Goal: Information Seeking & Learning: Compare options

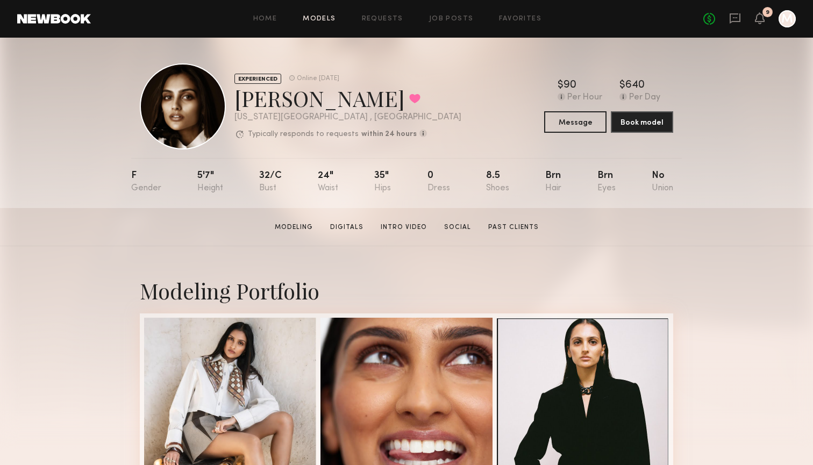
click at [313, 20] on link "Models" at bounding box center [319, 19] width 33 height 7
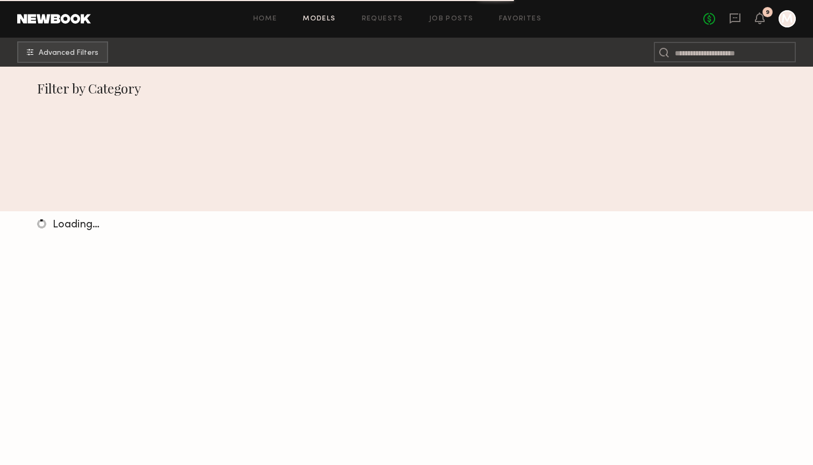
click at [765, 23] on div "No fees up to $5,000 9 M" at bounding box center [749, 18] width 92 height 17
click at [758, 20] on icon at bounding box center [759, 18] width 9 height 8
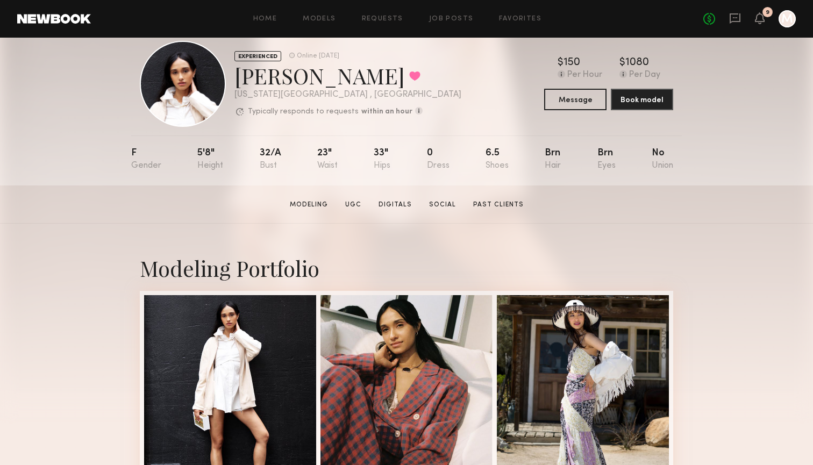
scroll to position [27, 0]
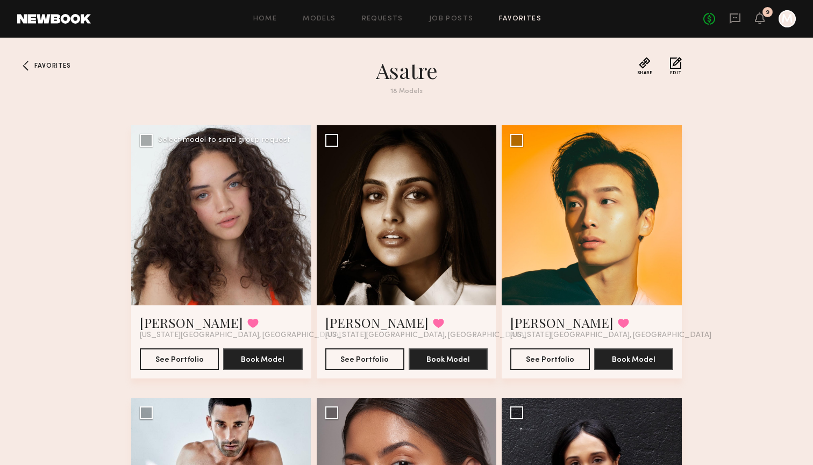
click at [221, 254] on div at bounding box center [221, 215] width 180 height 180
click at [203, 164] on div at bounding box center [221, 215] width 180 height 180
click at [178, 361] on button "See Portfolio" at bounding box center [179, 359] width 79 height 22
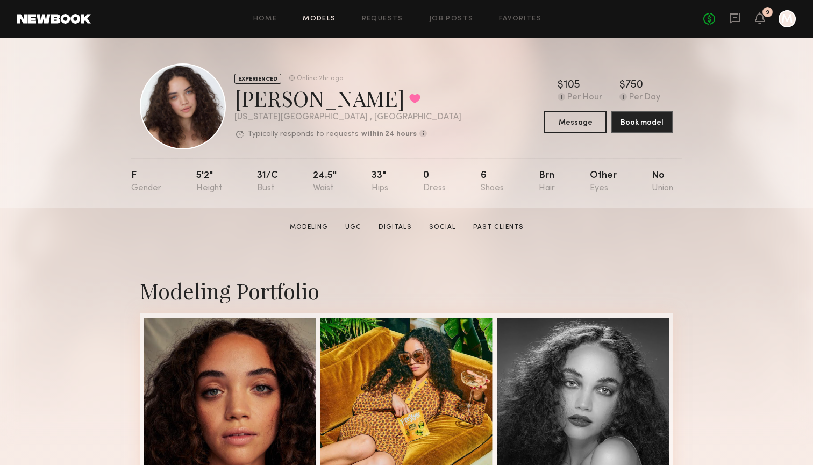
click at [320, 22] on link "Models" at bounding box center [319, 19] width 33 height 7
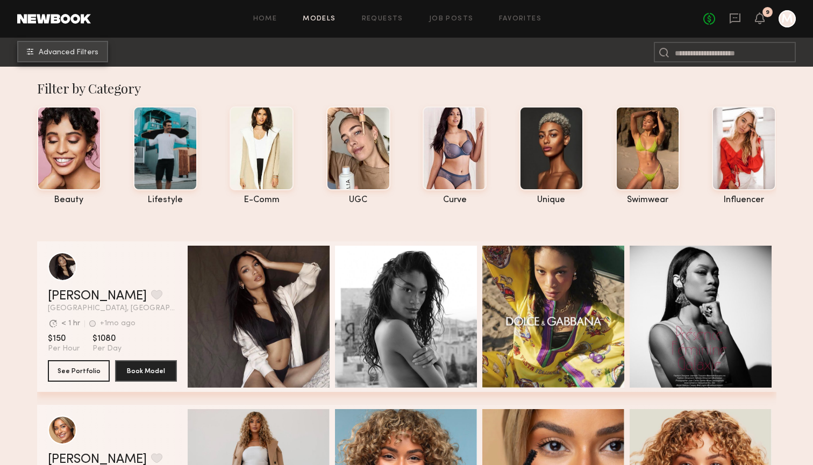
click at [65, 44] on button "Advanced Filters" at bounding box center [62, 52] width 91 height 22
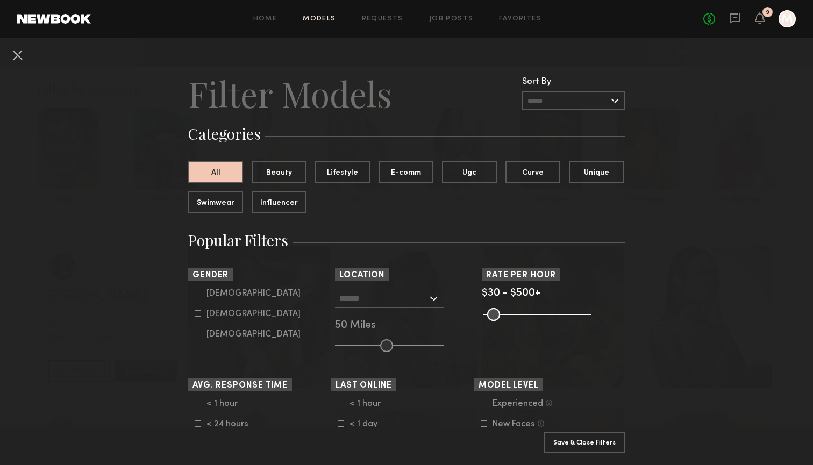
click at [199, 317] on div at bounding box center [198, 313] width 6 height 6
type input "**"
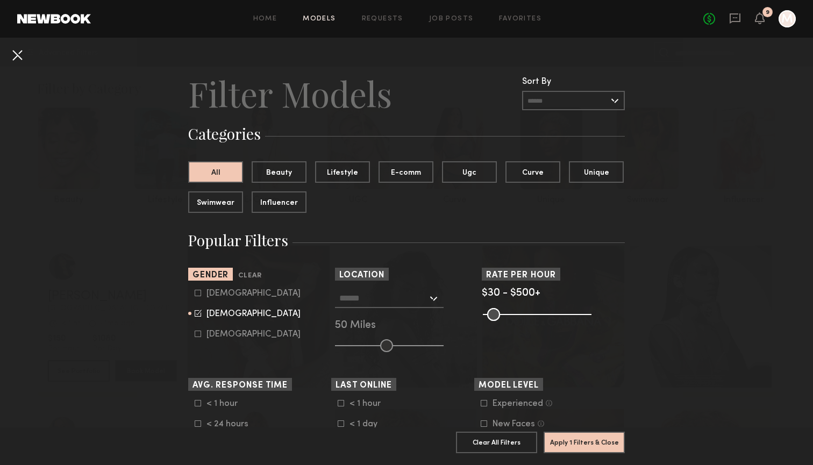
click at [22, 60] on button at bounding box center [17, 54] width 17 height 17
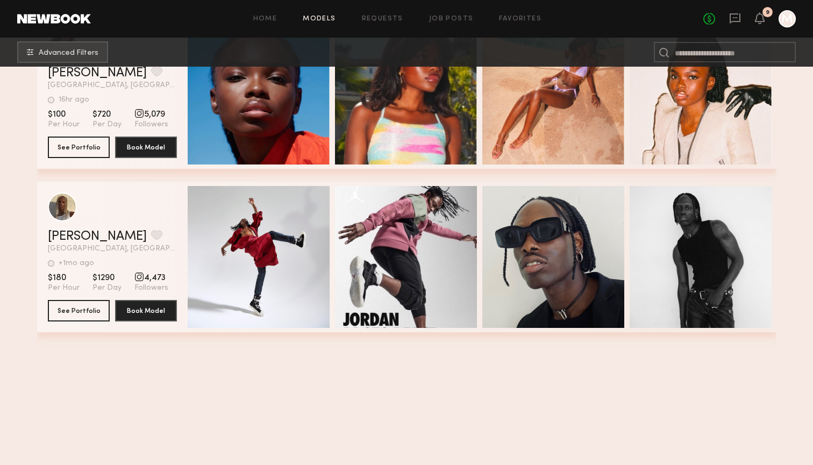
scroll to position [201, 0]
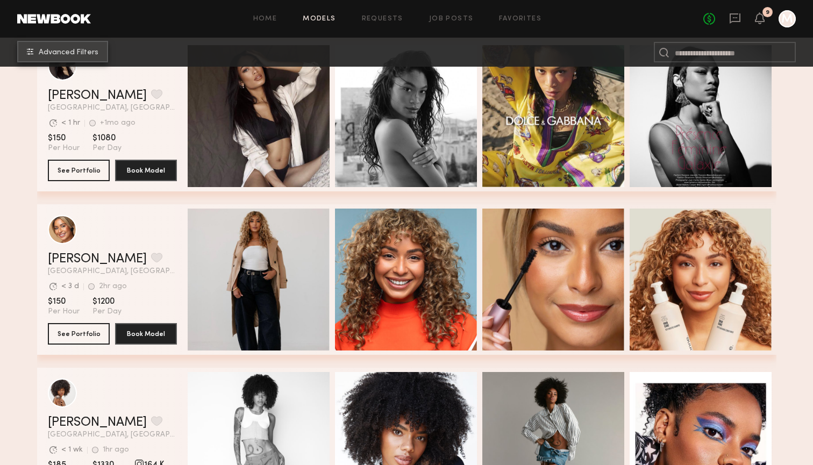
click at [80, 49] on span "Advanced Filters" at bounding box center [69, 53] width 60 height 8
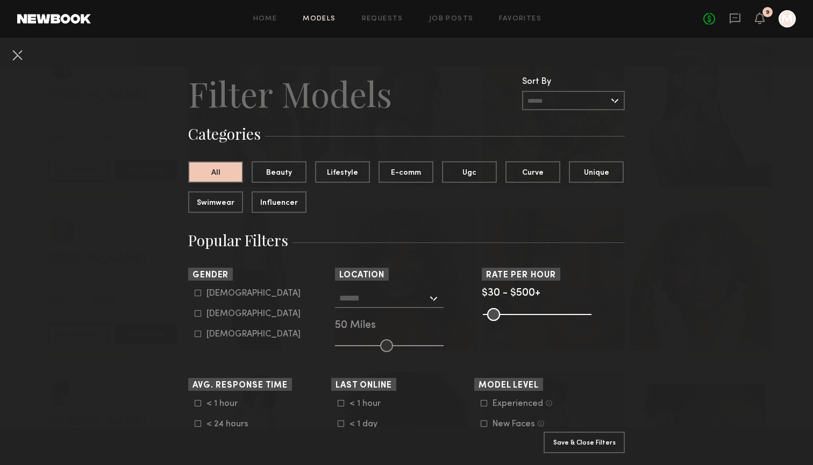
scroll to position [14, 0]
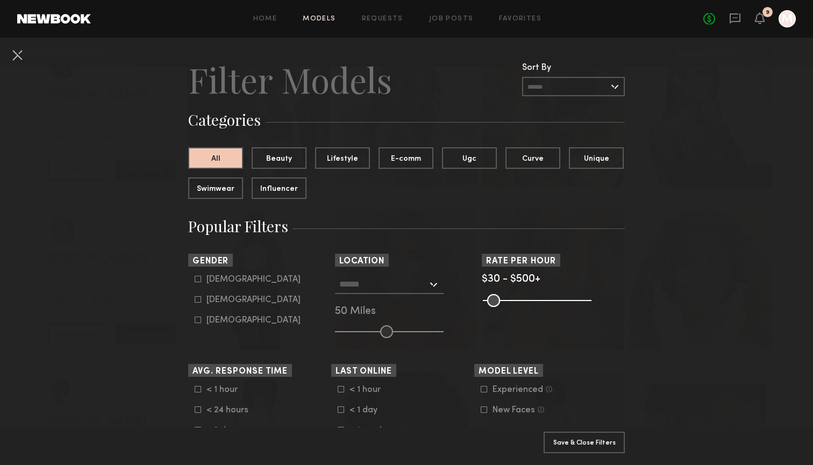
click at [200, 298] on icon at bounding box center [198, 299] width 6 height 6
type input "**"
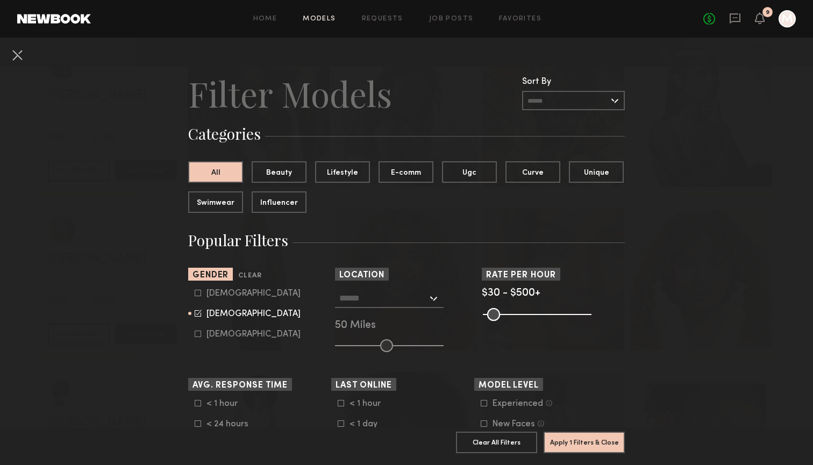
scroll to position [16, 0]
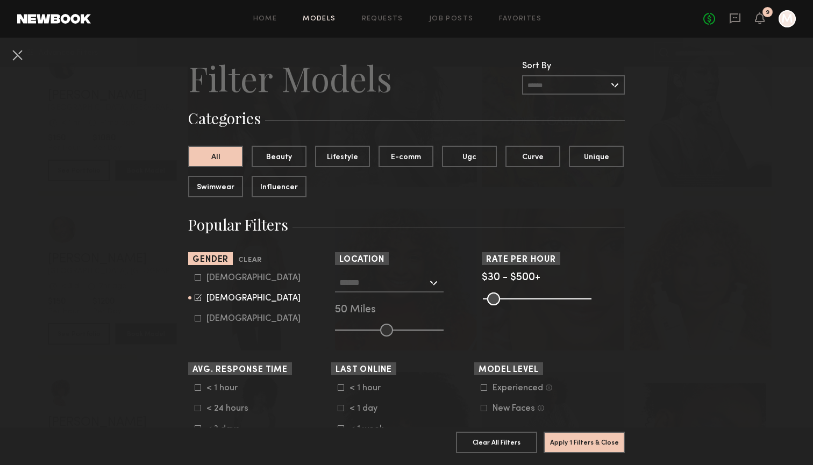
click at [411, 281] on input "text" at bounding box center [383, 282] width 88 height 18
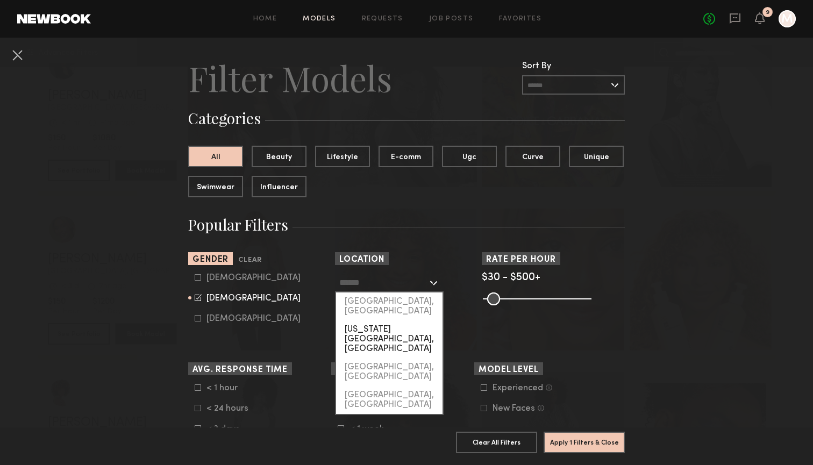
click at [410, 320] on div "[US_STATE][GEOGRAPHIC_DATA], [GEOGRAPHIC_DATA]" at bounding box center [389, 339] width 106 height 38
type input "**********"
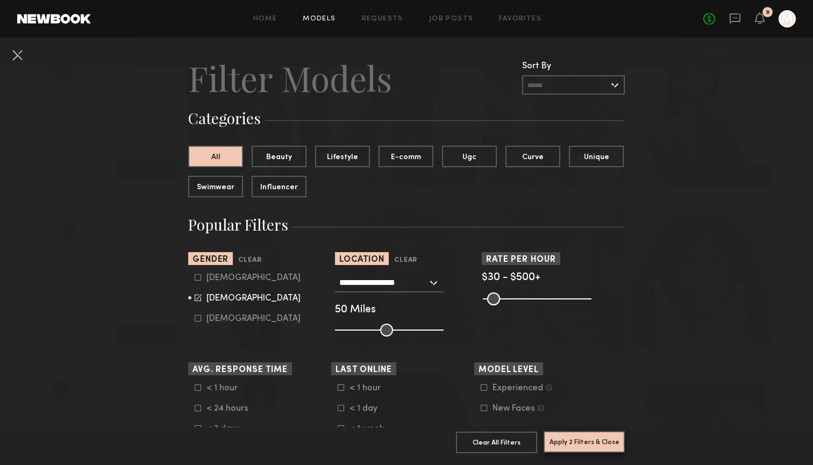
click at [590, 441] on button "Apply 2 Filters & Close" at bounding box center [583, 442] width 81 height 22
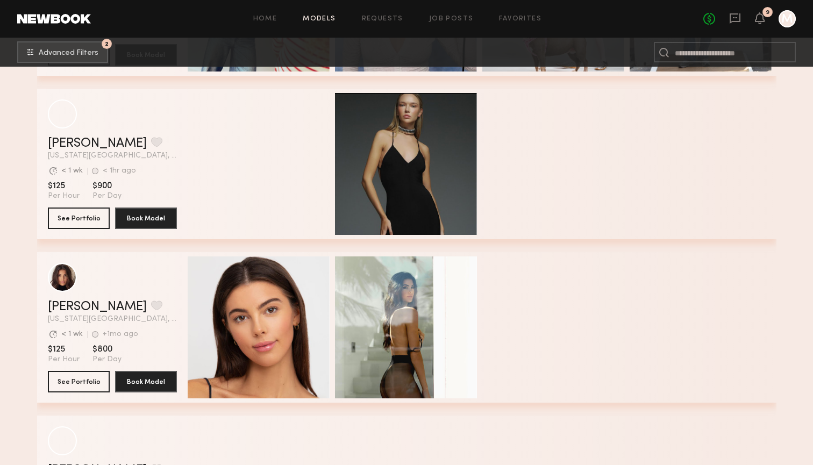
scroll to position [826, 1]
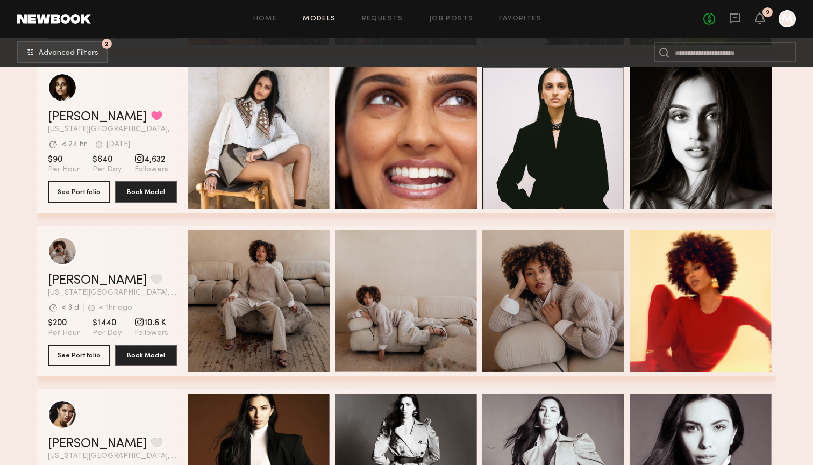
click at [149, 268] on header "Iyanla K. Favorite New York City, NY Avg. request response time < 3 d < 1hr ago…" at bounding box center [112, 267] width 129 height 60
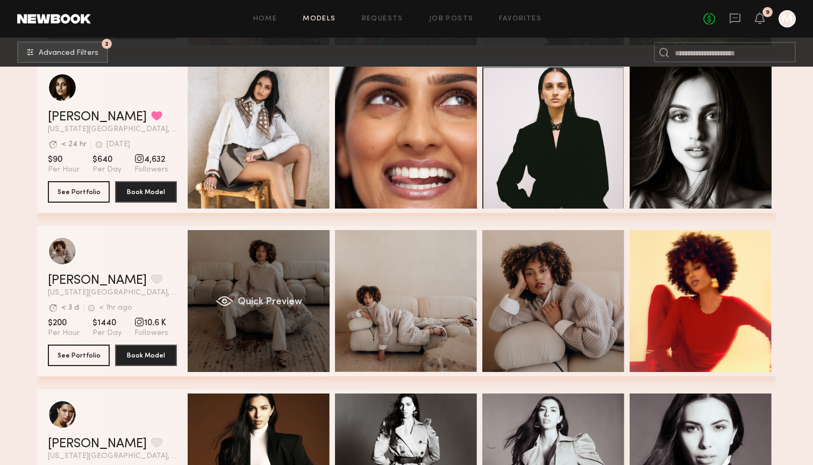
click at [210, 283] on div "Quick Preview" at bounding box center [259, 301] width 142 height 142
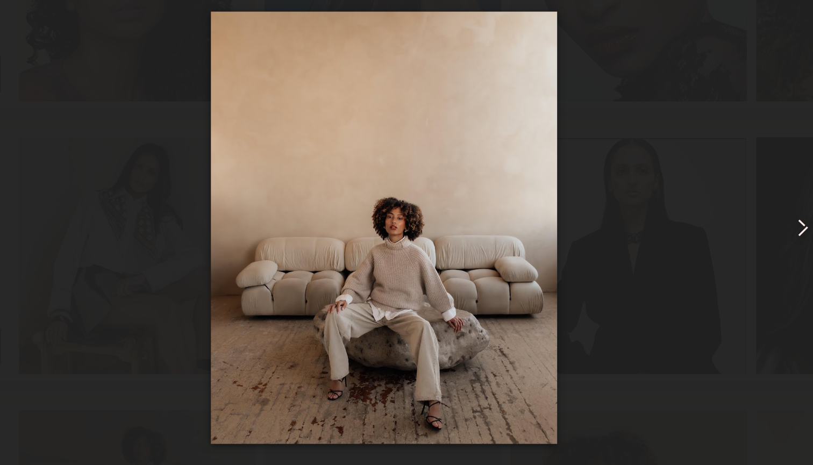
click at [649, 209] on common-icon at bounding box center [657, 217] width 17 height 17
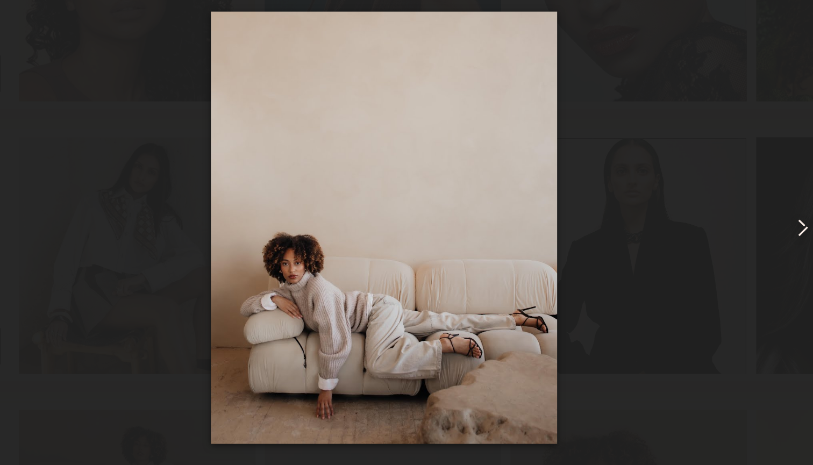
click at [649, 209] on common-icon at bounding box center [657, 217] width 17 height 17
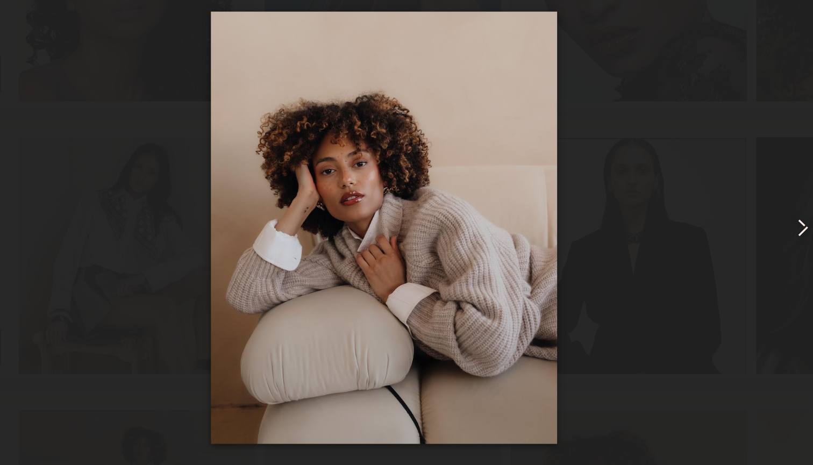
click at [649, 209] on common-icon at bounding box center [657, 217] width 17 height 17
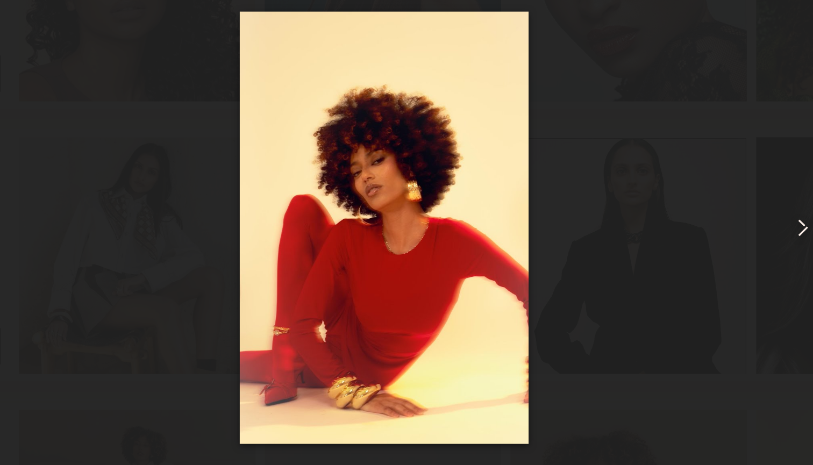
click at [649, 209] on common-icon at bounding box center [657, 217] width 17 height 17
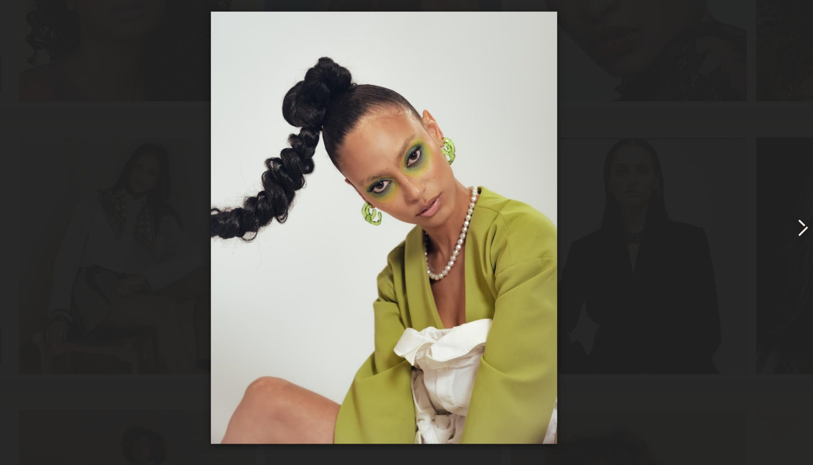
click at [649, 209] on common-icon at bounding box center [657, 217] width 17 height 17
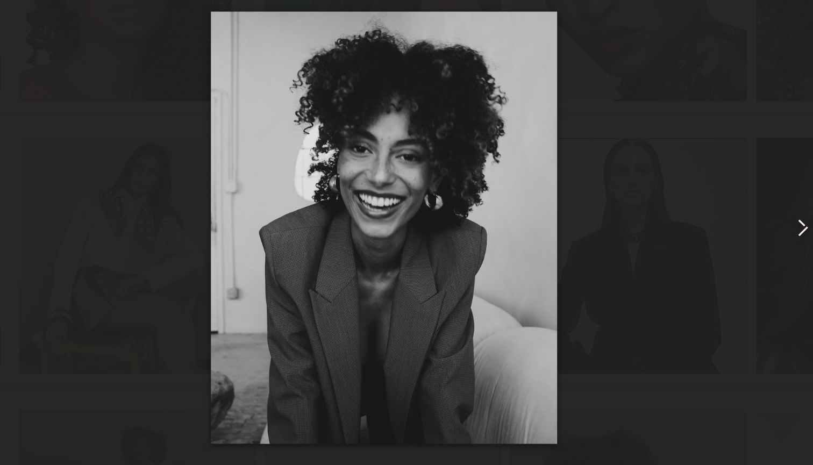
click at [649, 209] on common-icon at bounding box center [657, 217] width 17 height 17
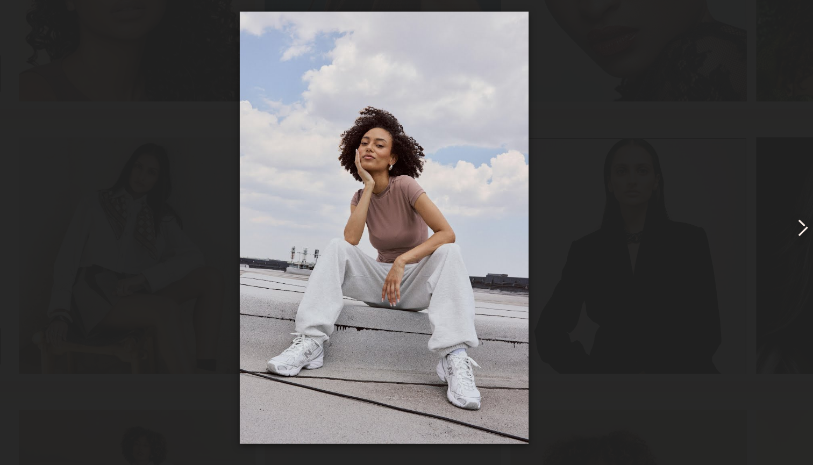
click at [649, 209] on common-icon at bounding box center [657, 217] width 17 height 17
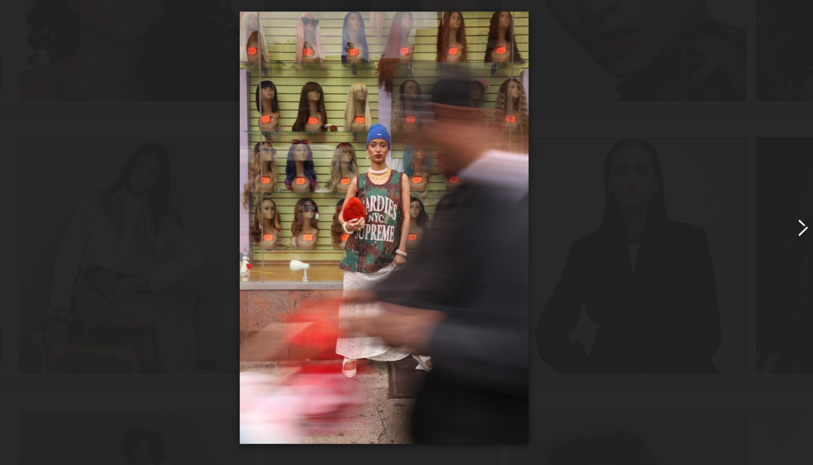
click at [649, 209] on common-icon at bounding box center [657, 217] width 17 height 17
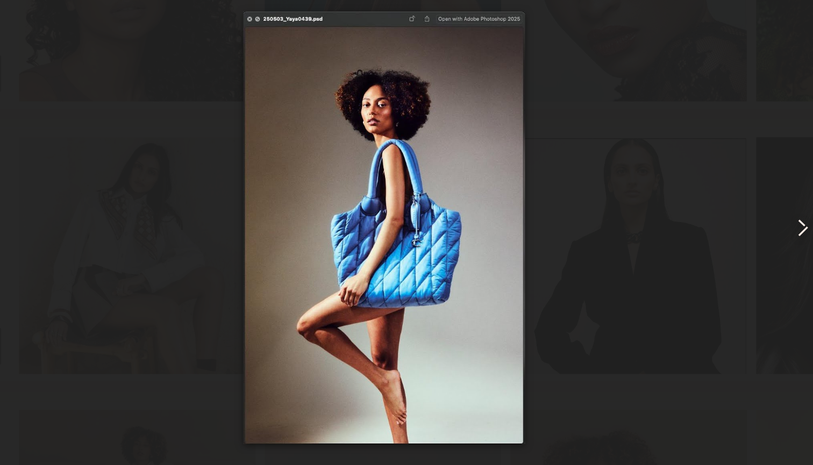
click at [649, 209] on common-icon at bounding box center [657, 217] width 17 height 17
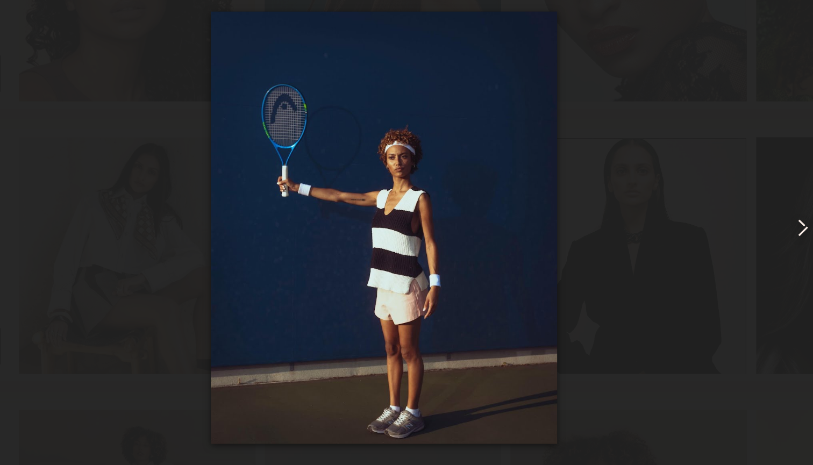
click at [649, 209] on common-icon at bounding box center [657, 217] width 17 height 17
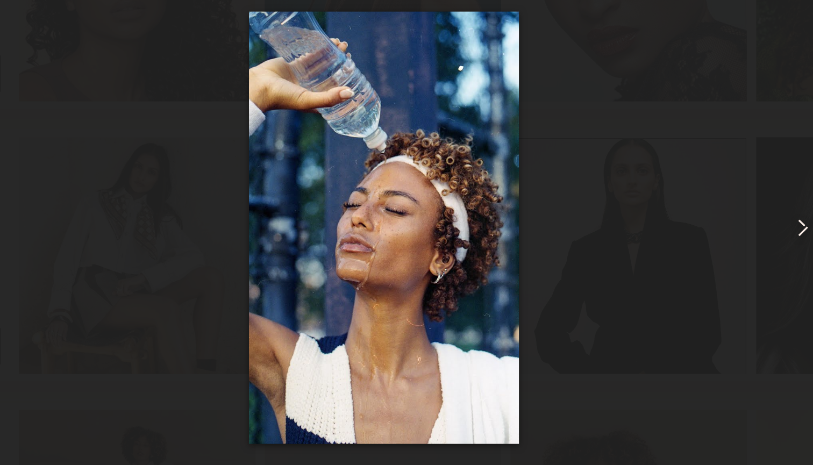
click at [649, 209] on common-icon at bounding box center [657, 217] width 17 height 17
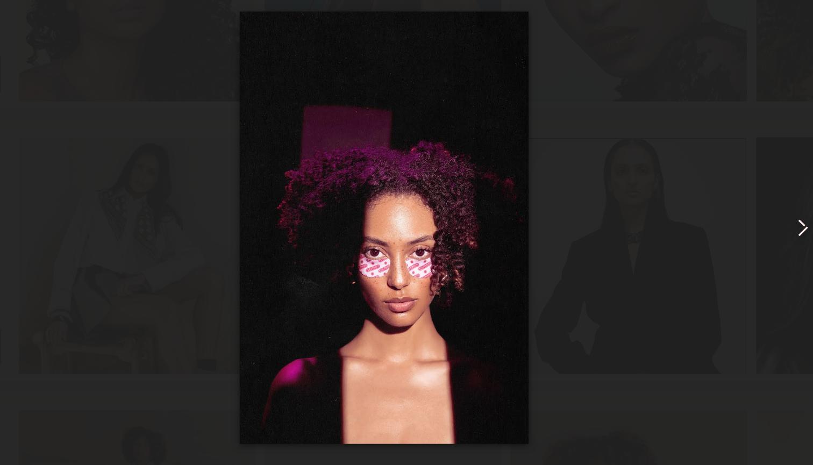
click at [649, 209] on common-icon at bounding box center [657, 217] width 17 height 17
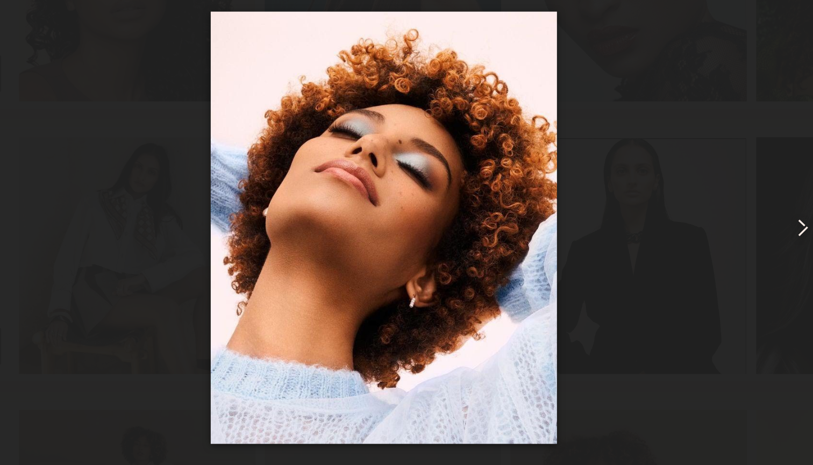
click at [649, 209] on common-icon at bounding box center [657, 217] width 17 height 17
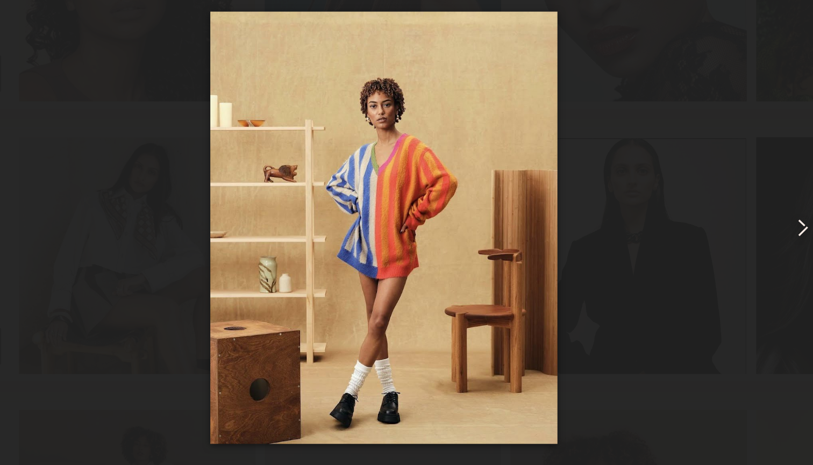
click at [649, 209] on common-icon at bounding box center [657, 217] width 17 height 17
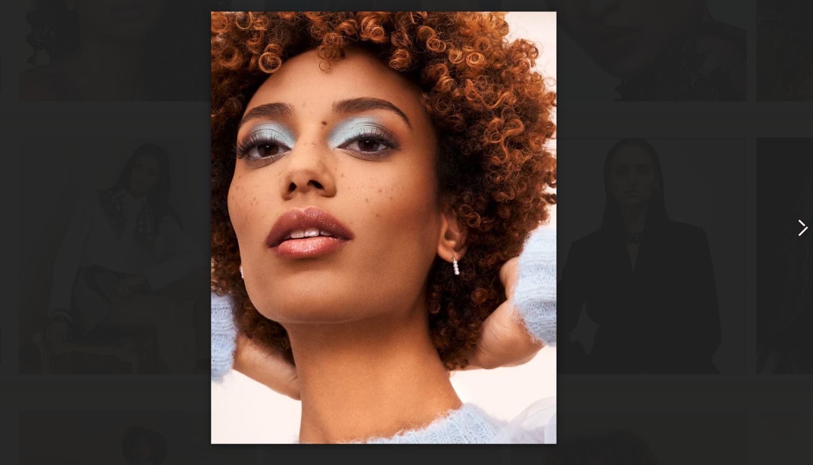
click at [649, 209] on common-icon at bounding box center [657, 217] width 17 height 17
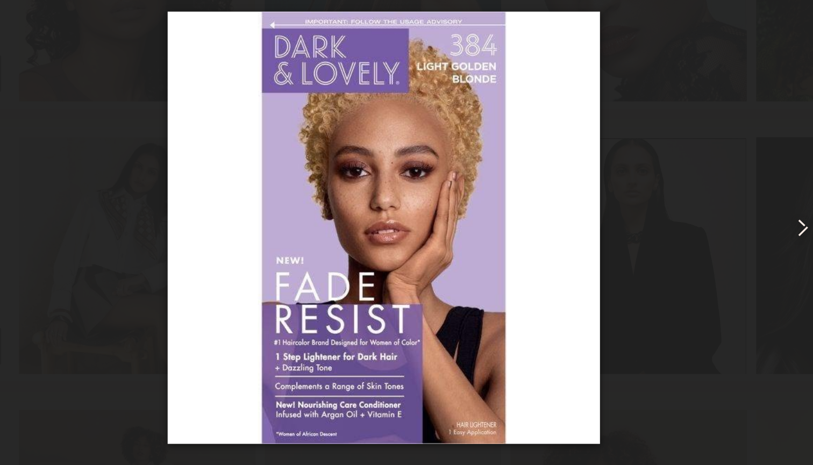
click at [649, 209] on common-icon at bounding box center [657, 217] width 17 height 17
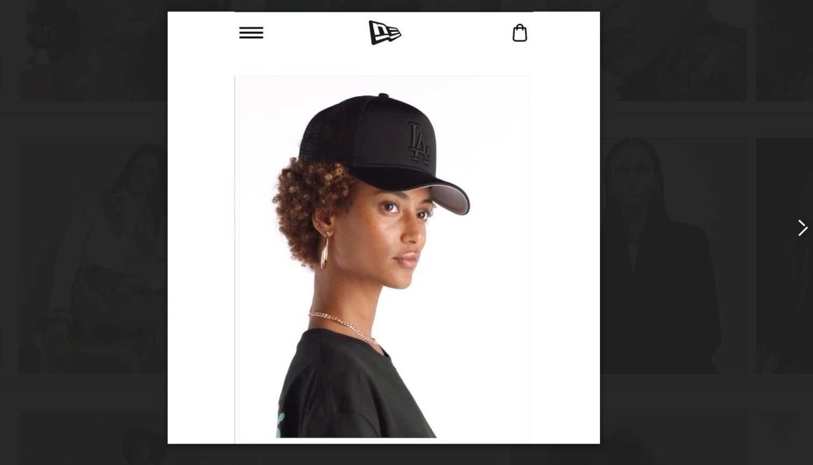
click at [649, 209] on common-icon at bounding box center [657, 217] width 17 height 17
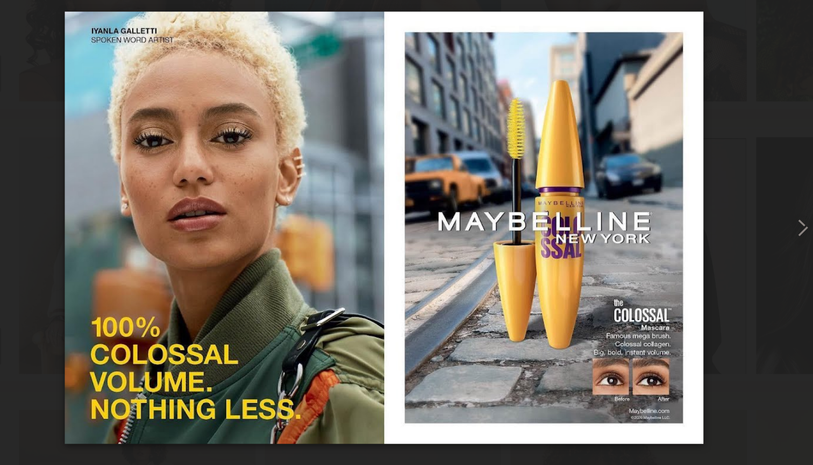
click at [449, 117] on div at bounding box center [406, 217] width 536 height 288
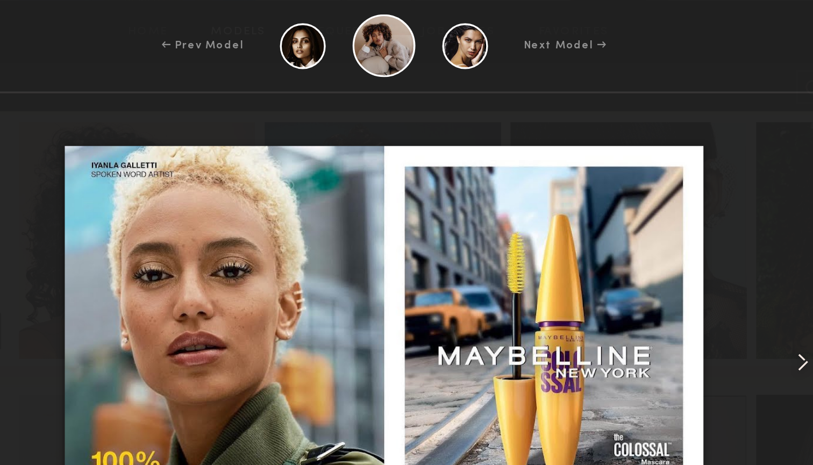
scroll to position [2779, 0]
click at [285, 74] on div at bounding box center [406, 217] width 536 height 288
click at [653, 172] on div at bounding box center [664, 217] width 22 height 288
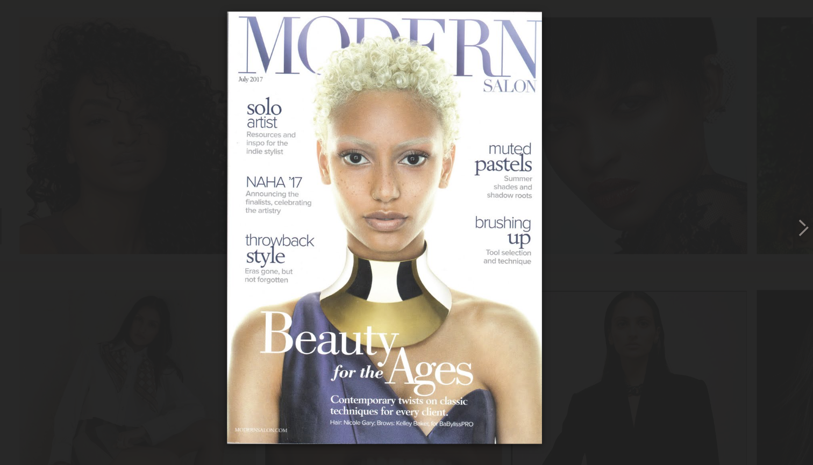
click at [384, 96] on div at bounding box center [406, 217] width 536 height 288
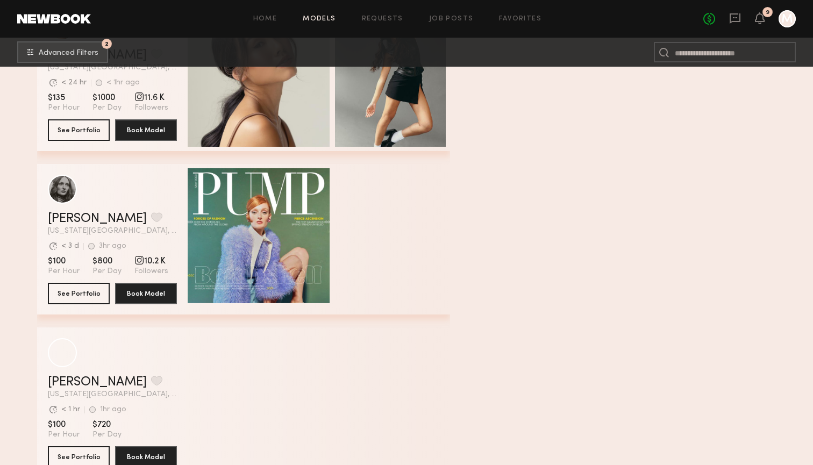
scroll to position [6443, 0]
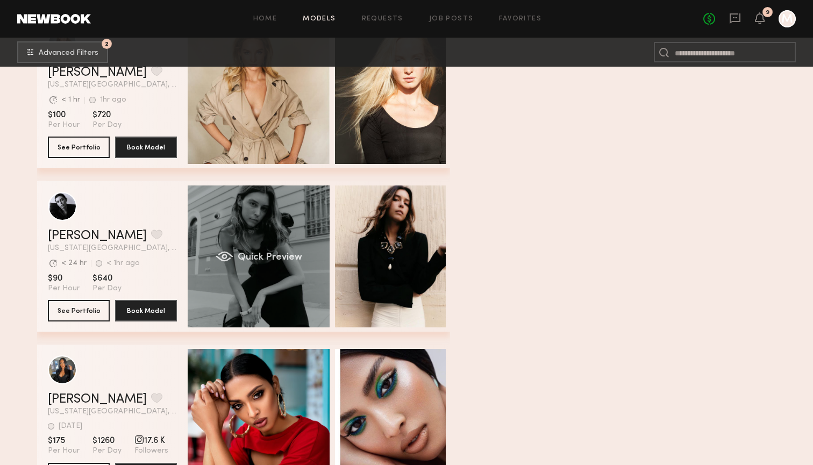
click at [242, 255] on span "Quick Preview" at bounding box center [269, 258] width 65 height 10
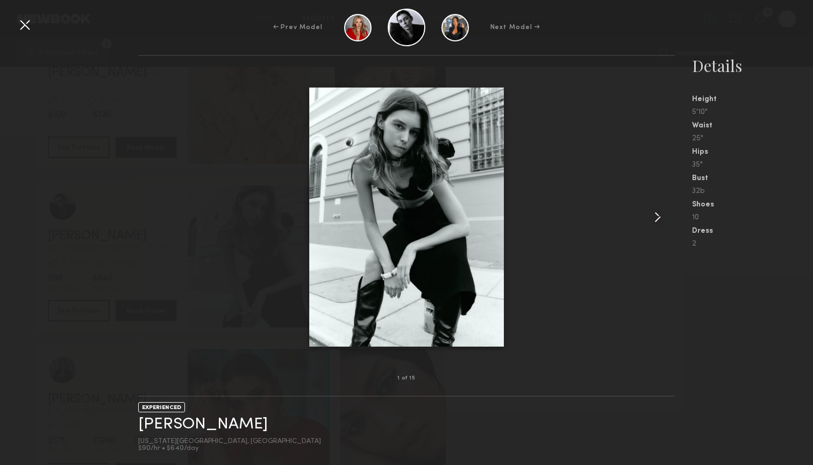
click at [652, 217] on common-icon at bounding box center [657, 217] width 17 height 17
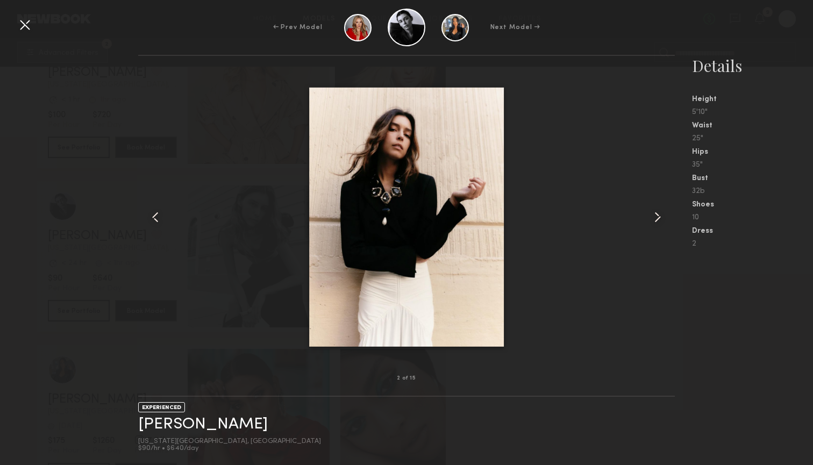
click at [652, 217] on common-icon at bounding box center [657, 217] width 17 height 17
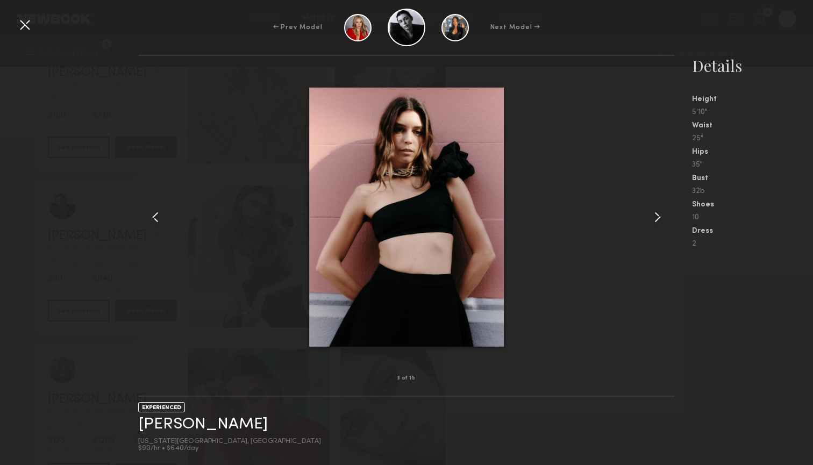
click at [652, 218] on common-icon at bounding box center [657, 217] width 17 height 17
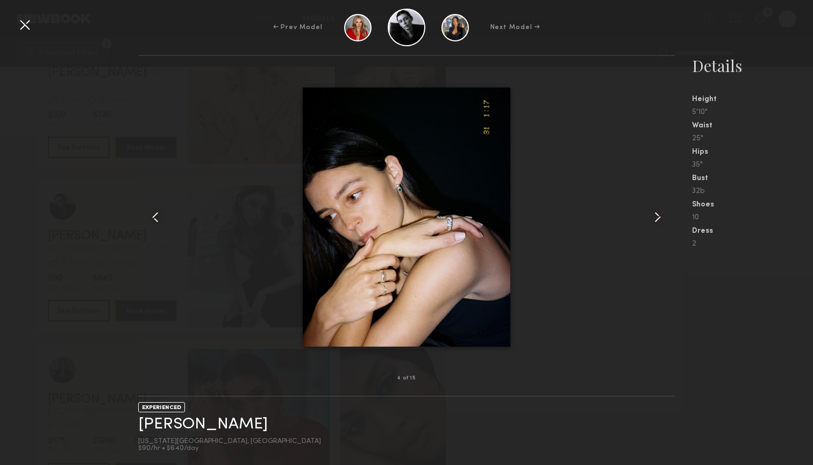
click at [652, 218] on common-icon at bounding box center [657, 217] width 17 height 17
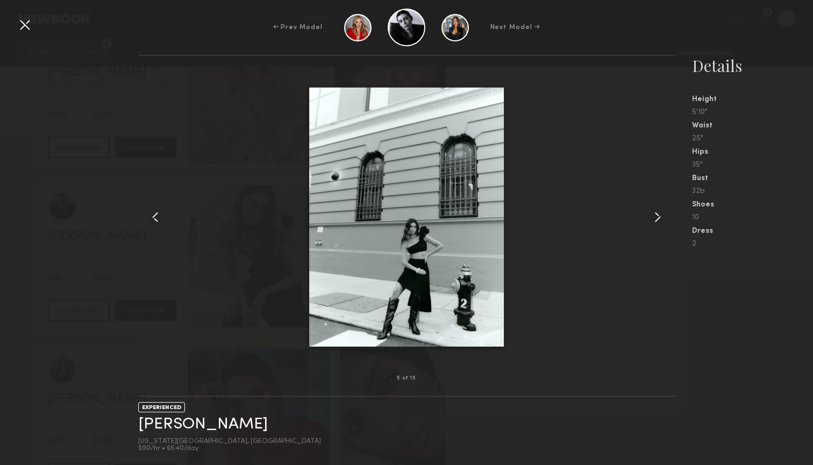
click at [652, 218] on common-icon at bounding box center [657, 217] width 17 height 17
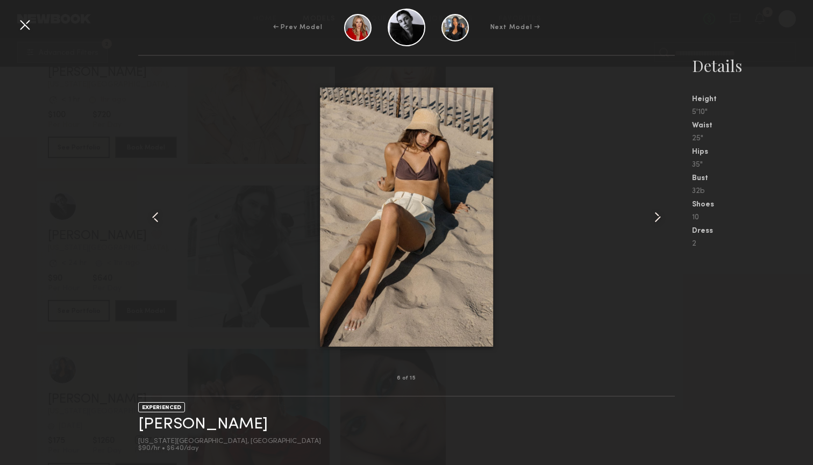
click at [652, 218] on common-icon at bounding box center [657, 217] width 17 height 17
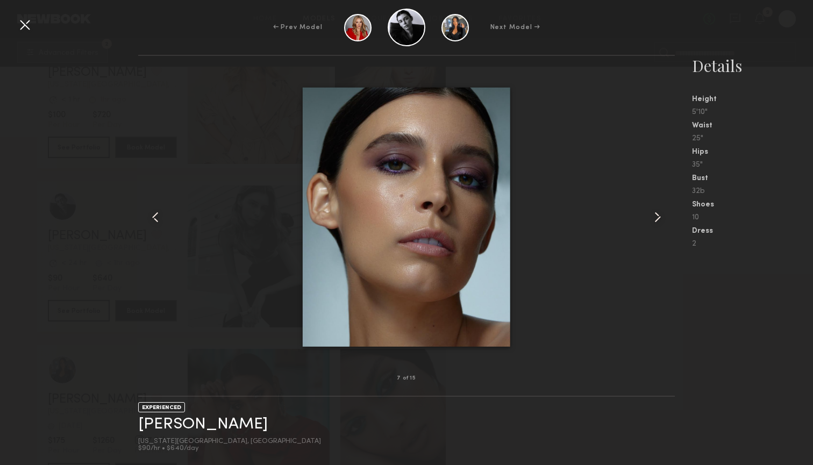
click at [652, 218] on common-icon at bounding box center [657, 217] width 17 height 17
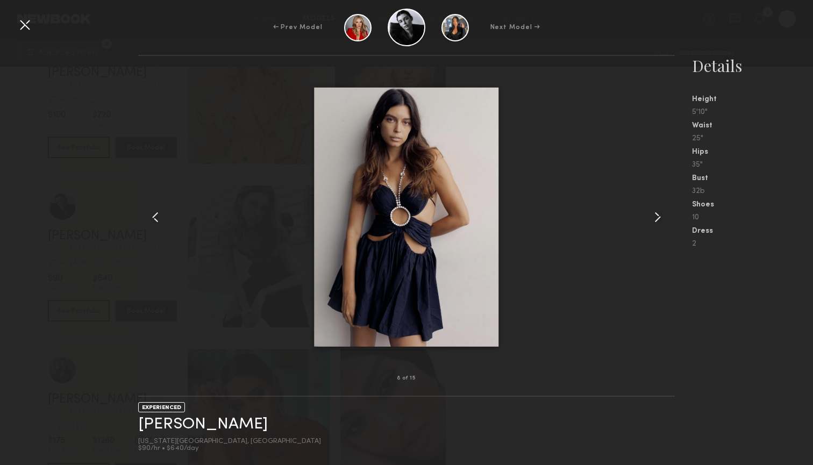
click at [652, 218] on common-icon at bounding box center [657, 217] width 17 height 17
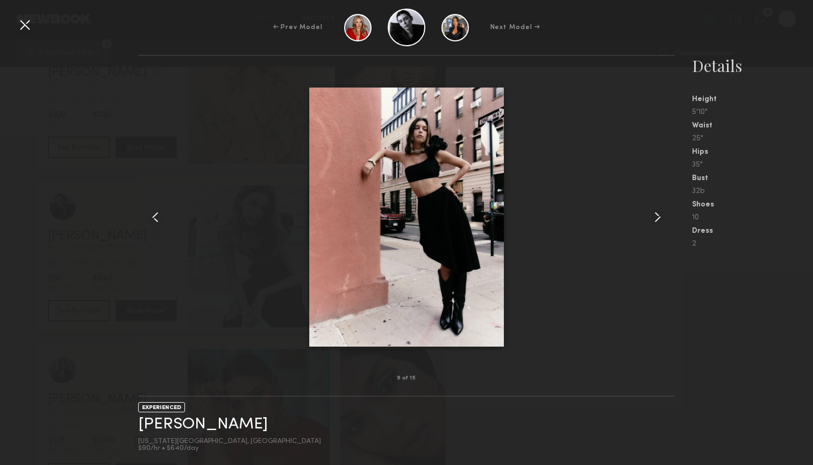
click at [652, 218] on common-icon at bounding box center [657, 217] width 17 height 17
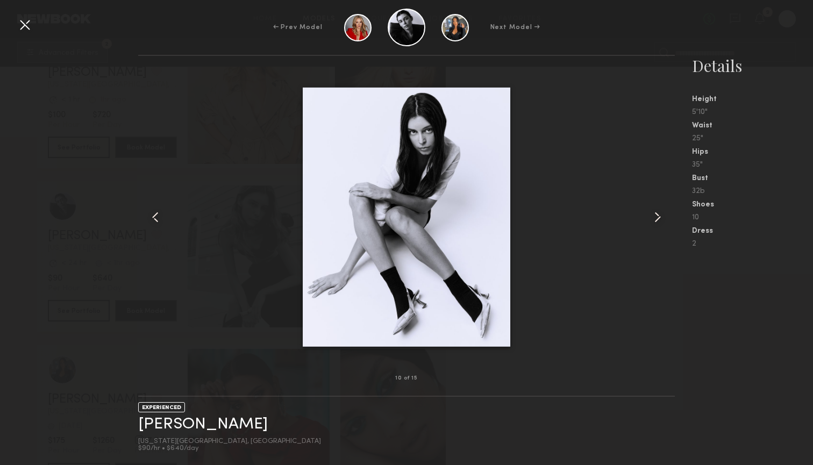
click at [652, 218] on common-icon at bounding box center [657, 217] width 17 height 17
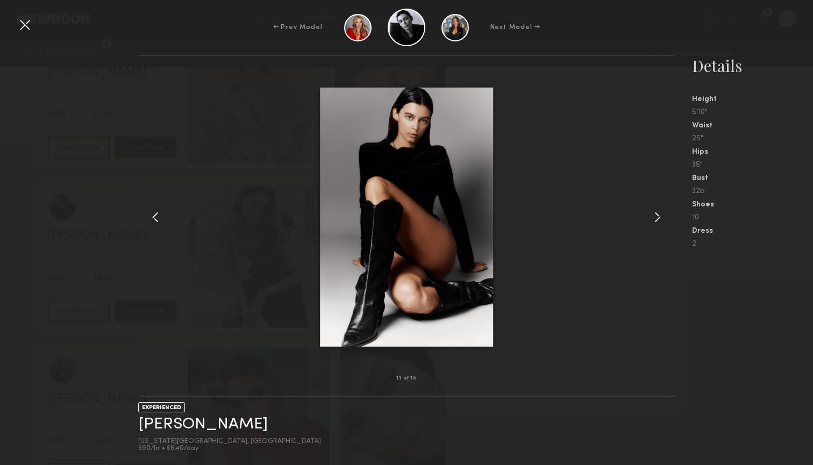
click at [652, 218] on common-icon at bounding box center [657, 217] width 17 height 17
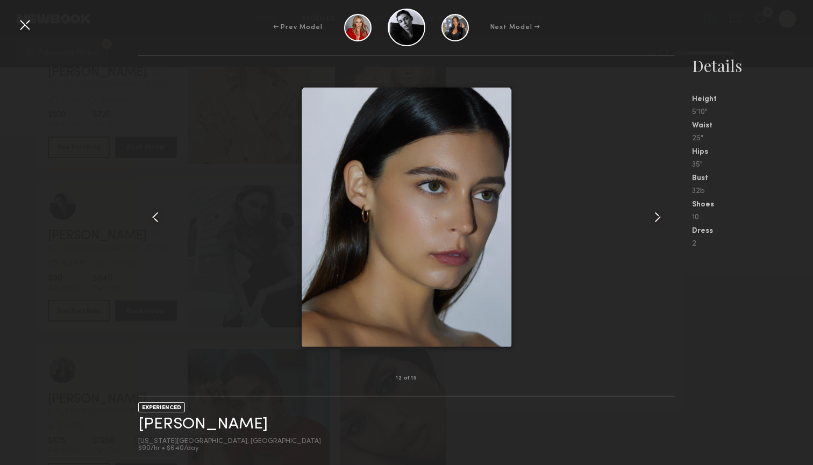
click at [652, 218] on common-icon at bounding box center [657, 217] width 17 height 17
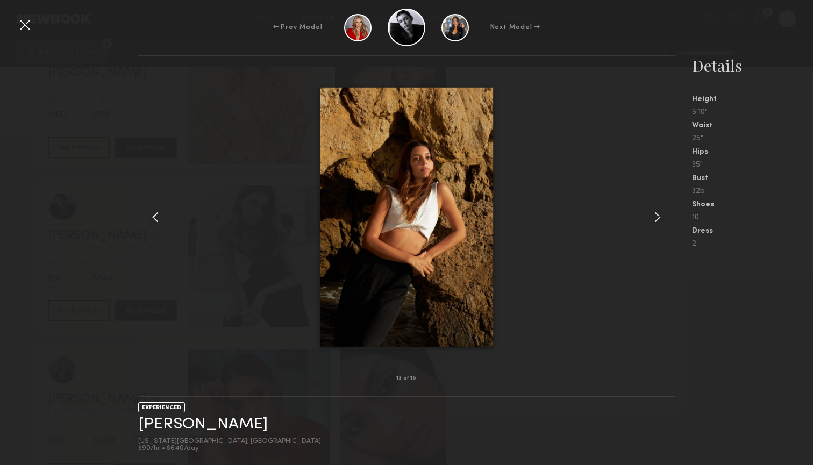
click at [652, 218] on common-icon at bounding box center [657, 217] width 17 height 17
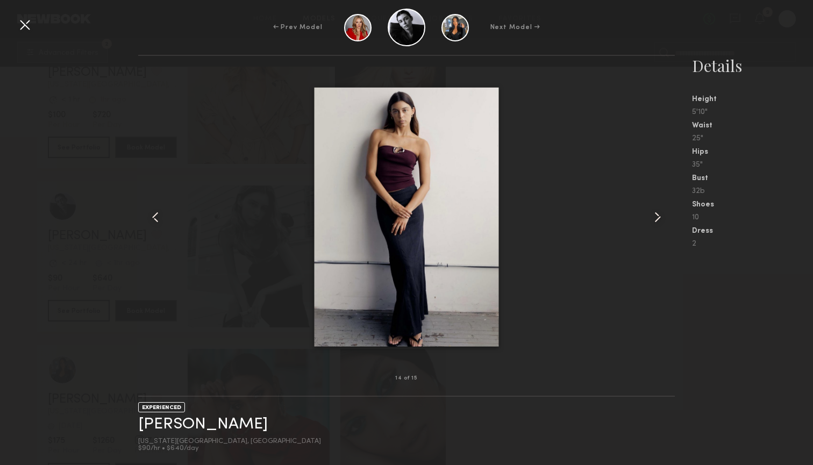
click at [652, 218] on common-icon at bounding box center [657, 217] width 17 height 17
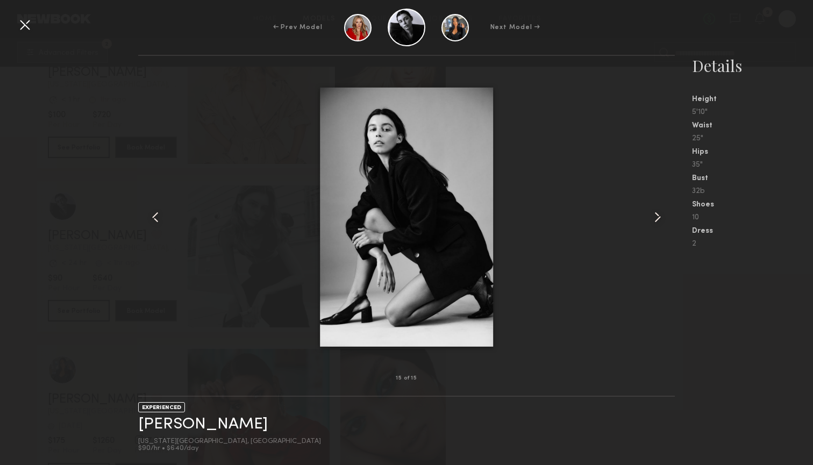
click at [598, 230] on div at bounding box center [406, 217] width 536 height 288
click at [19, 30] on div at bounding box center [24, 24] width 17 height 17
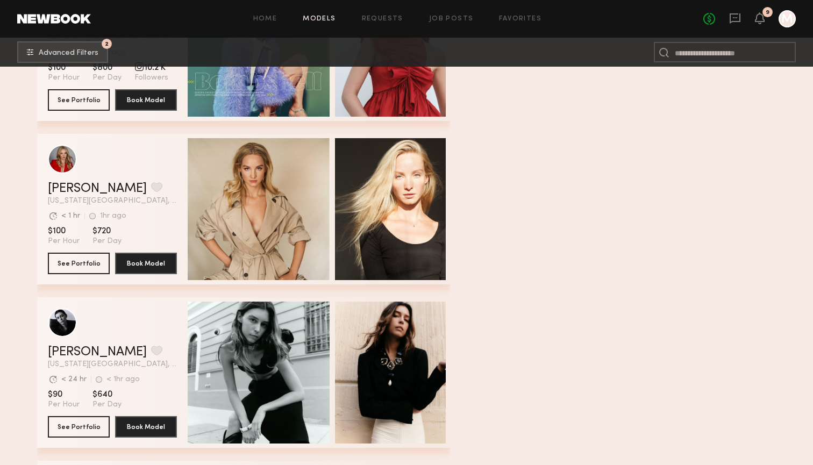
scroll to position [6372, 0]
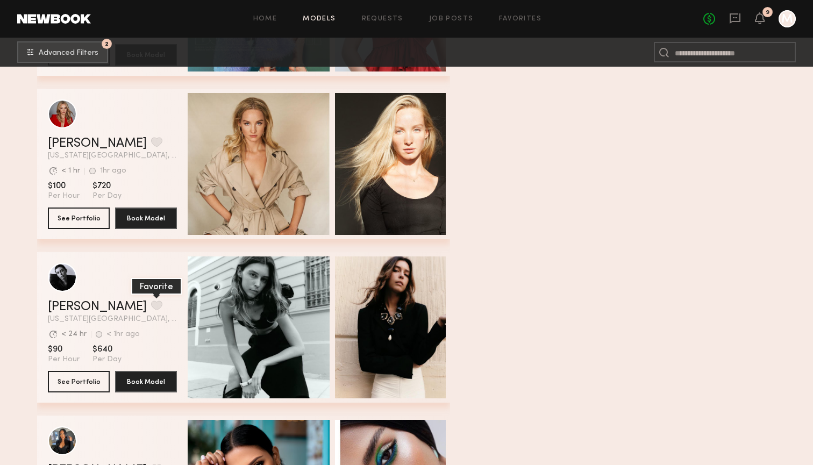
click at [151, 305] on button "grid" at bounding box center [156, 305] width 11 height 10
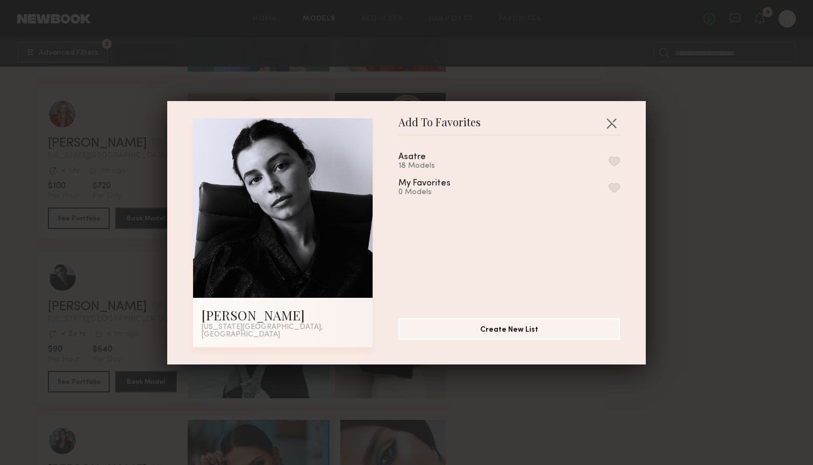
click at [614, 166] on button "button" at bounding box center [614, 161] width 11 height 10
click at [615, 125] on button "button" at bounding box center [611, 122] width 17 height 17
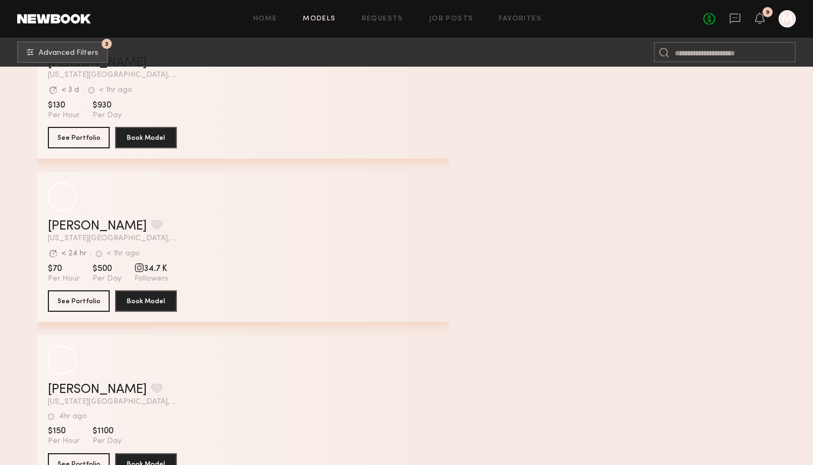
scroll to position [8426, 0]
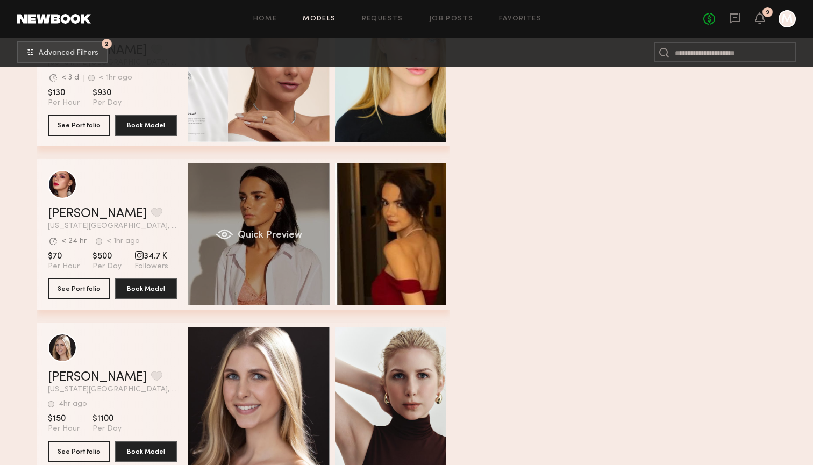
click at [305, 230] on div "Quick Preview" at bounding box center [259, 234] width 142 height 142
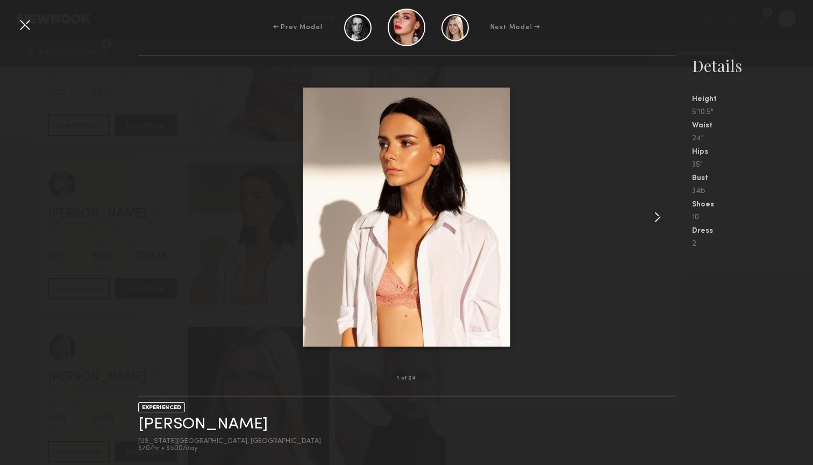
click at [650, 217] on common-icon at bounding box center [657, 217] width 17 height 17
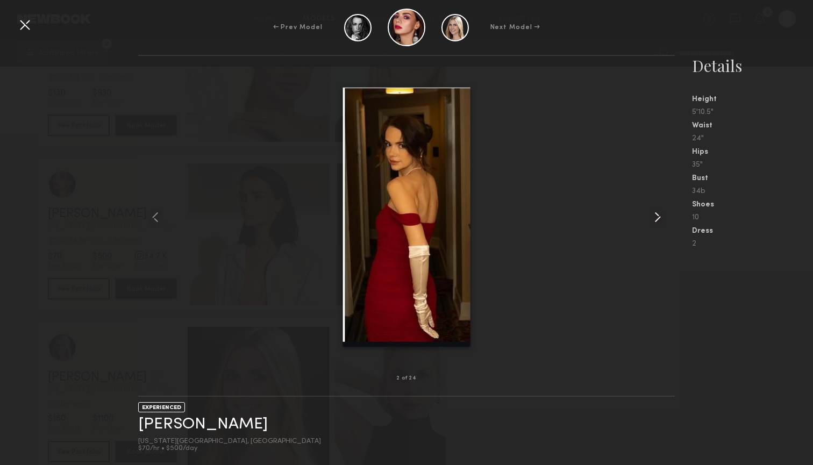
click at [650, 217] on common-icon at bounding box center [657, 217] width 17 height 17
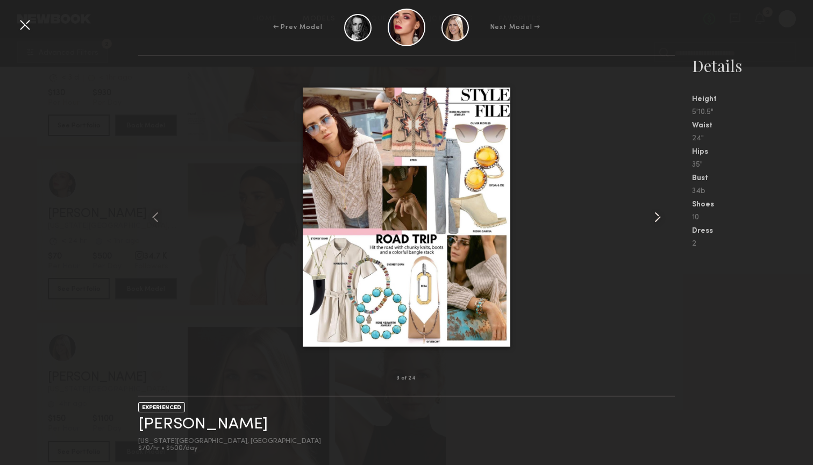
click at [650, 217] on common-icon at bounding box center [657, 217] width 17 height 17
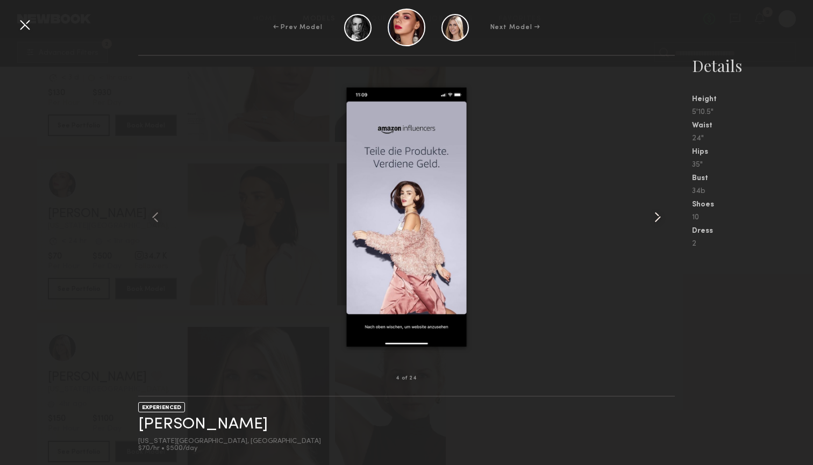
click at [650, 217] on common-icon at bounding box center [657, 217] width 17 height 17
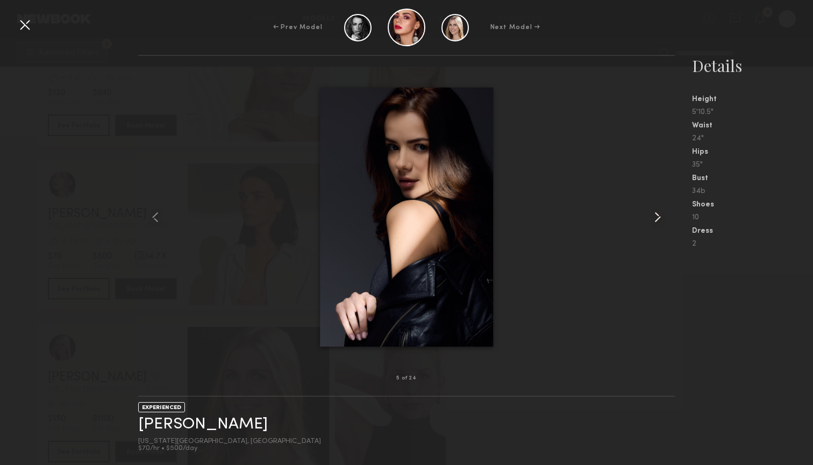
click at [650, 217] on common-icon at bounding box center [657, 217] width 17 height 17
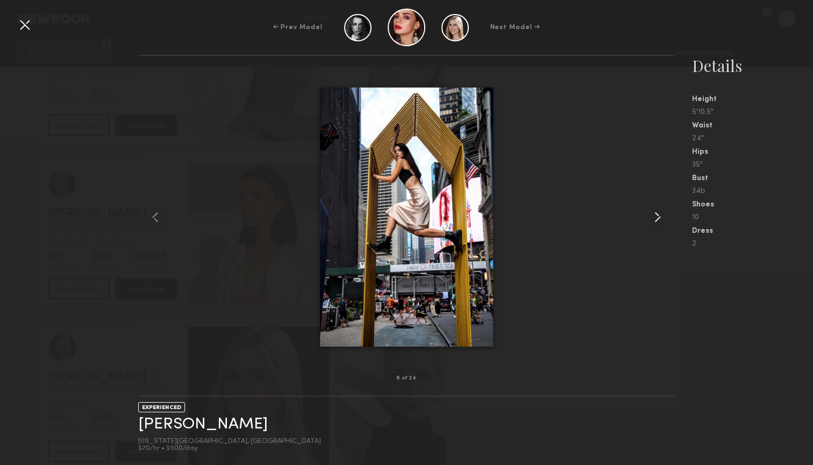
click at [650, 217] on common-icon at bounding box center [657, 217] width 17 height 17
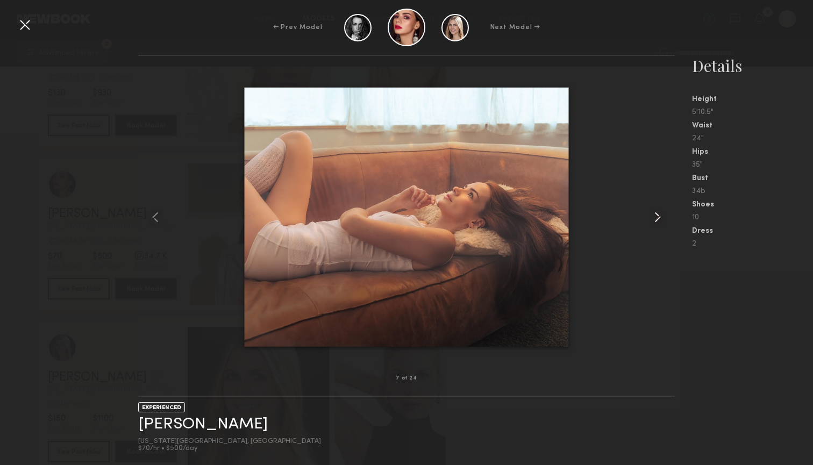
click at [650, 217] on common-icon at bounding box center [657, 217] width 17 height 17
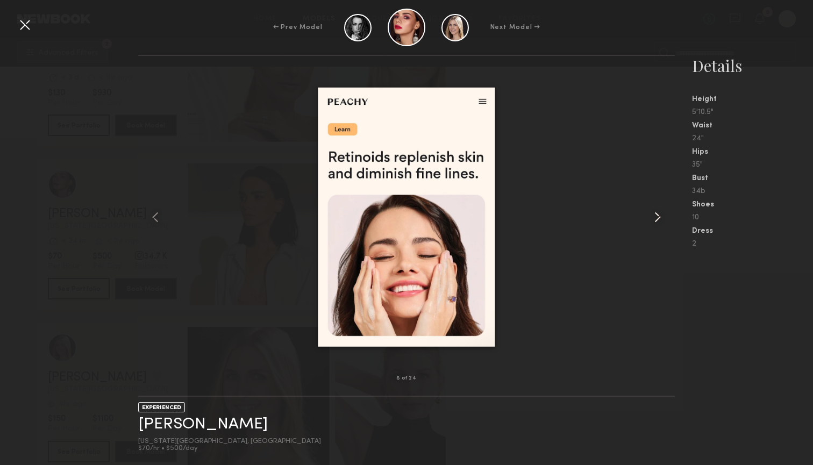
click at [650, 217] on common-icon at bounding box center [657, 217] width 17 height 17
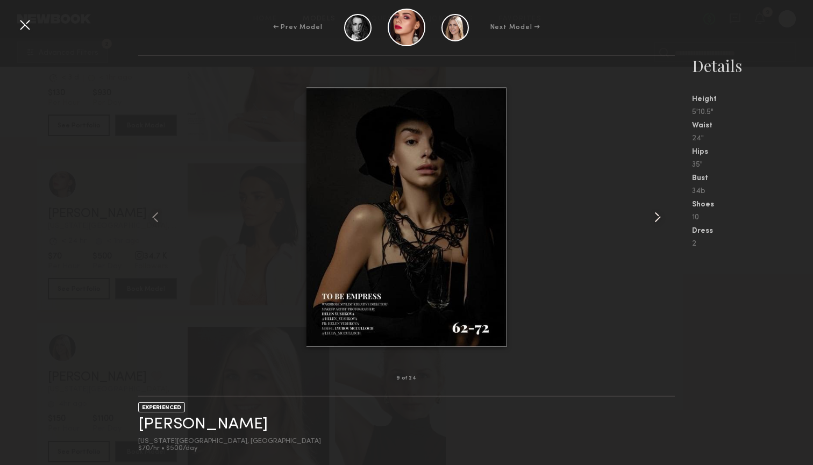
click at [650, 217] on common-icon at bounding box center [657, 217] width 17 height 17
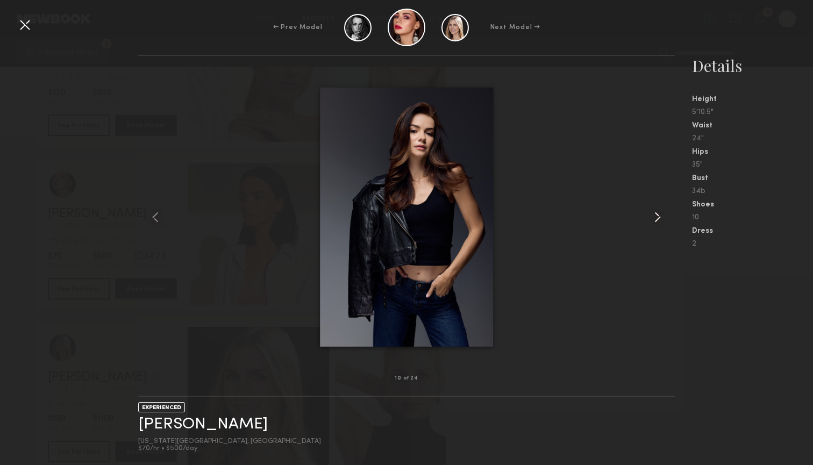
click at [650, 217] on common-icon at bounding box center [657, 217] width 17 height 17
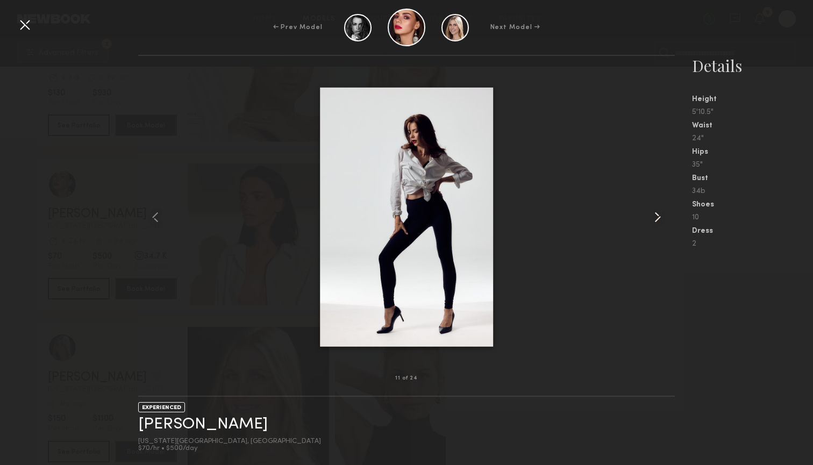
click at [650, 217] on common-icon at bounding box center [657, 217] width 17 height 17
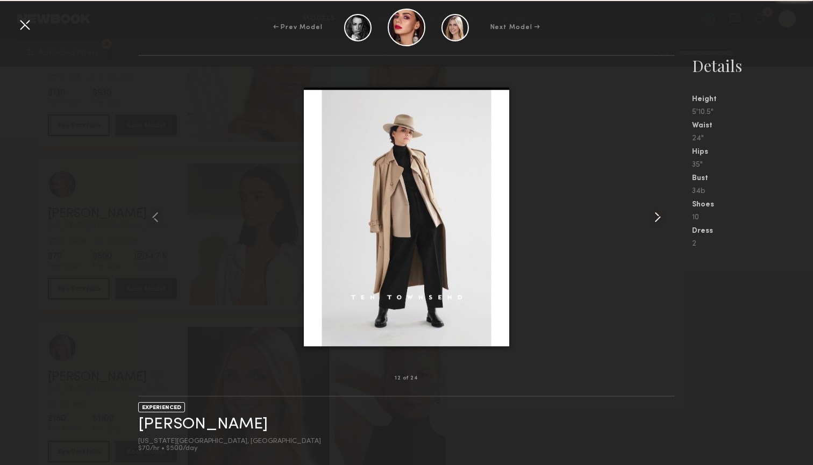
click at [650, 217] on common-icon at bounding box center [657, 217] width 17 height 17
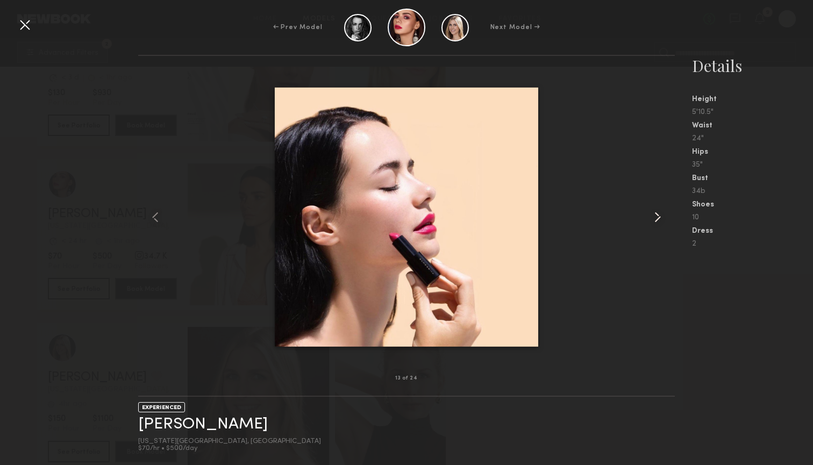
click at [650, 217] on common-icon at bounding box center [657, 217] width 17 height 17
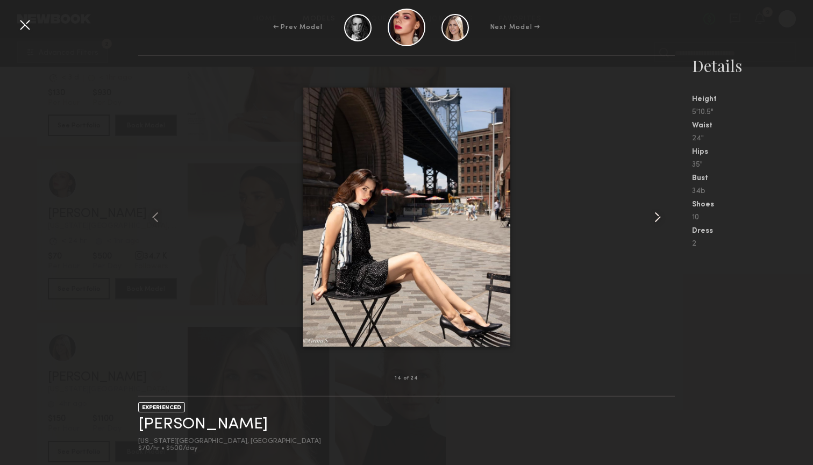
click at [650, 217] on common-icon at bounding box center [657, 217] width 17 height 17
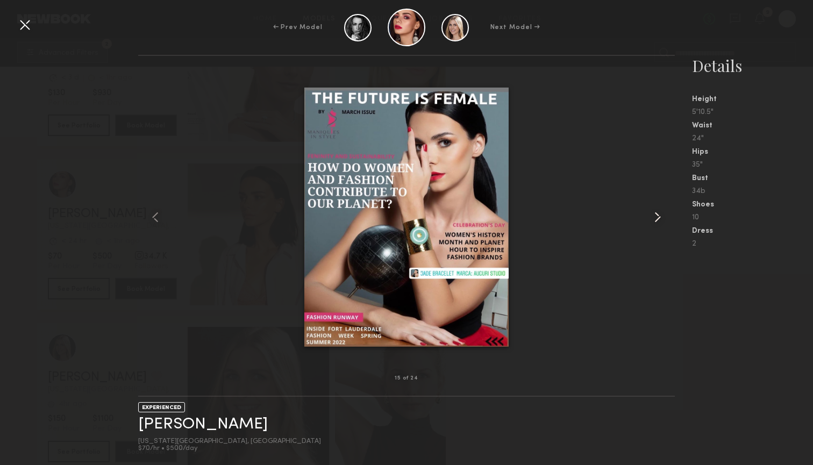
click at [650, 217] on common-icon at bounding box center [657, 217] width 17 height 17
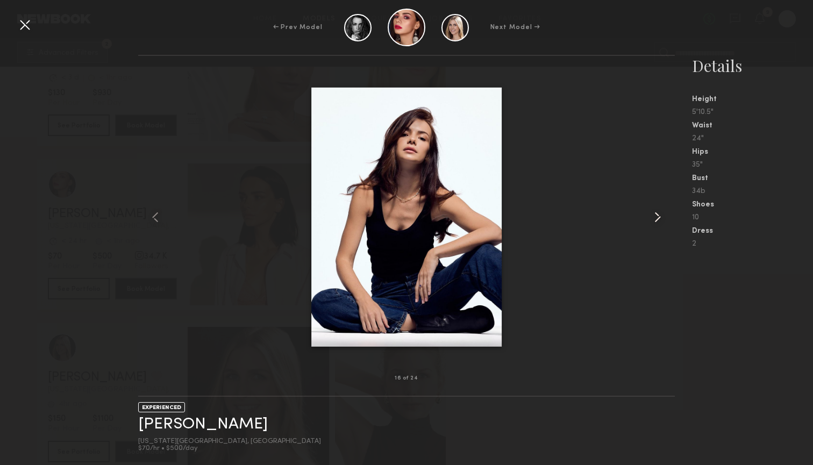
click at [650, 217] on common-icon at bounding box center [657, 217] width 17 height 17
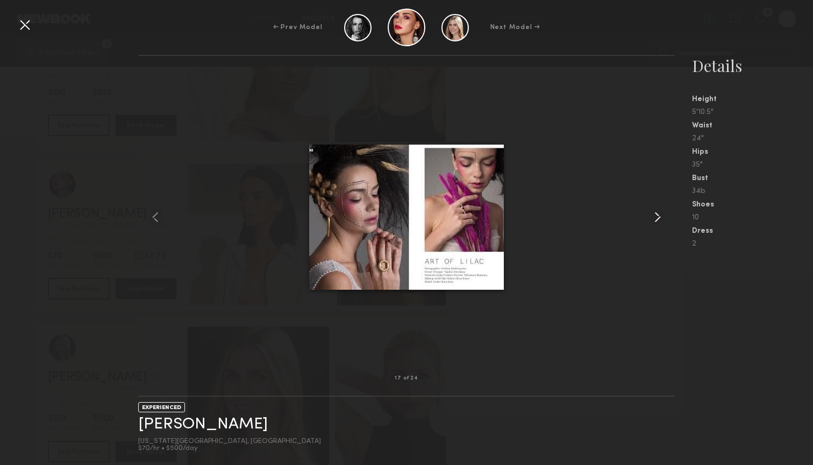
click at [650, 217] on common-icon at bounding box center [657, 217] width 17 height 17
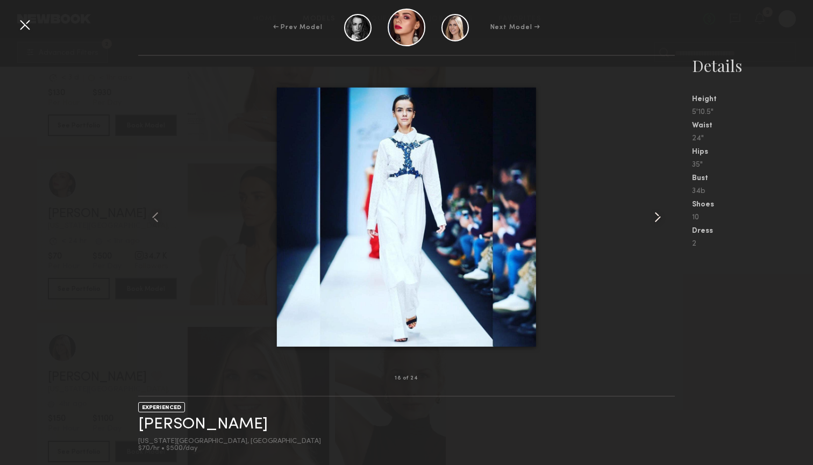
click at [650, 217] on common-icon at bounding box center [657, 217] width 17 height 17
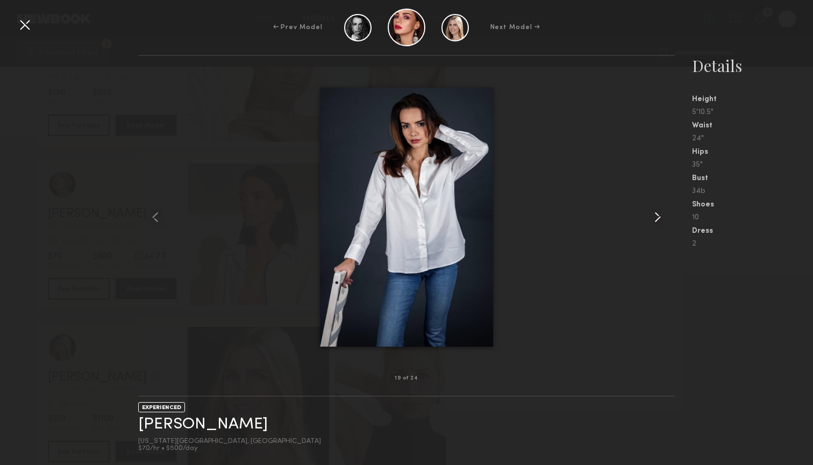
click at [650, 217] on common-icon at bounding box center [657, 217] width 17 height 17
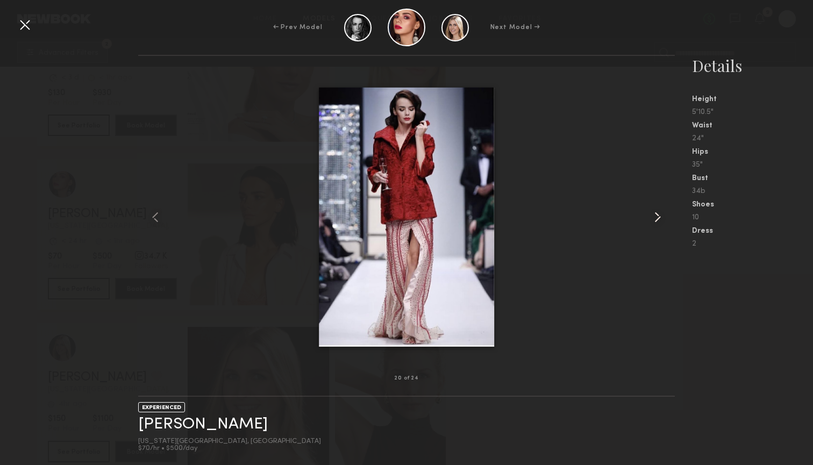
click at [650, 217] on common-icon at bounding box center [657, 217] width 17 height 17
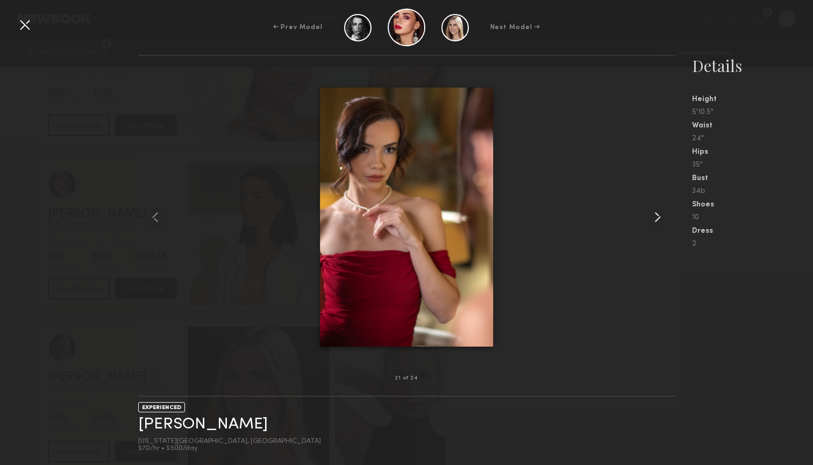
click at [650, 217] on common-icon at bounding box center [657, 217] width 17 height 17
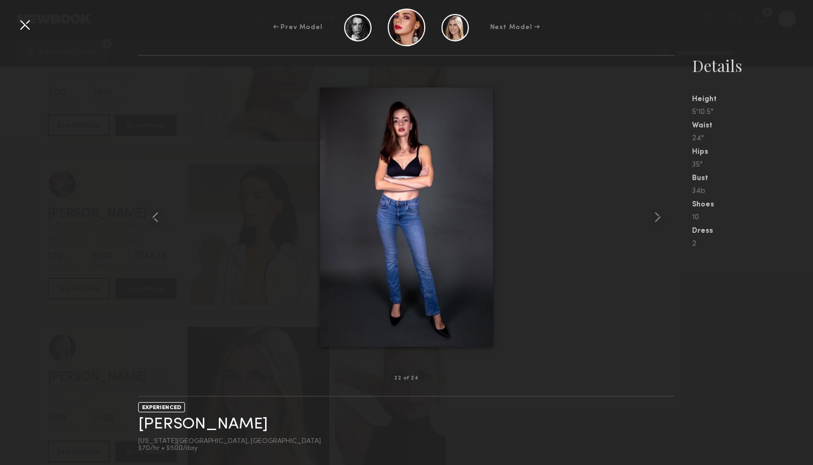
click at [32, 26] on div at bounding box center [24, 24] width 17 height 17
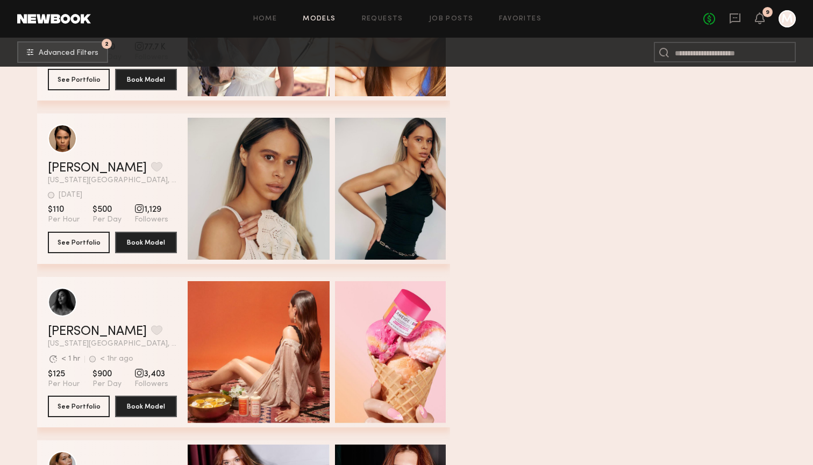
scroll to position [10433, 0]
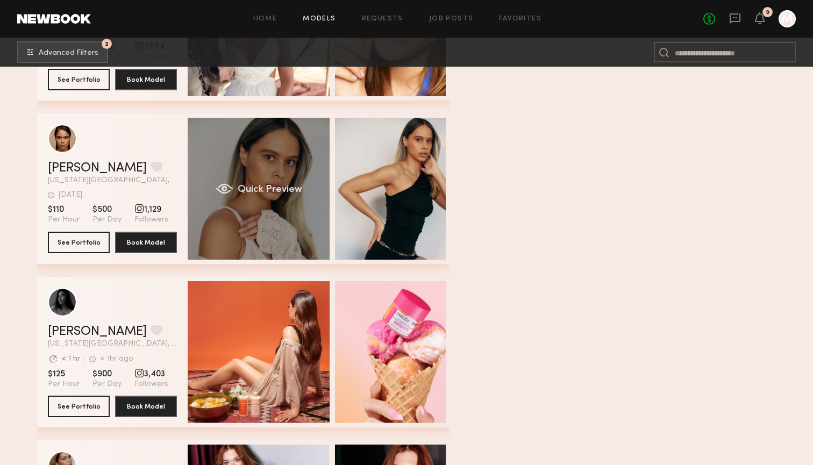
click at [248, 218] on div "Quick Preview" at bounding box center [259, 189] width 142 height 142
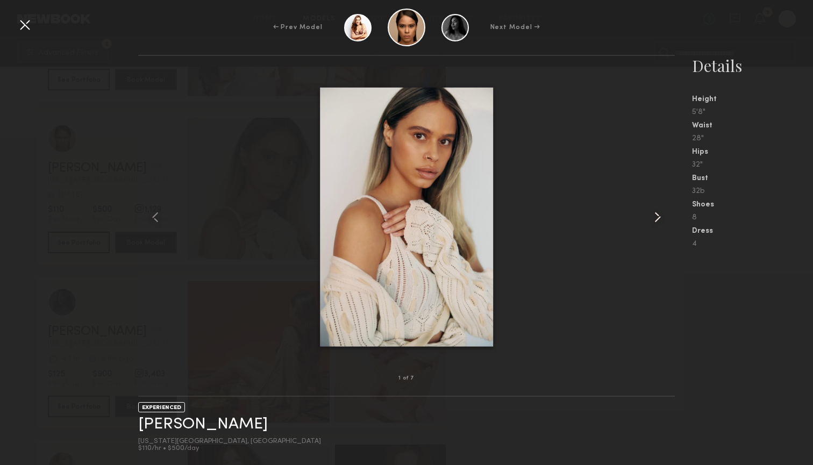
click at [662, 220] on common-icon at bounding box center [657, 217] width 17 height 17
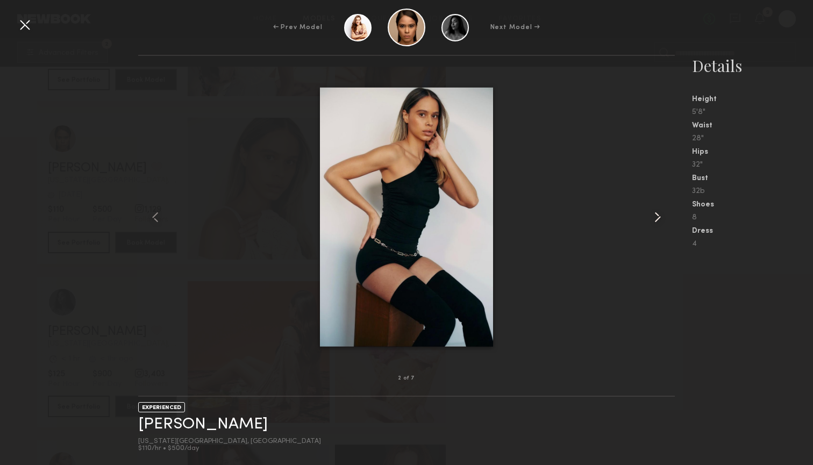
click at [662, 220] on common-icon at bounding box center [657, 217] width 17 height 17
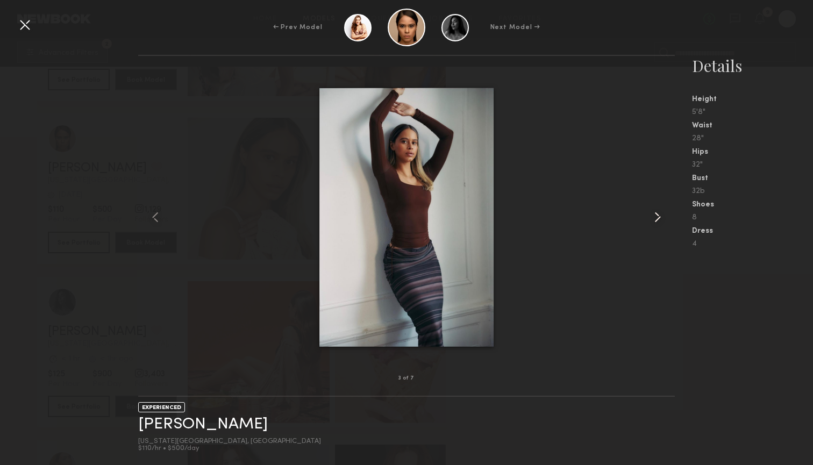
click at [662, 220] on common-icon at bounding box center [657, 217] width 17 height 17
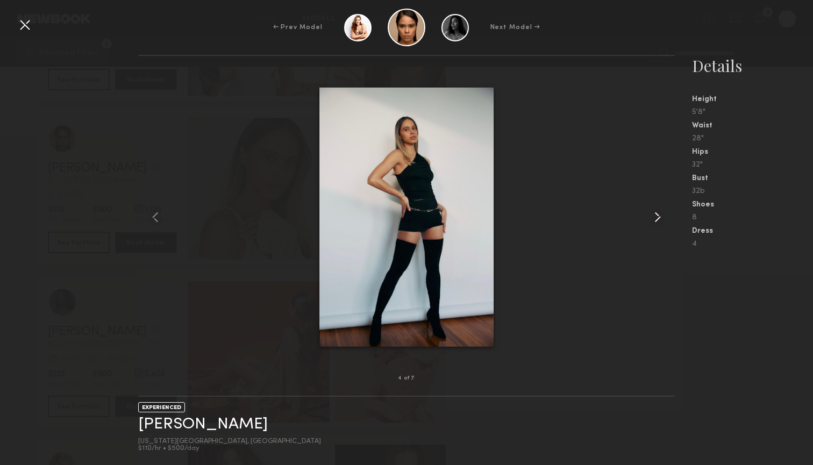
click at [662, 220] on common-icon at bounding box center [657, 217] width 17 height 17
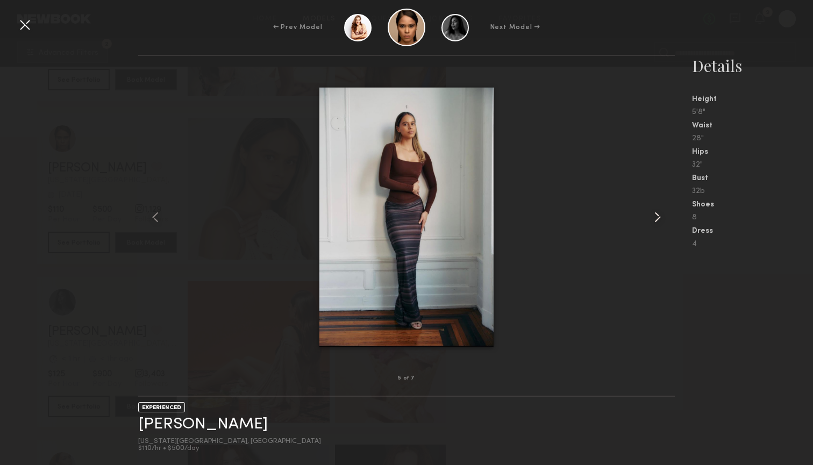
click at [662, 220] on common-icon at bounding box center [657, 217] width 17 height 17
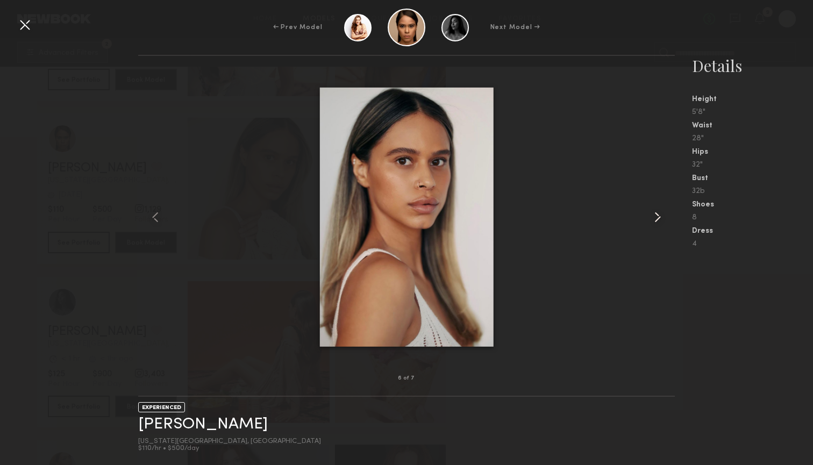
click at [662, 220] on common-icon at bounding box center [657, 217] width 17 height 17
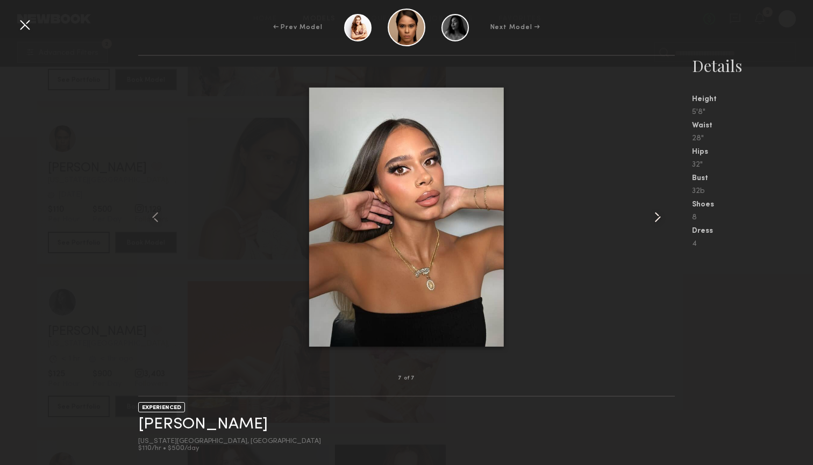
click at [662, 220] on common-icon at bounding box center [657, 217] width 17 height 17
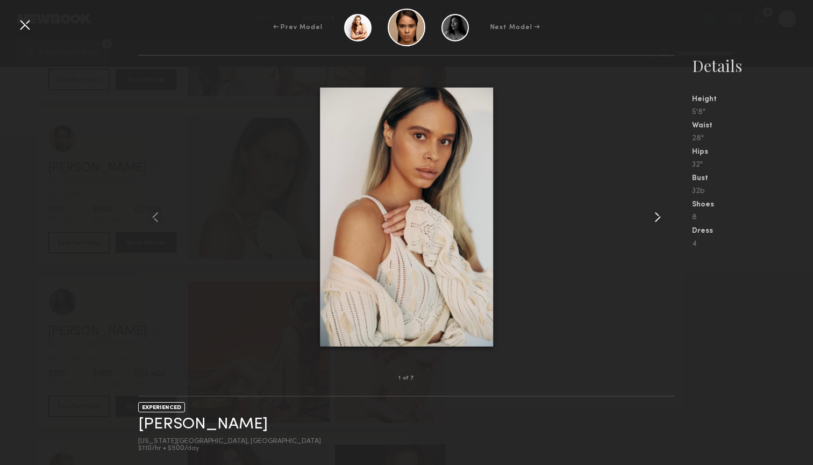
click at [662, 220] on common-icon at bounding box center [657, 217] width 17 height 17
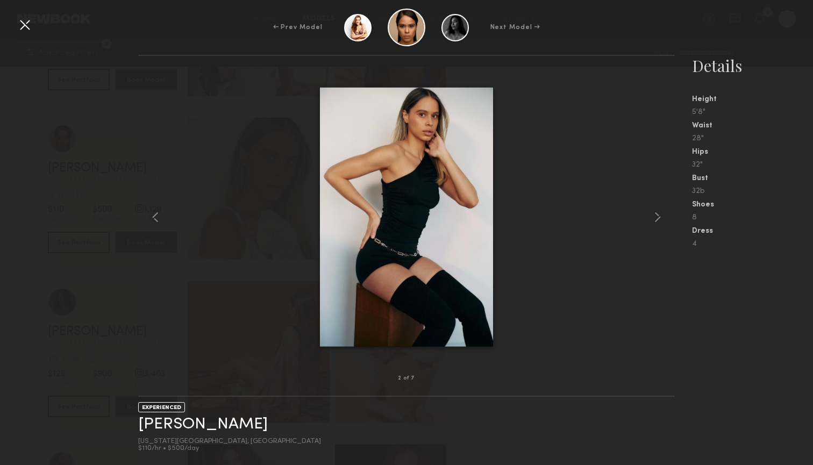
click at [32, 26] on div at bounding box center [24, 24] width 17 height 17
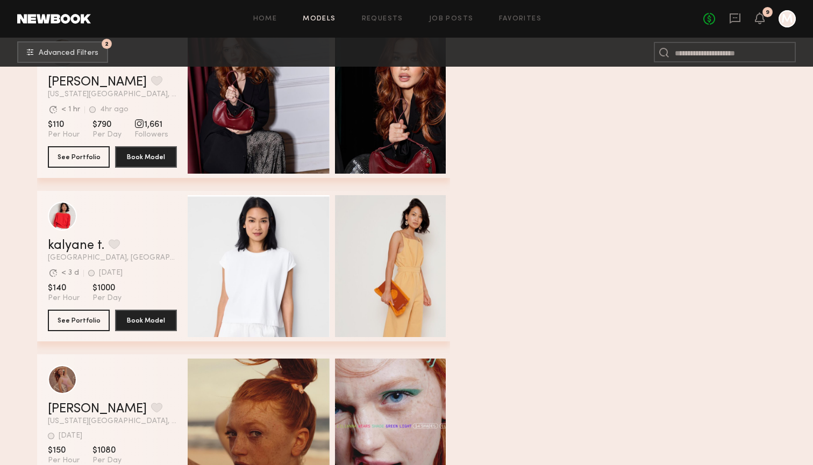
scroll to position [10883, 0]
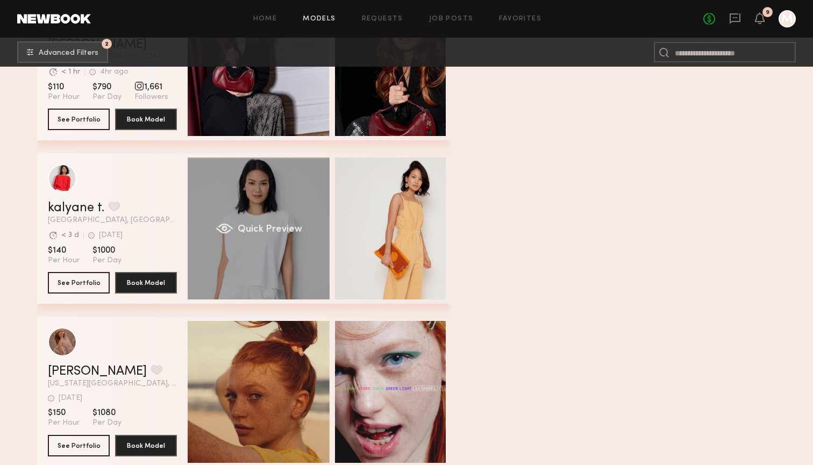
click at [261, 200] on div "Quick Preview" at bounding box center [259, 229] width 142 height 142
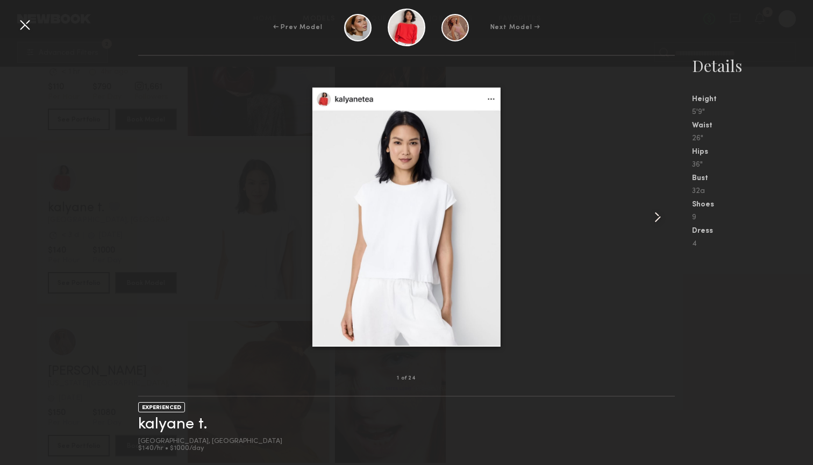
click at [650, 216] on common-icon at bounding box center [657, 217] width 17 height 17
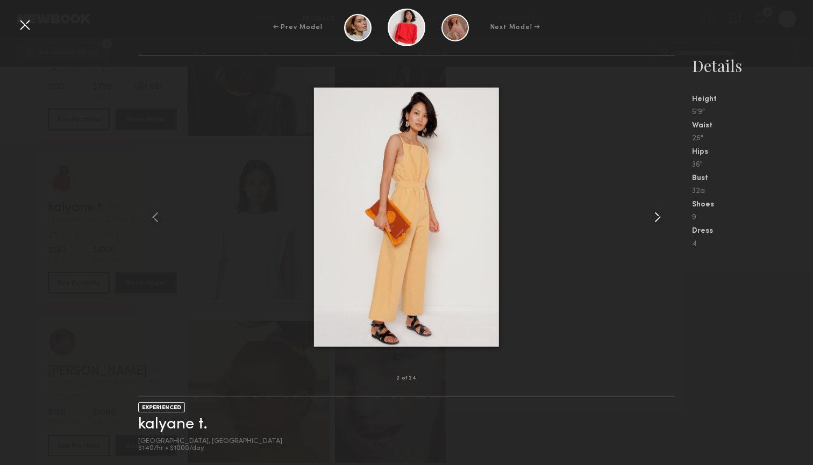
click at [650, 216] on common-icon at bounding box center [657, 217] width 17 height 17
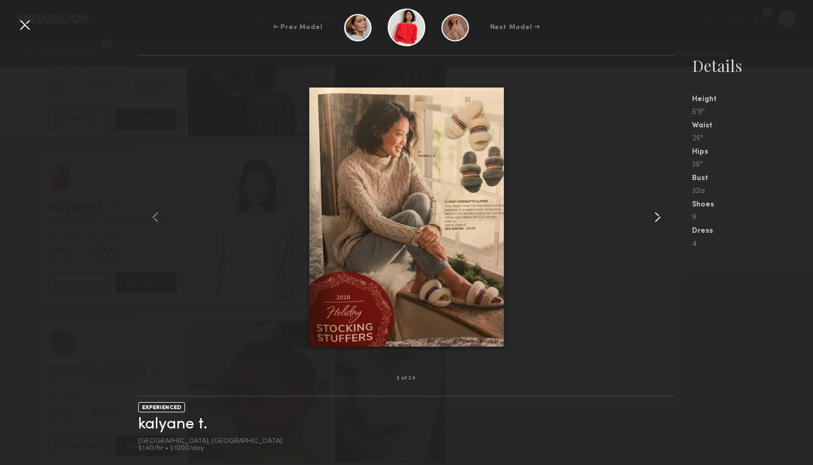
click at [650, 216] on common-icon at bounding box center [657, 217] width 17 height 17
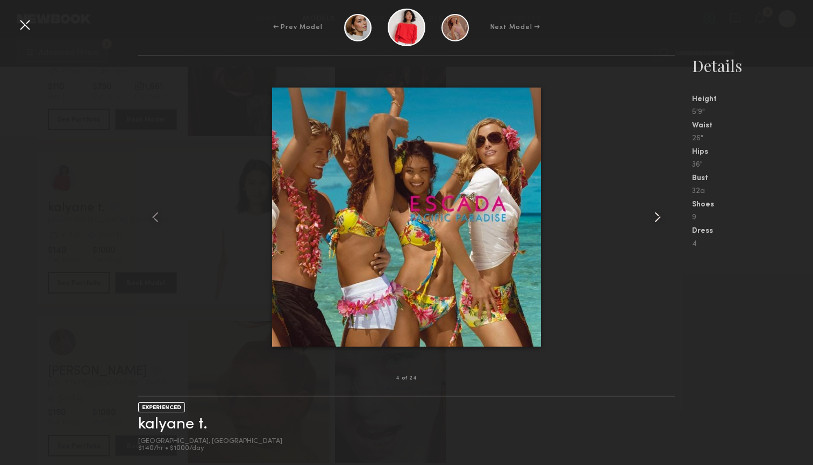
click at [650, 216] on common-icon at bounding box center [657, 217] width 17 height 17
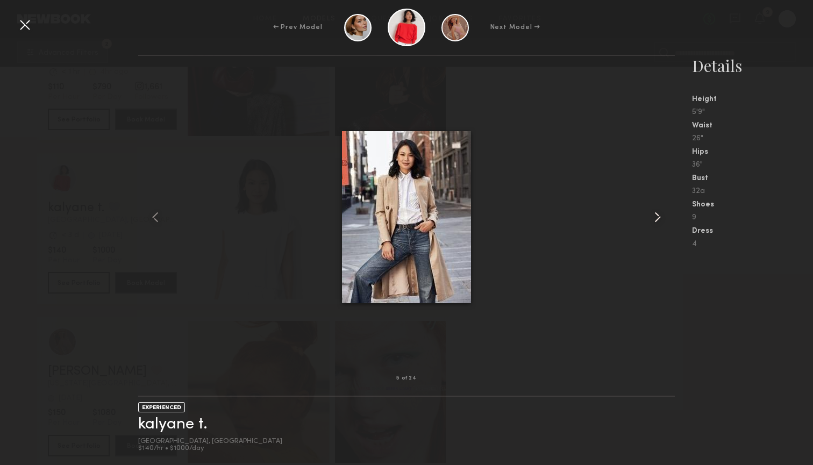
click at [650, 216] on common-icon at bounding box center [657, 217] width 17 height 17
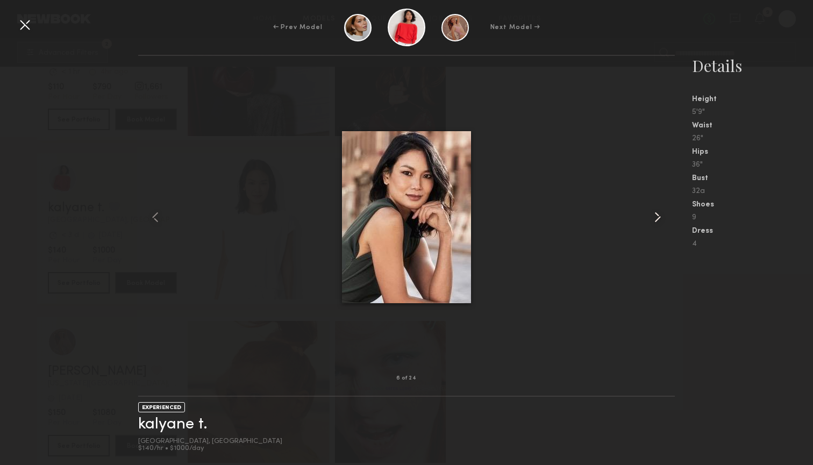
click at [650, 216] on common-icon at bounding box center [657, 217] width 17 height 17
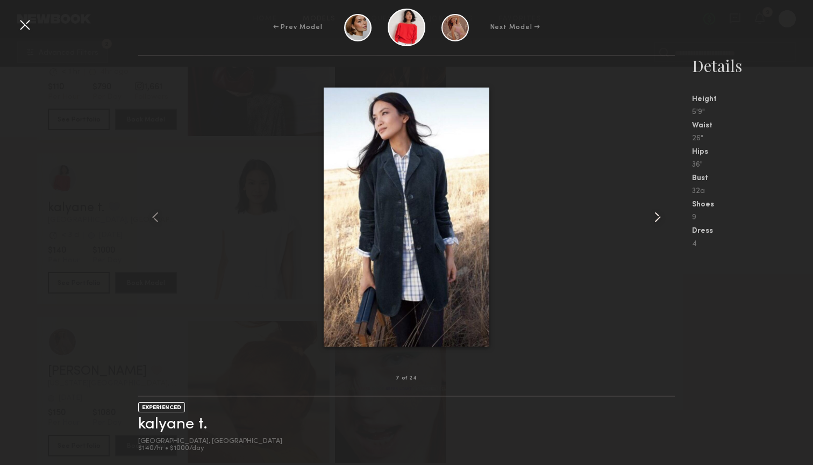
click at [650, 216] on common-icon at bounding box center [657, 217] width 17 height 17
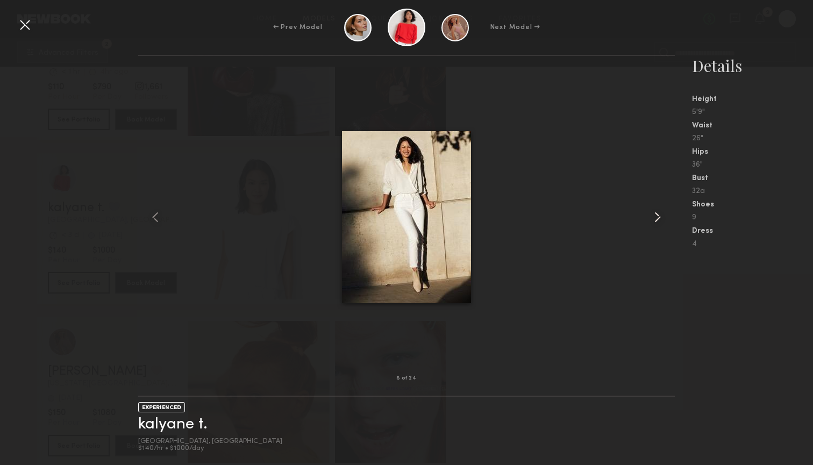
click at [650, 216] on common-icon at bounding box center [657, 217] width 17 height 17
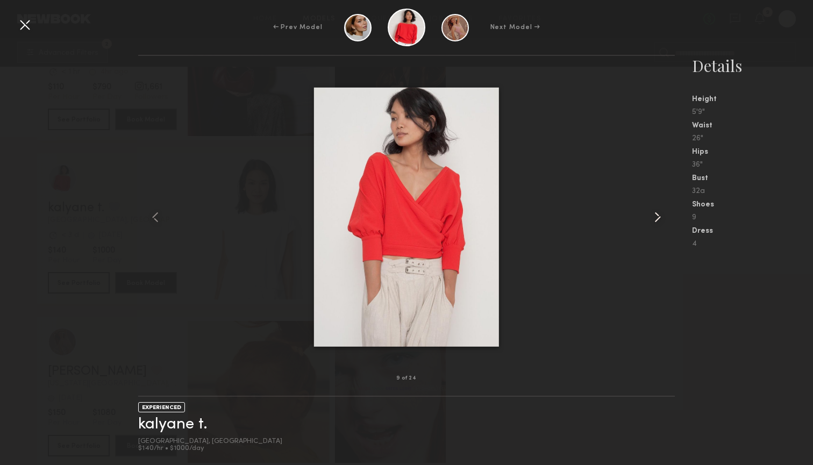
click at [649, 216] on common-icon at bounding box center [657, 217] width 17 height 17
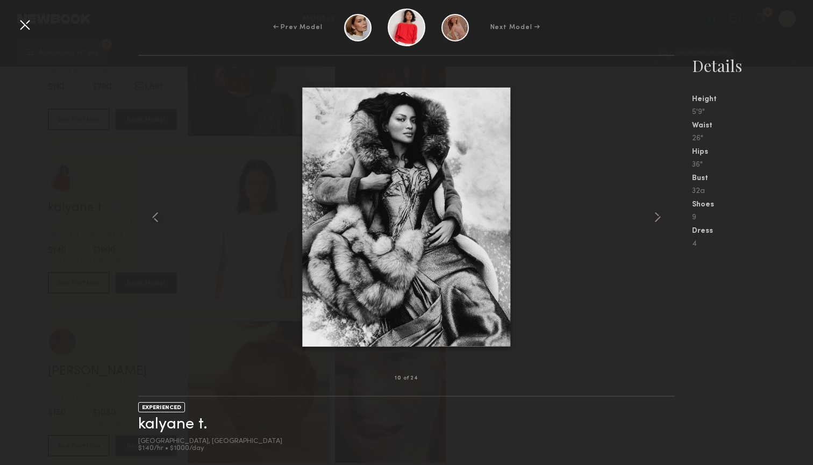
click at [20, 23] on div at bounding box center [24, 24] width 17 height 17
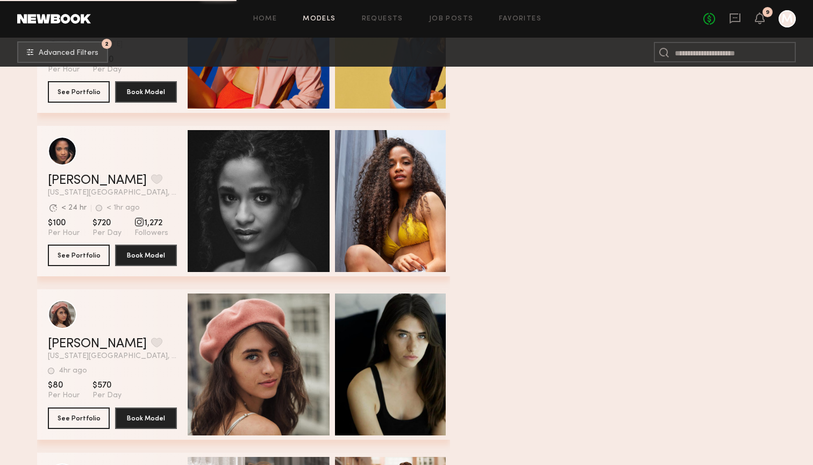
scroll to position [13369, 1]
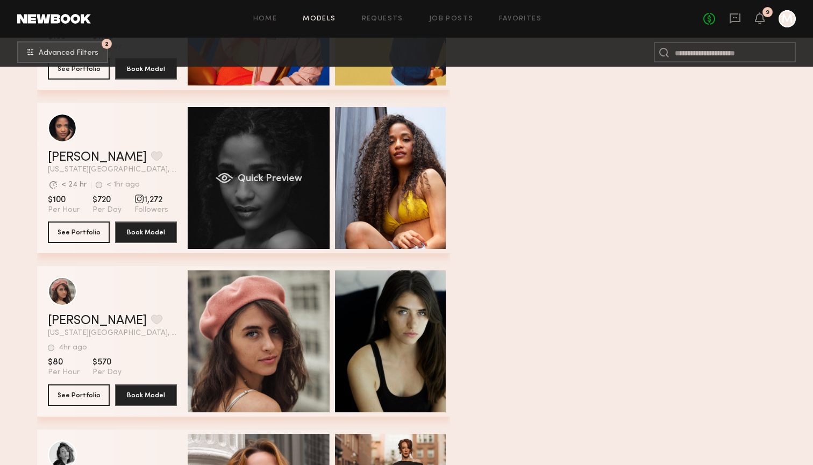
click at [300, 218] on div "Quick Preview" at bounding box center [259, 178] width 142 height 142
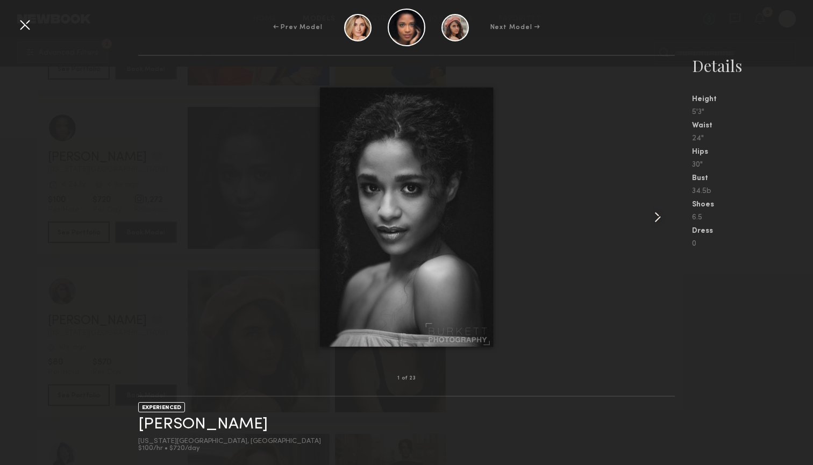
click at [655, 218] on common-icon at bounding box center [657, 217] width 17 height 17
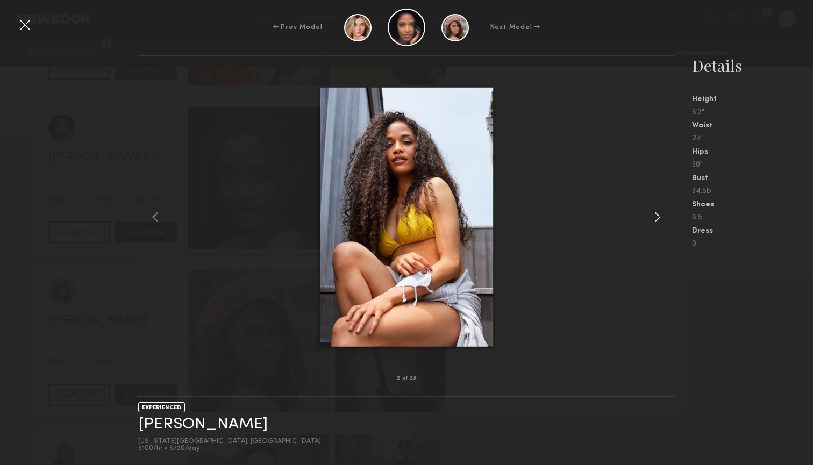
click at [655, 218] on common-icon at bounding box center [657, 217] width 17 height 17
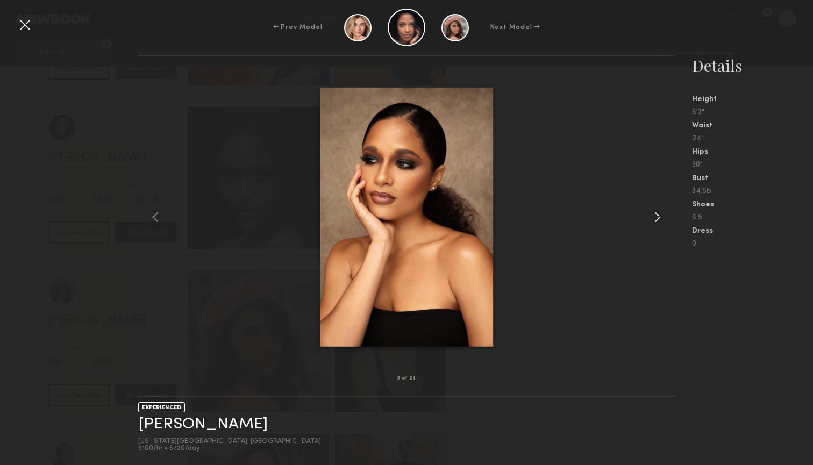
click at [655, 218] on common-icon at bounding box center [657, 217] width 17 height 17
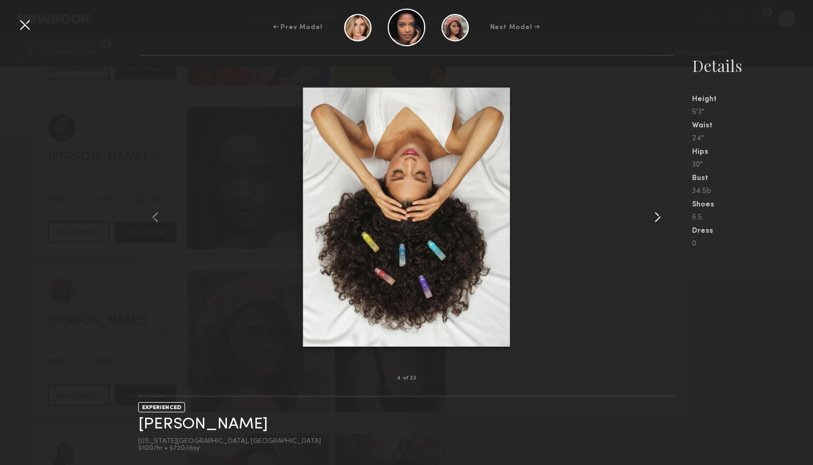
click at [655, 218] on common-icon at bounding box center [657, 217] width 17 height 17
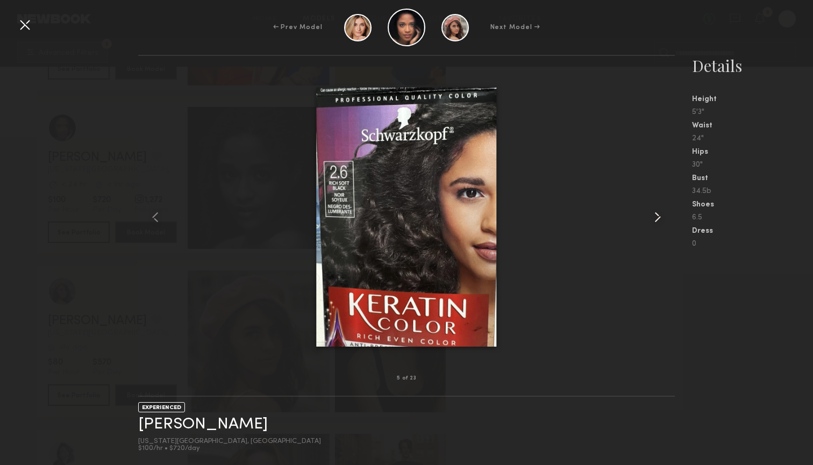
click at [655, 218] on common-icon at bounding box center [657, 217] width 17 height 17
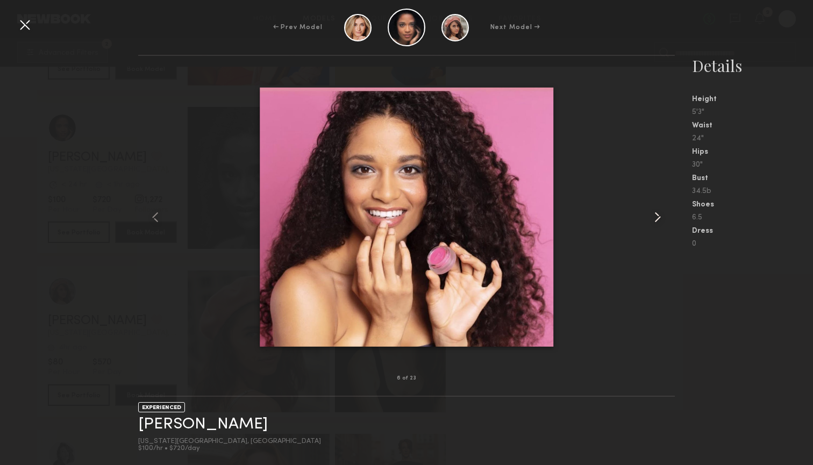
click at [655, 218] on common-icon at bounding box center [657, 217] width 17 height 17
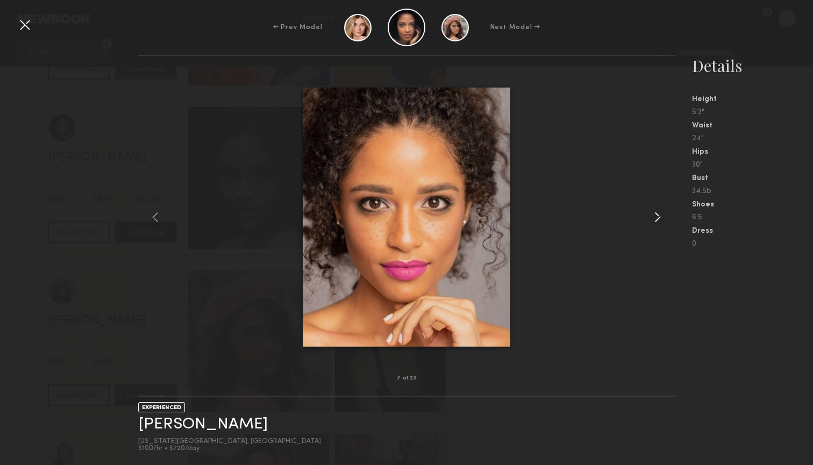
click at [655, 218] on common-icon at bounding box center [657, 217] width 17 height 17
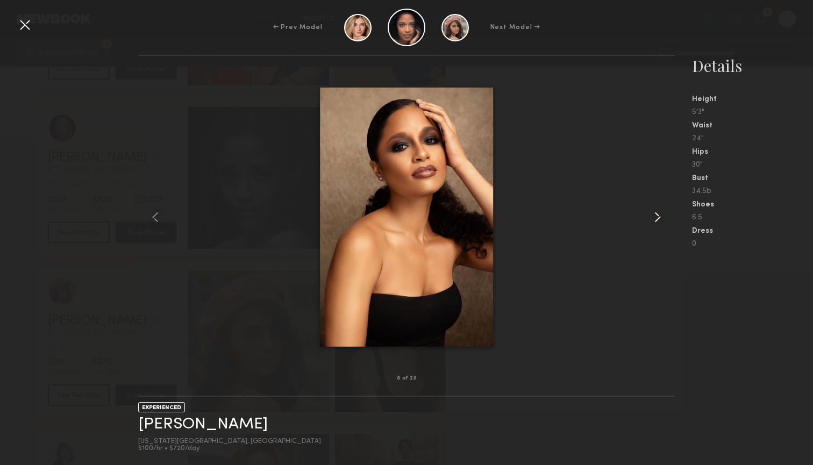
click at [655, 218] on common-icon at bounding box center [657, 217] width 17 height 17
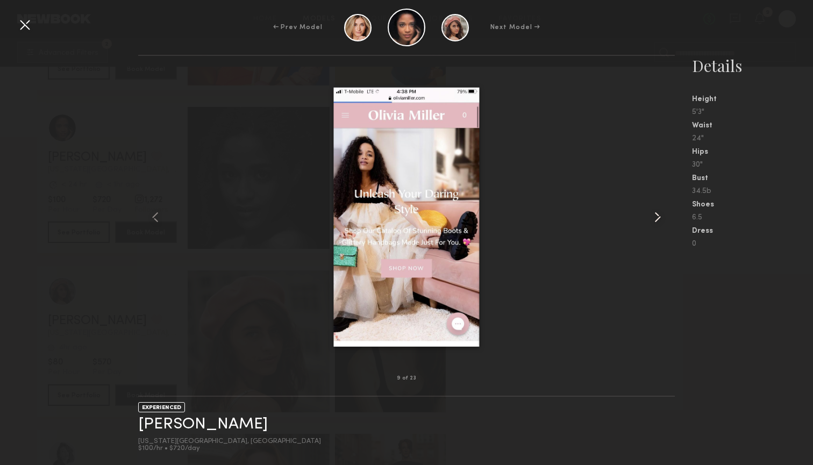
click at [655, 218] on common-icon at bounding box center [657, 217] width 17 height 17
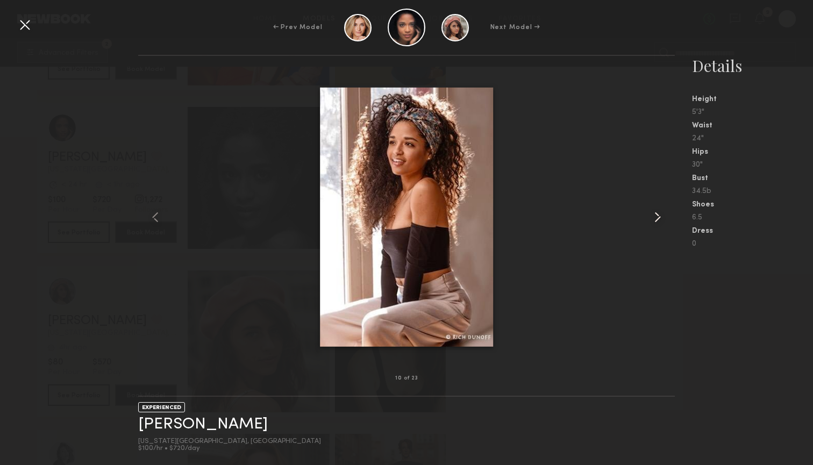
click at [655, 218] on common-icon at bounding box center [657, 217] width 17 height 17
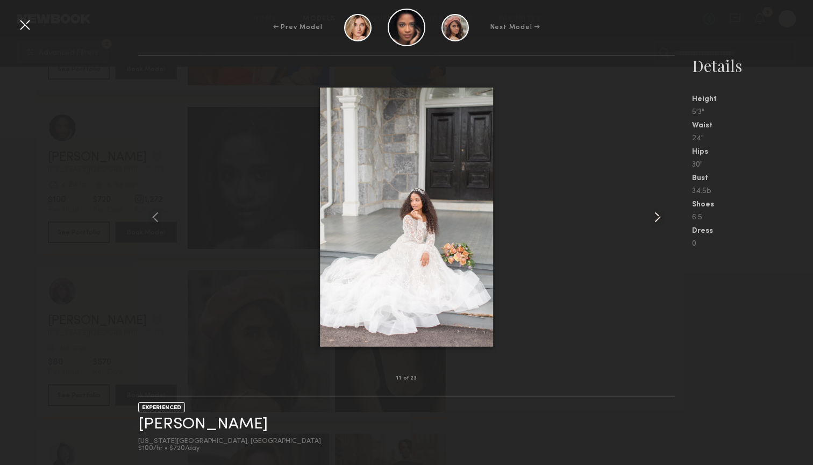
click at [655, 218] on common-icon at bounding box center [657, 217] width 17 height 17
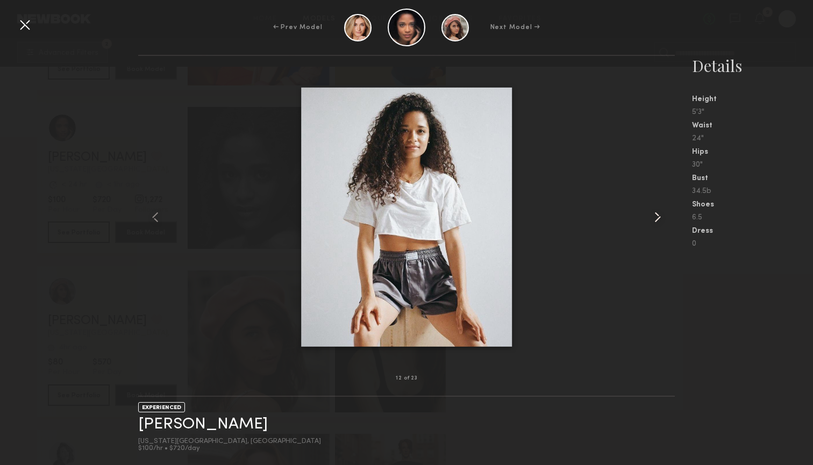
click at [655, 218] on common-icon at bounding box center [657, 217] width 17 height 17
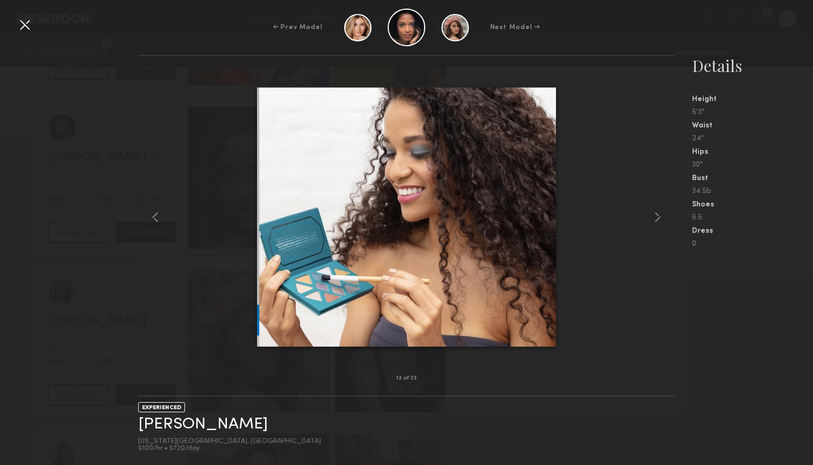
click at [114, 151] on div "13 of 23 EXPERIENCED Maria G. New York City, NY $100/hr • $720/day Details Heig…" at bounding box center [406, 260] width 813 height 410
click at [16, 28] on div "← Prev Model Next Model →" at bounding box center [406, 28] width 813 height 38
click at [24, 28] on div at bounding box center [24, 24] width 17 height 17
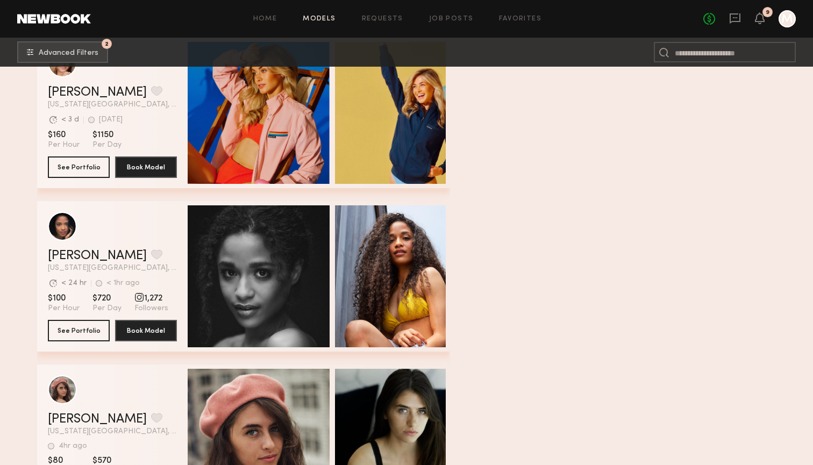
scroll to position [13291, 0]
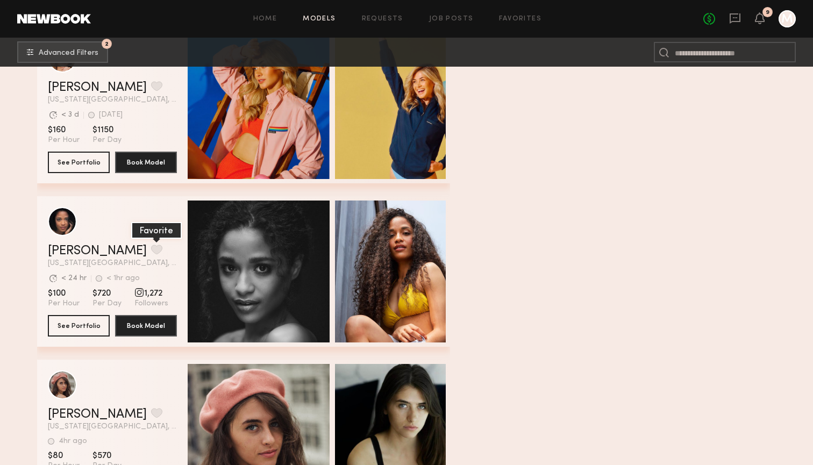
click at [151, 250] on button "grid" at bounding box center [156, 250] width 11 height 10
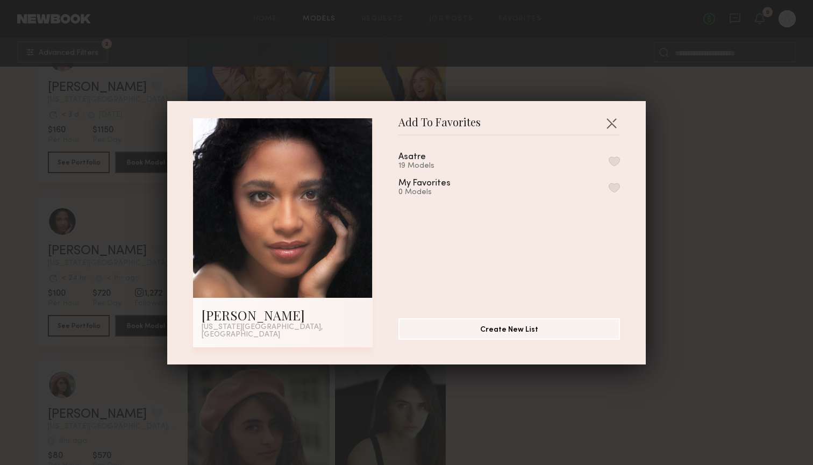
click at [612, 166] on button "button" at bounding box center [614, 161] width 11 height 10
click at [616, 132] on button "button" at bounding box center [611, 122] width 17 height 17
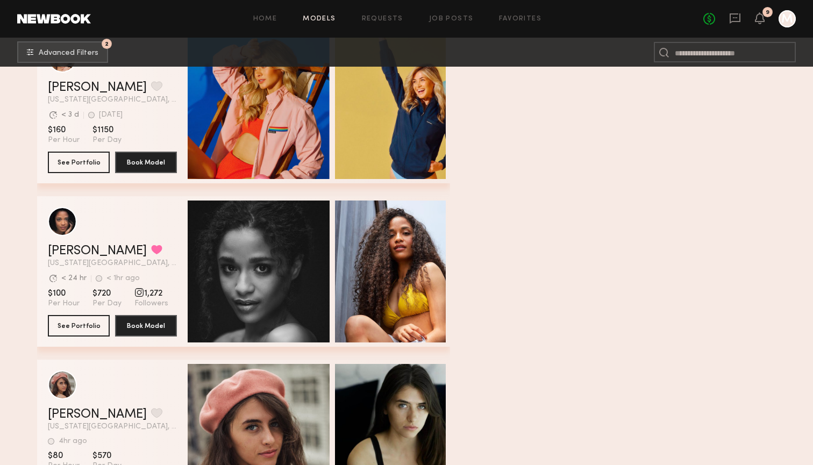
scroll to position [13453, 0]
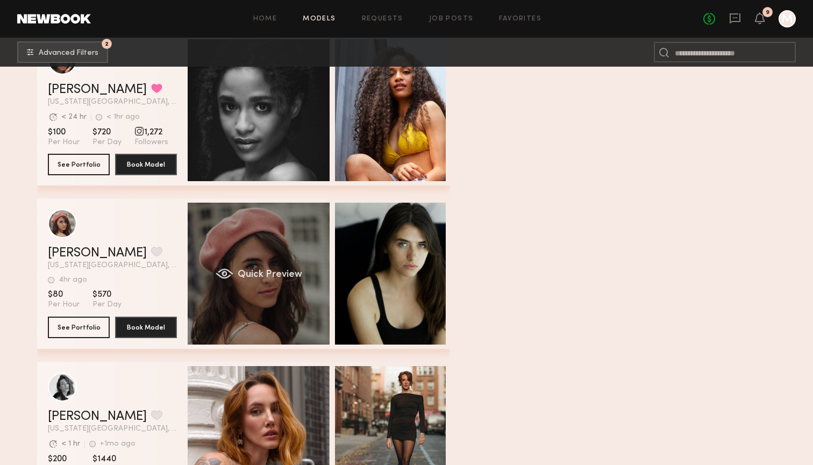
click at [280, 286] on div "Quick Preview" at bounding box center [259, 274] width 142 height 142
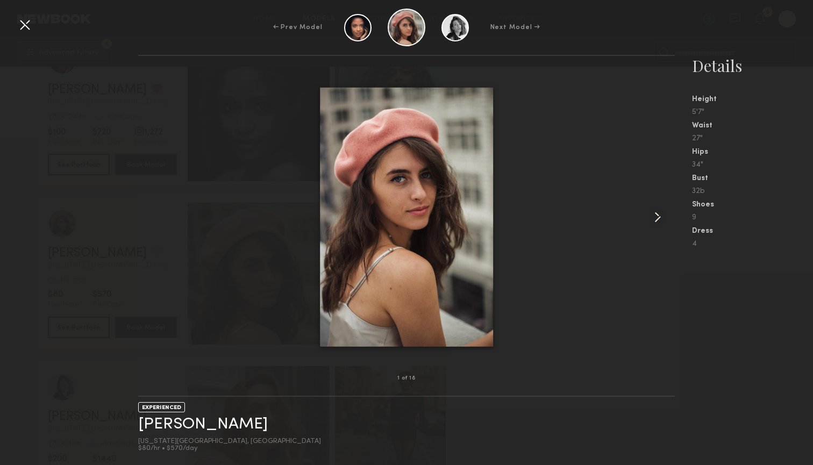
click at [656, 212] on common-icon at bounding box center [657, 217] width 17 height 17
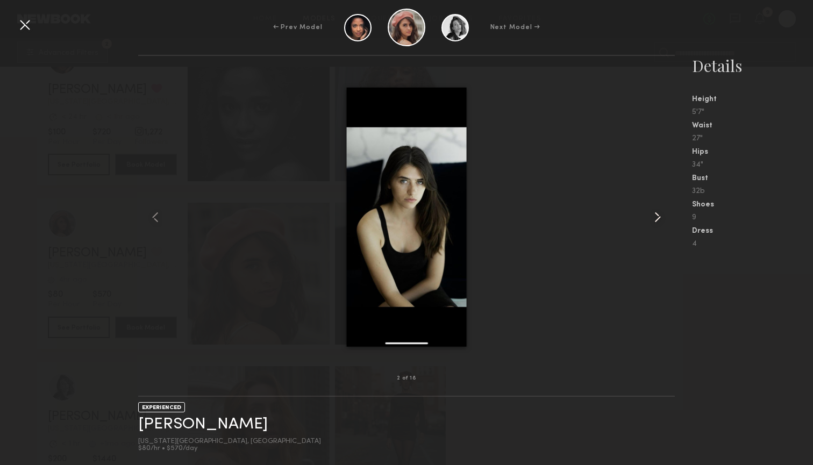
click at [656, 212] on common-icon at bounding box center [657, 217] width 17 height 17
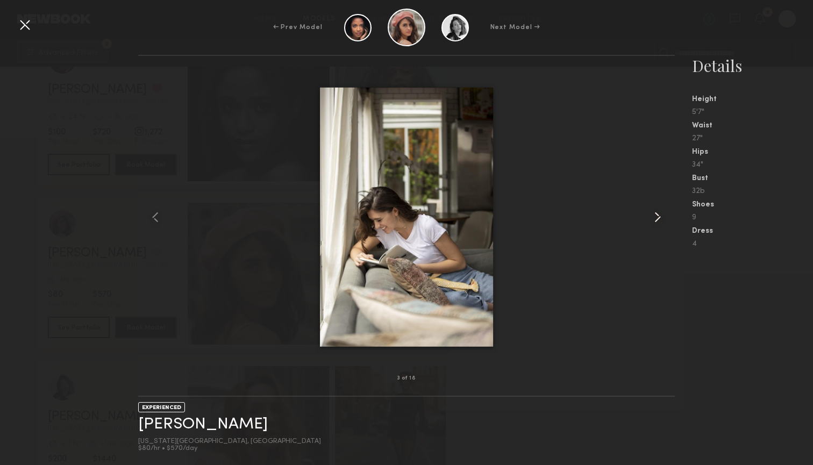
click at [656, 212] on common-icon at bounding box center [657, 217] width 17 height 17
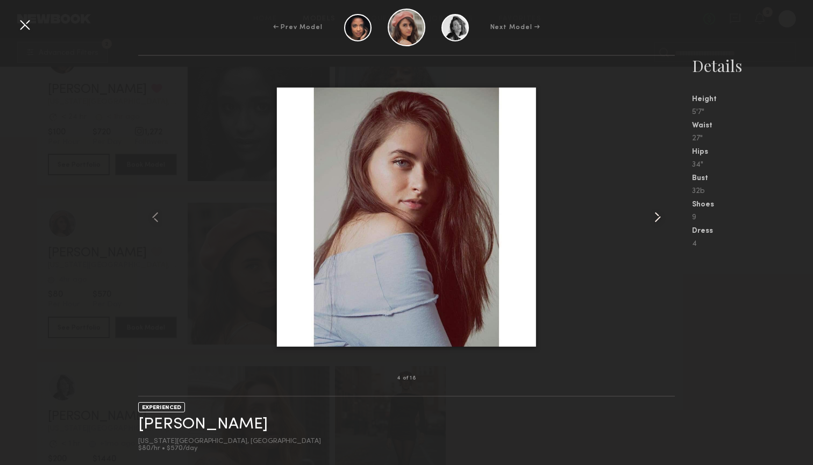
click at [657, 212] on common-icon at bounding box center [657, 217] width 17 height 17
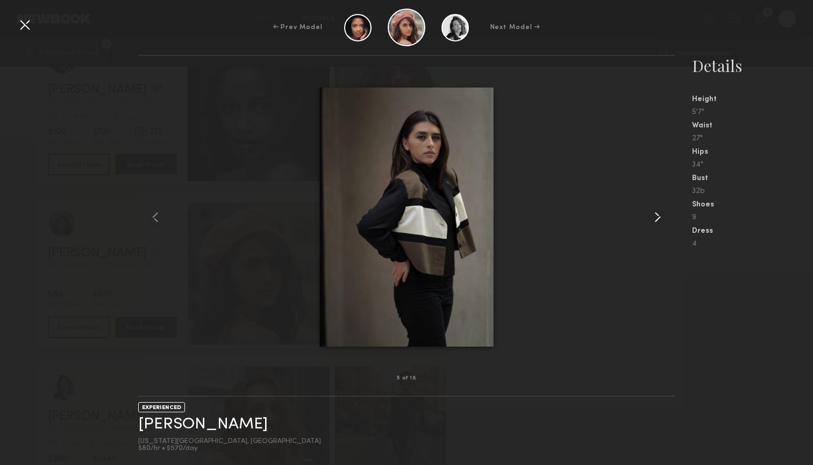
click at [657, 212] on common-icon at bounding box center [657, 217] width 17 height 17
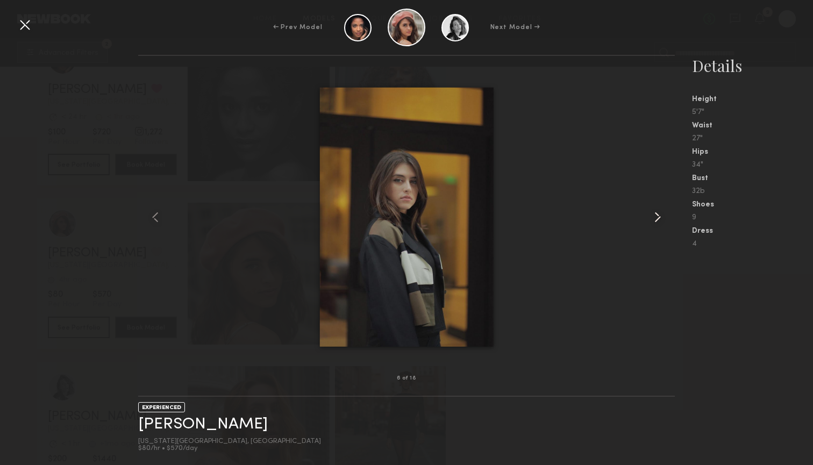
click at [657, 212] on common-icon at bounding box center [657, 217] width 17 height 17
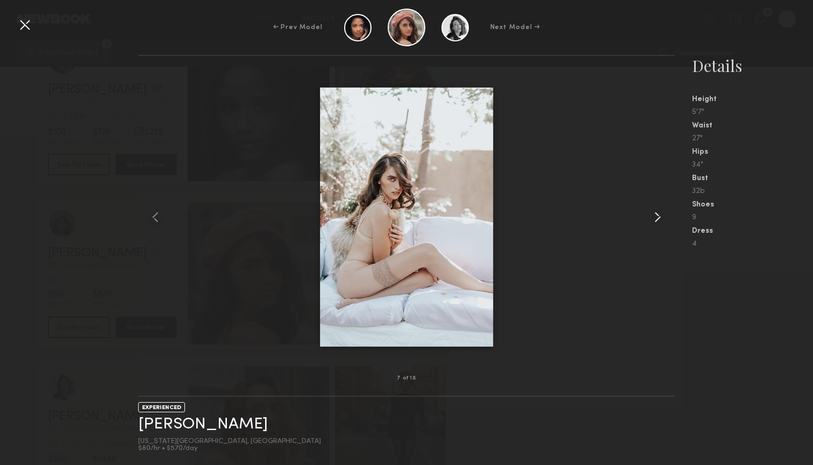
click at [657, 212] on common-icon at bounding box center [657, 217] width 17 height 17
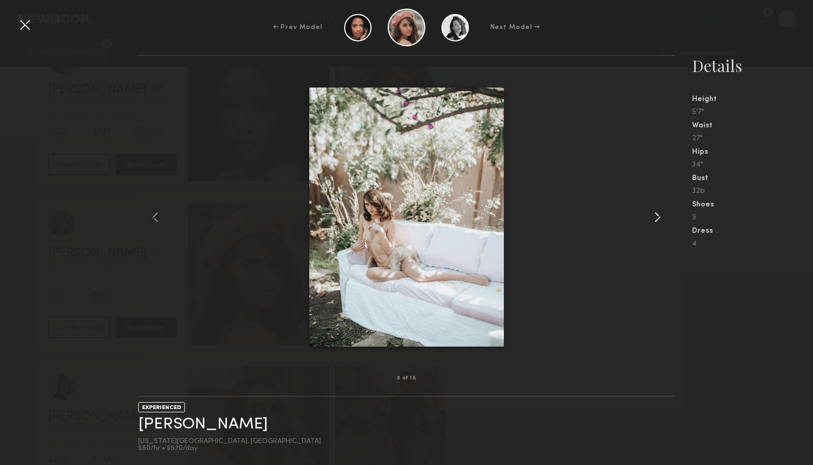
click at [657, 212] on common-icon at bounding box center [657, 217] width 17 height 17
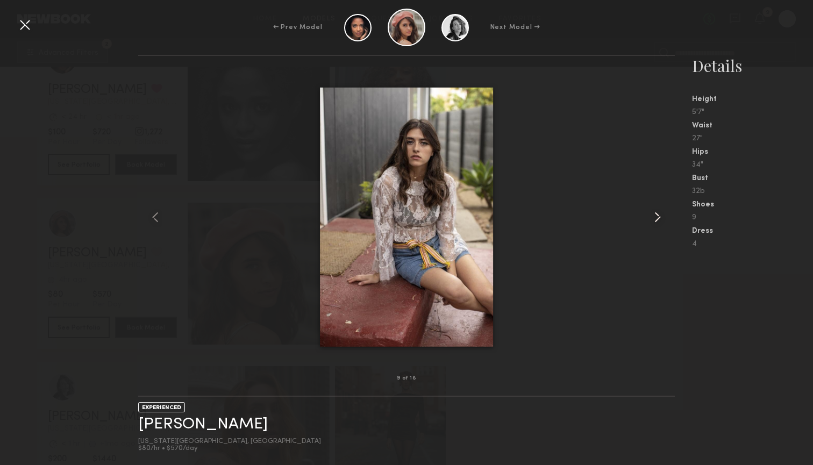
click at [657, 212] on common-icon at bounding box center [657, 217] width 17 height 17
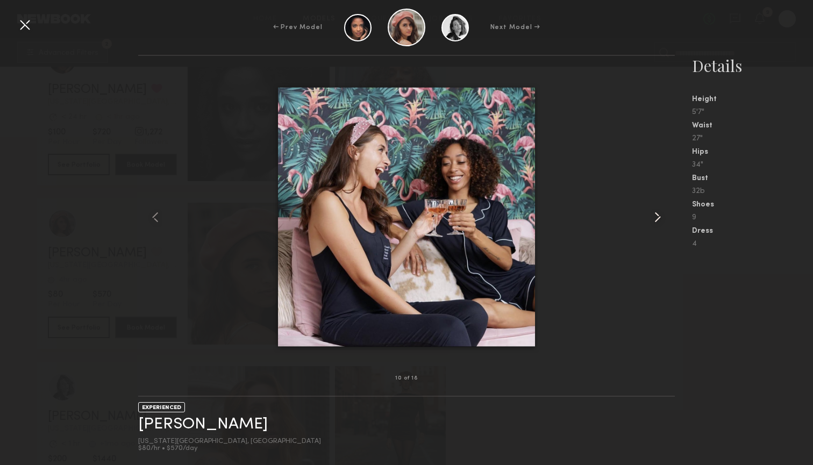
click at [657, 212] on common-icon at bounding box center [657, 217] width 17 height 17
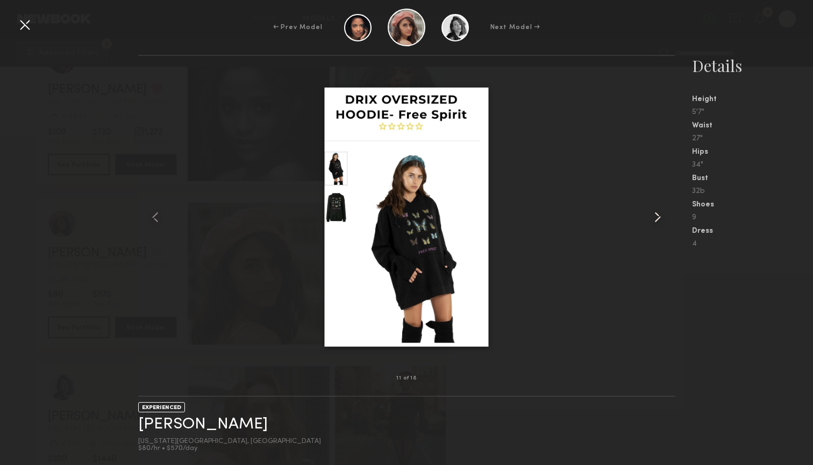
click at [657, 212] on common-icon at bounding box center [657, 217] width 17 height 17
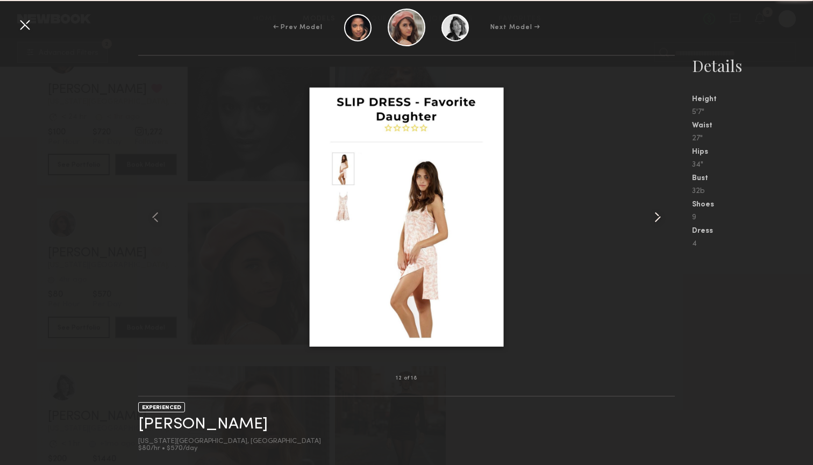
click at [657, 212] on common-icon at bounding box center [657, 217] width 17 height 17
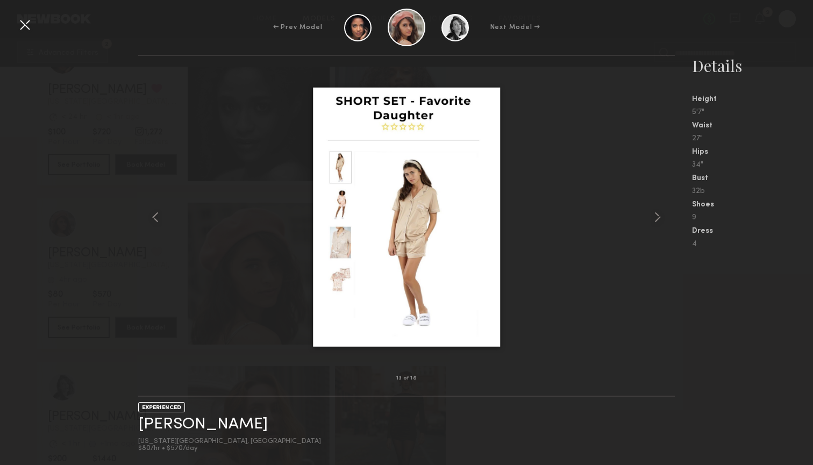
click at [13, 22] on div "← Prev Model Next Model →" at bounding box center [406, 28] width 813 height 38
click at [21, 28] on div at bounding box center [24, 24] width 17 height 17
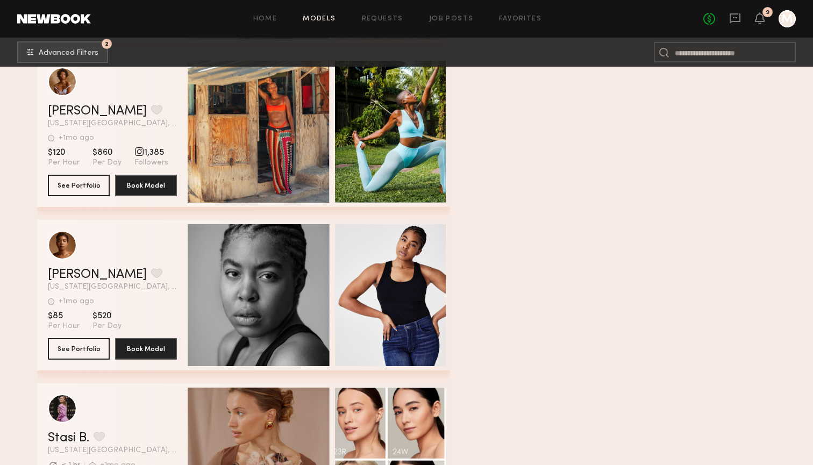
scroll to position [14756, 0]
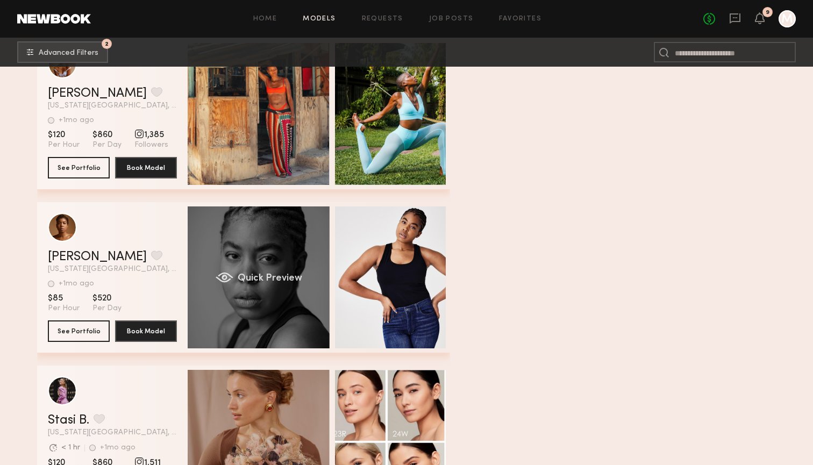
click at [285, 282] on span "Quick Preview" at bounding box center [269, 279] width 65 height 10
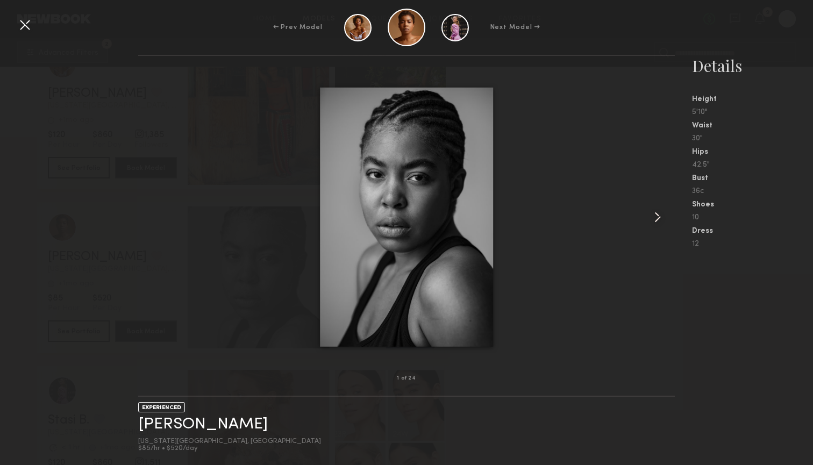
click at [654, 217] on common-icon at bounding box center [657, 217] width 17 height 17
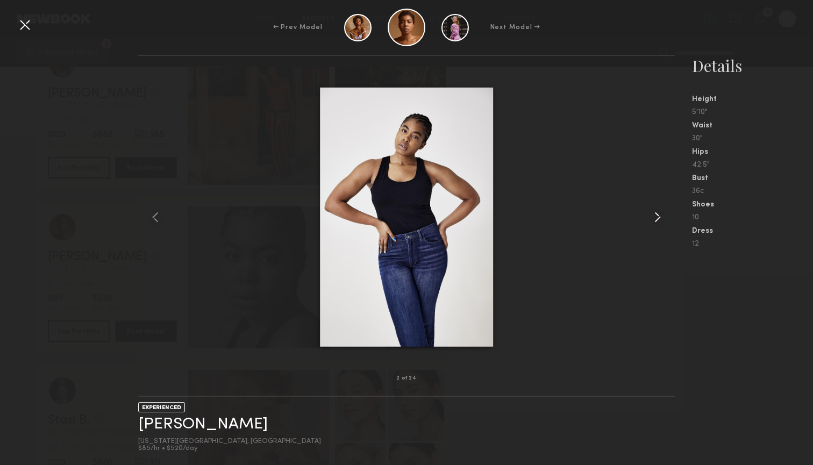
click at [654, 217] on common-icon at bounding box center [657, 217] width 17 height 17
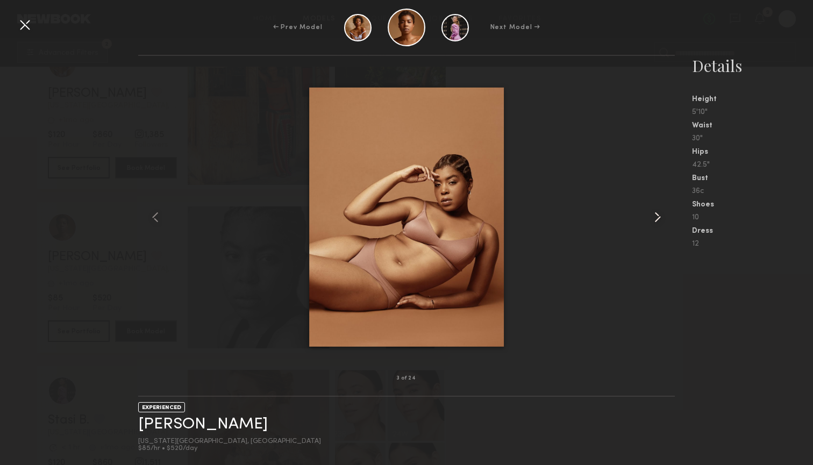
click at [654, 217] on common-icon at bounding box center [657, 217] width 17 height 17
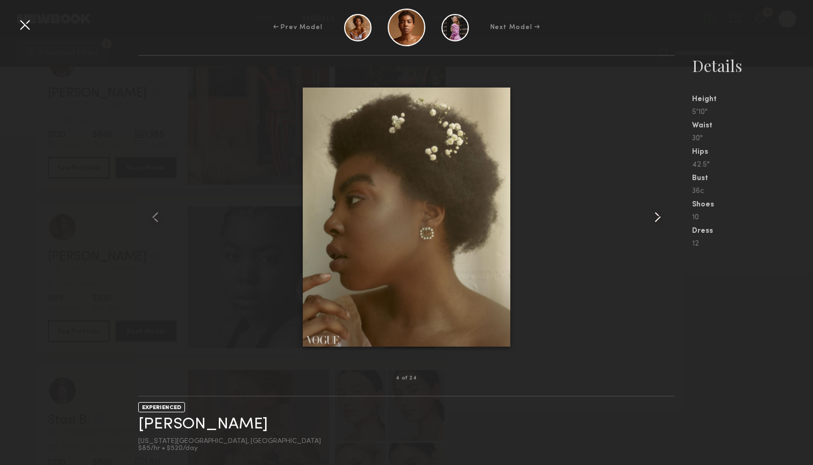
click at [654, 217] on common-icon at bounding box center [657, 217] width 17 height 17
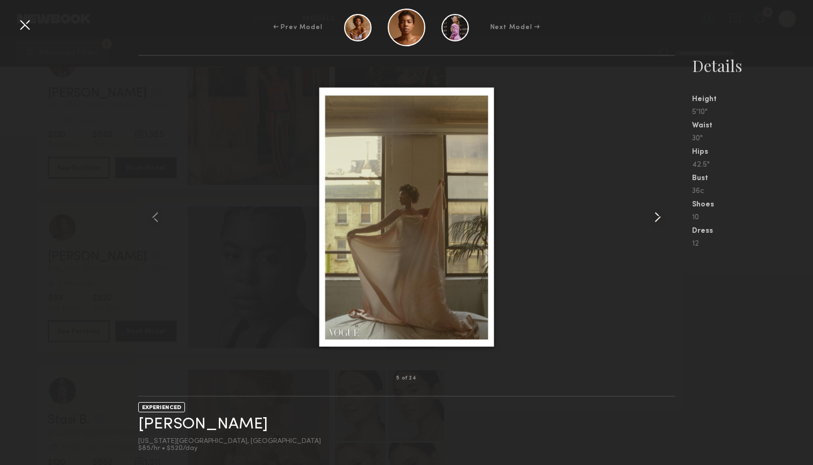
click at [654, 217] on common-icon at bounding box center [657, 217] width 17 height 17
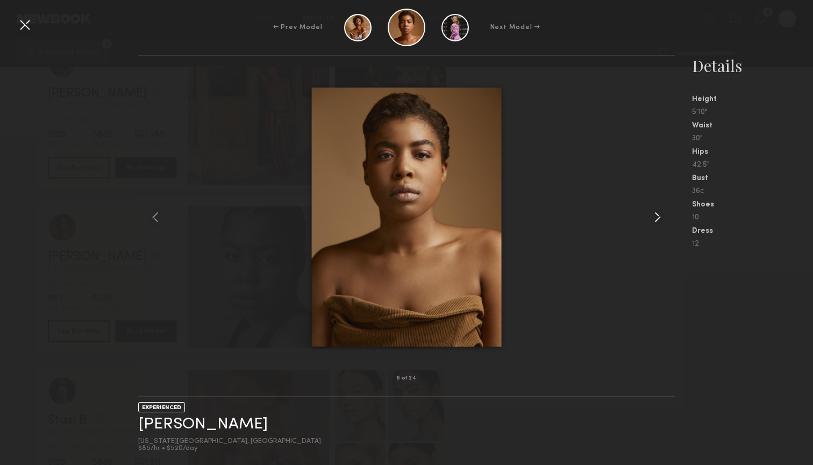
click at [654, 217] on common-icon at bounding box center [657, 217] width 17 height 17
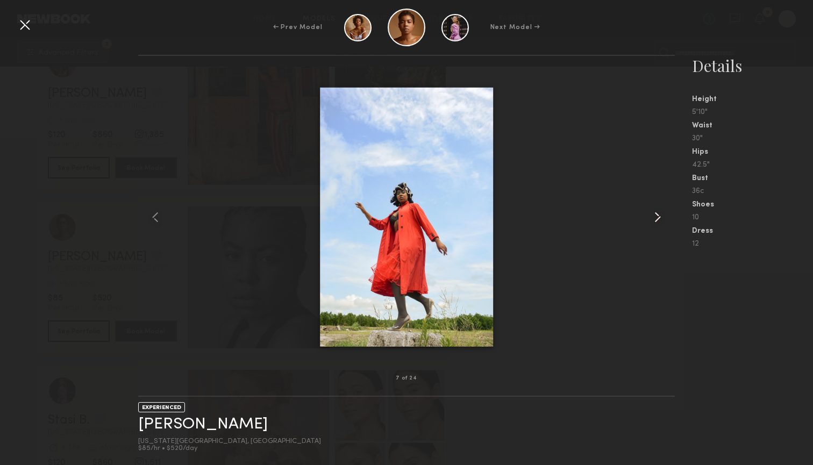
click at [654, 217] on common-icon at bounding box center [657, 217] width 17 height 17
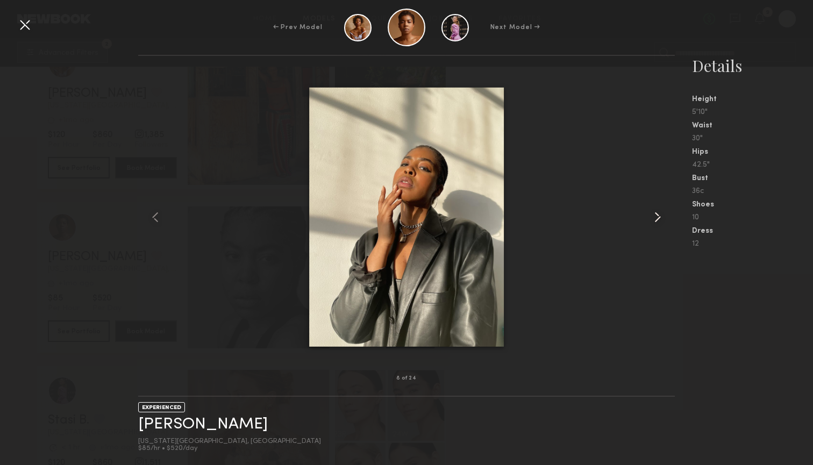
click at [654, 217] on common-icon at bounding box center [657, 217] width 17 height 17
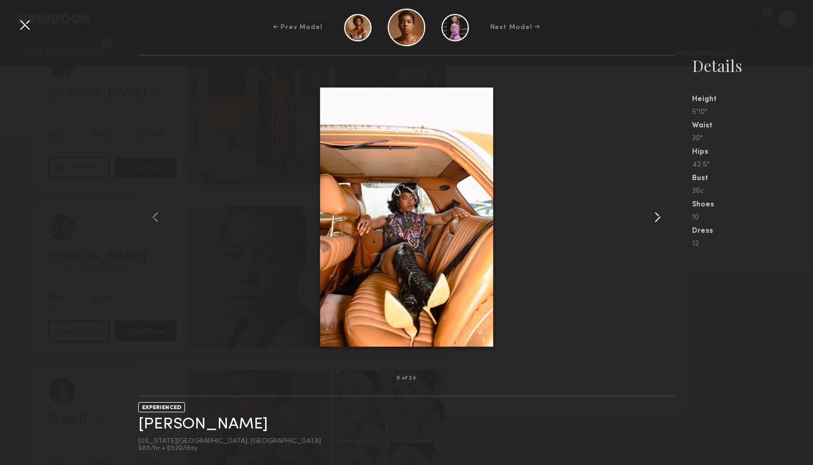
click at [654, 217] on common-icon at bounding box center [657, 217] width 17 height 17
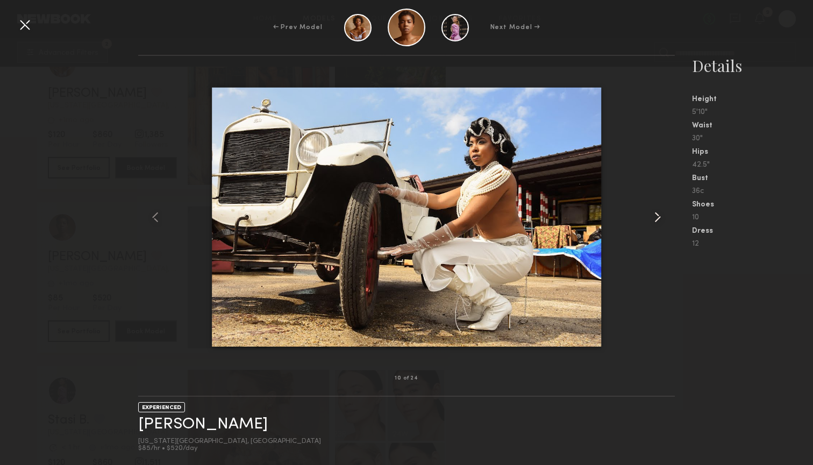
click at [654, 217] on common-icon at bounding box center [657, 217] width 17 height 17
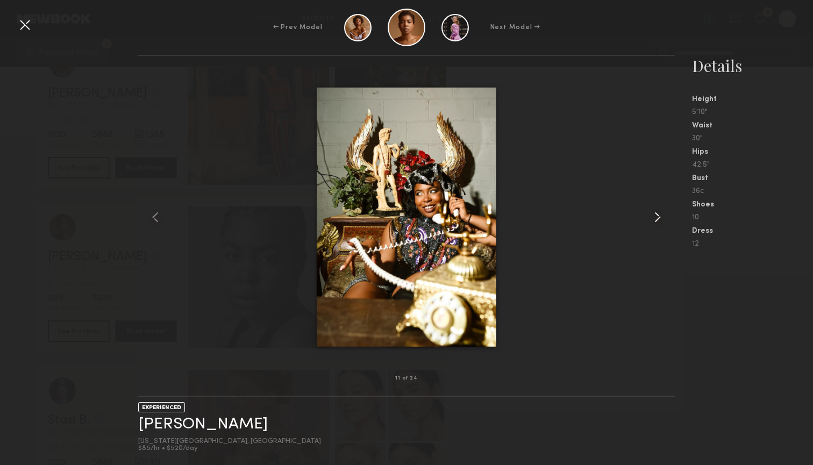
click at [654, 217] on common-icon at bounding box center [657, 217] width 17 height 17
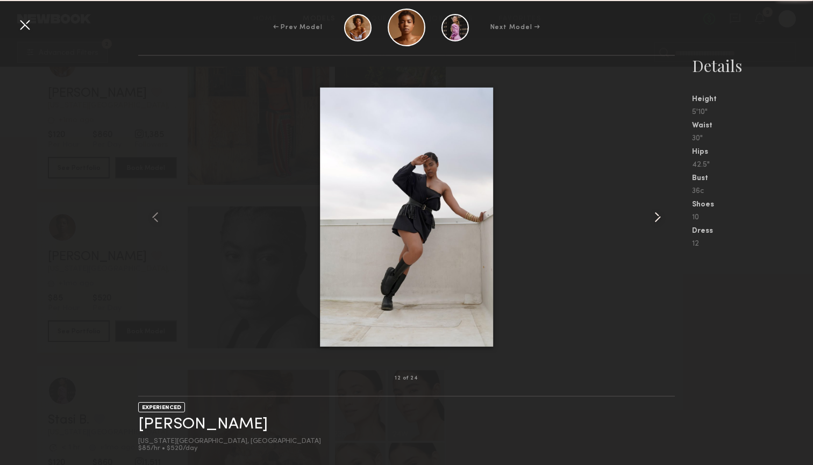
click at [654, 217] on common-icon at bounding box center [657, 217] width 17 height 17
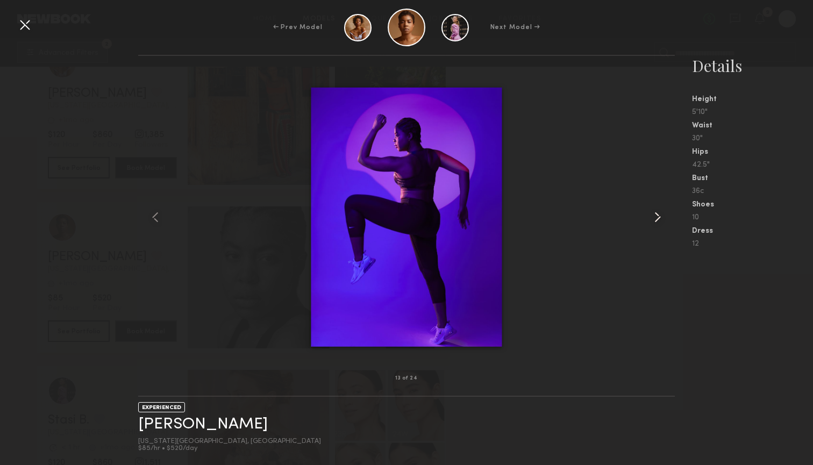
click at [654, 217] on common-icon at bounding box center [657, 217] width 17 height 17
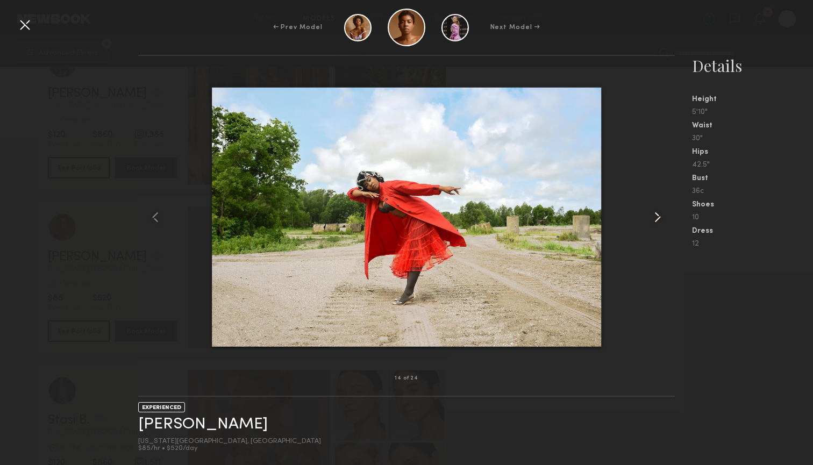
click at [654, 217] on common-icon at bounding box center [657, 217] width 17 height 17
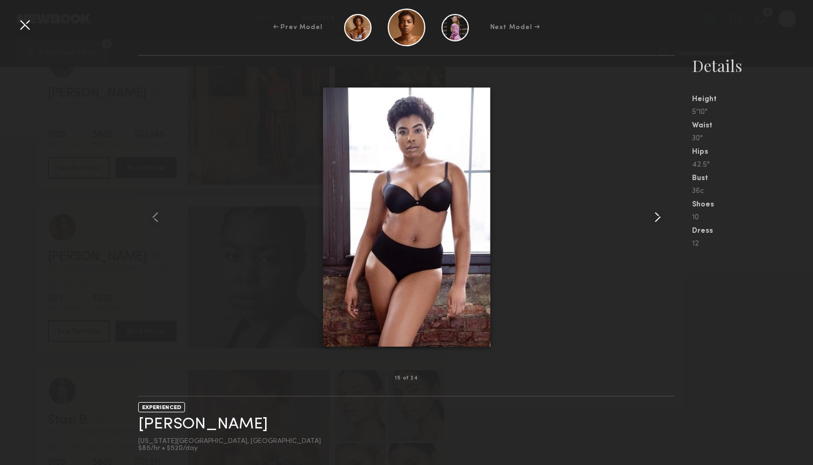
click at [654, 217] on common-icon at bounding box center [657, 217] width 17 height 17
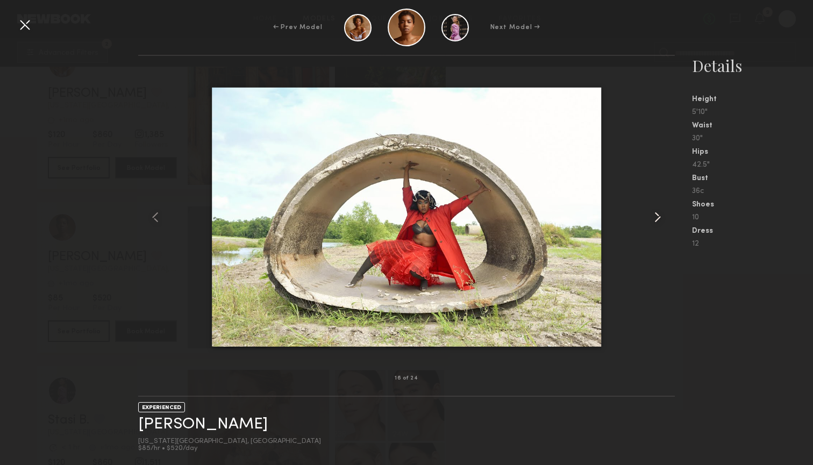
click at [654, 217] on common-icon at bounding box center [657, 217] width 17 height 17
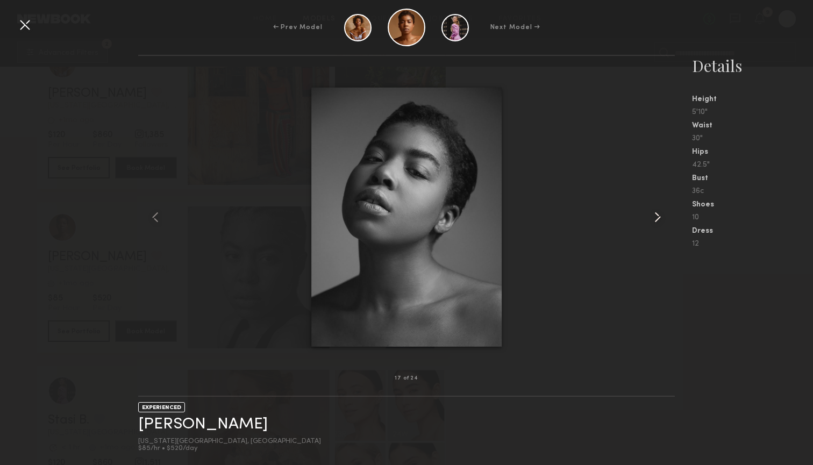
click at [654, 217] on common-icon at bounding box center [657, 217] width 17 height 17
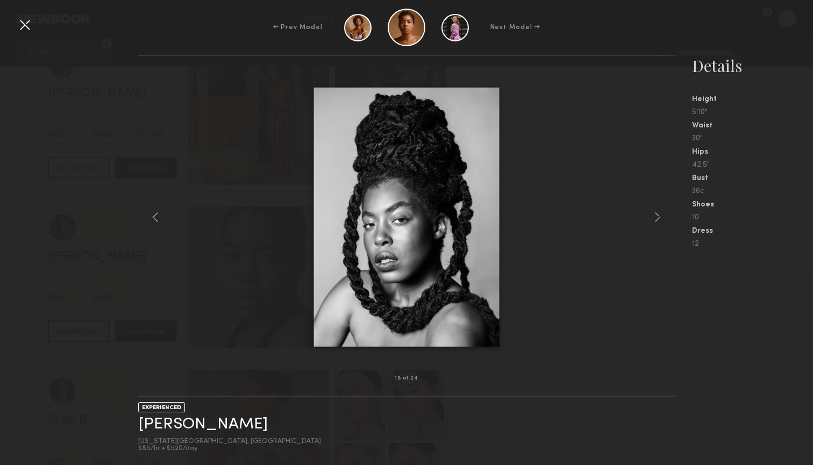
click at [24, 27] on div at bounding box center [24, 24] width 17 height 17
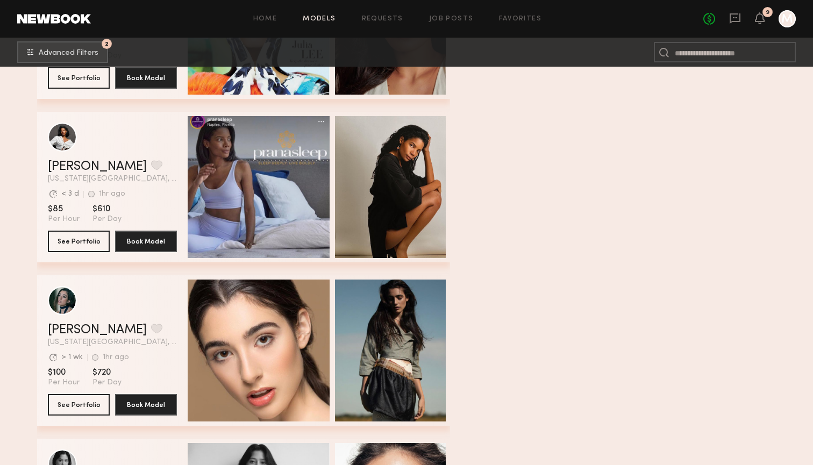
scroll to position [16154, 0]
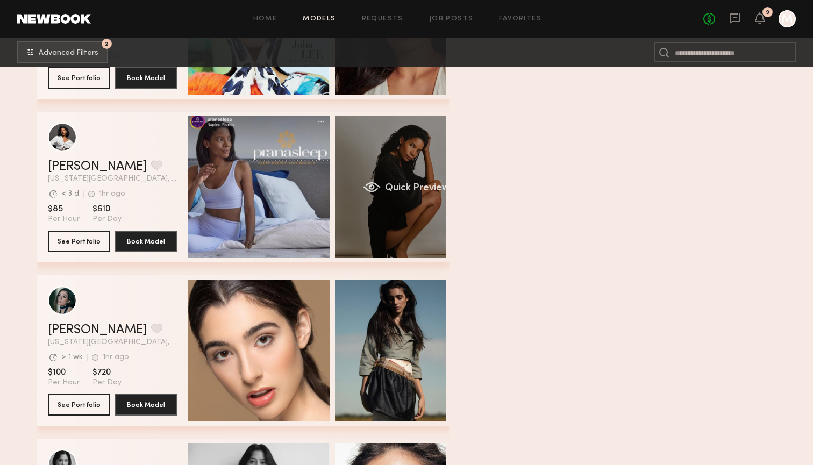
click at [414, 199] on div "Quick Preview" at bounding box center [406, 187] width 142 height 142
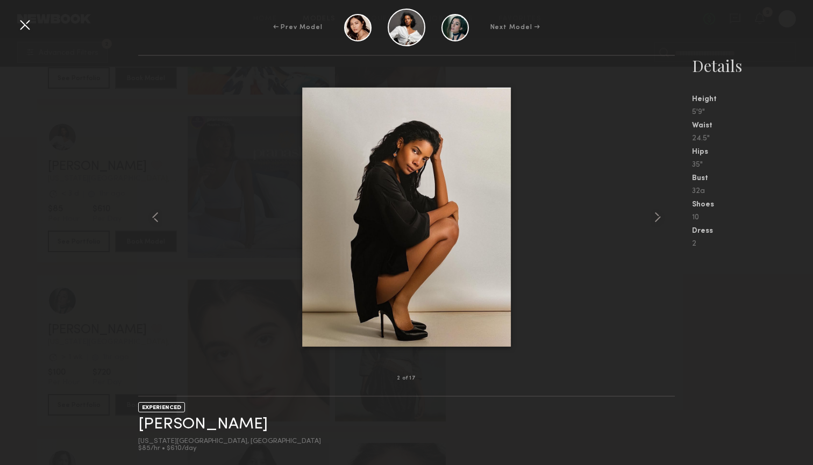
click at [643, 213] on div at bounding box center [406, 217] width 536 height 288
click at [649, 213] on common-icon at bounding box center [657, 217] width 17 height 17
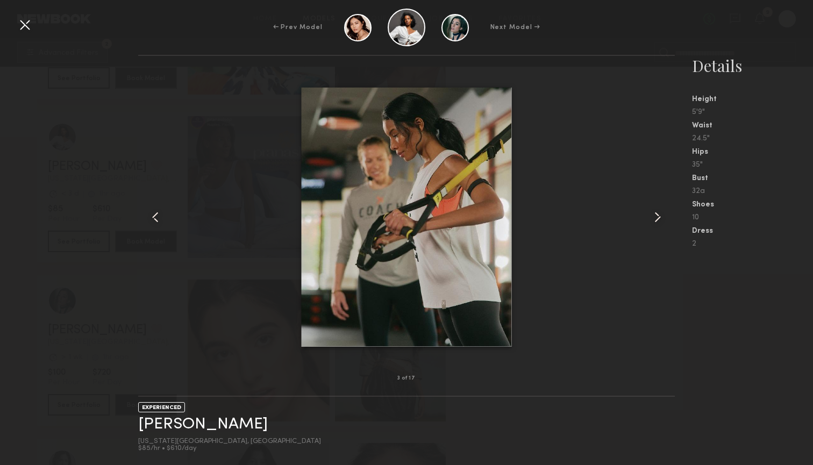
click at [655, 215] on common-icon at bounding box center [657, 217] width 17 height 17
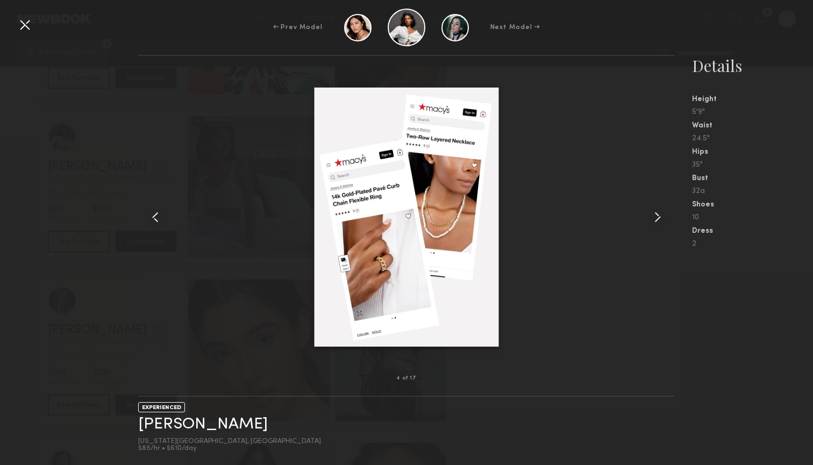
click at [655, 215] on common-icon at bounding box center [657, 217] width 17 height 17
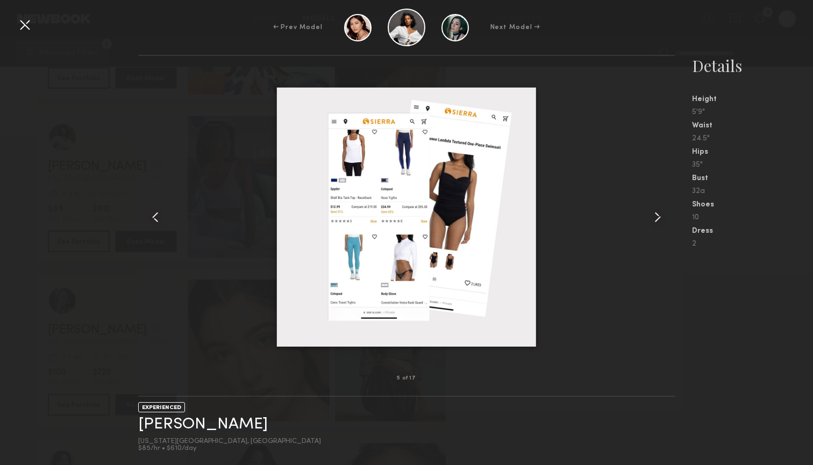
click at [655, 215] on common-icon at bounding box center [657, 217] width 17 height 17
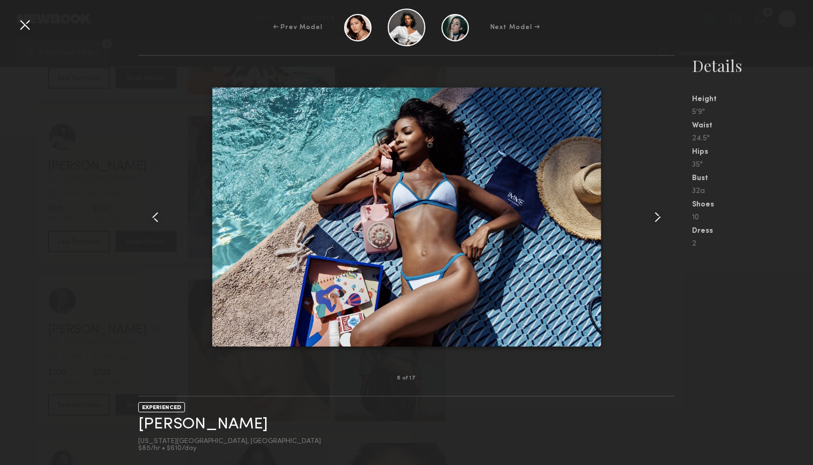
click at [655, 215] on common-icon at bounding box center [657, 217] width 17 height 17
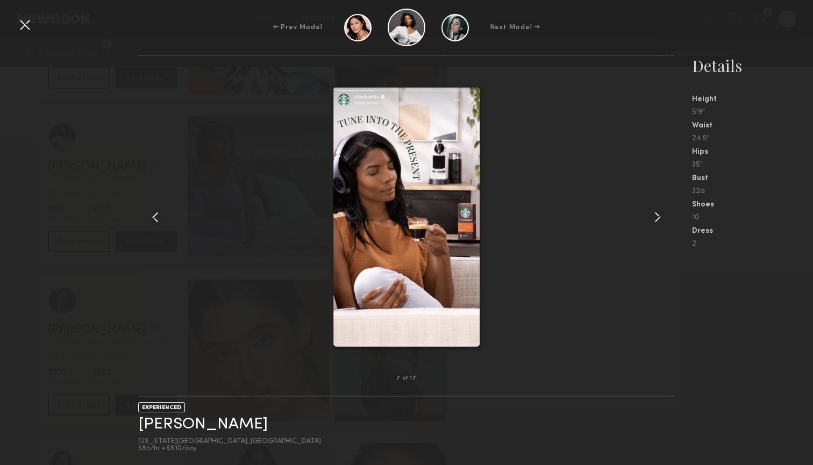
click at [655, 215] on common-icon at bounding box center [657, 217] width 17 height 17
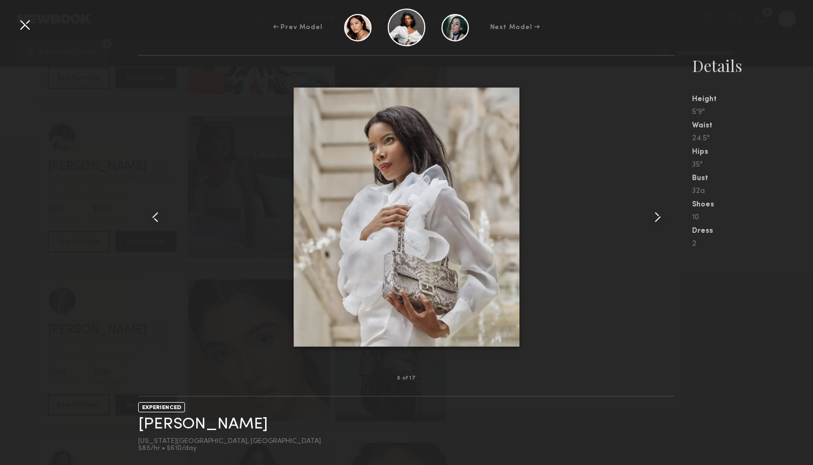
click at [655, 215] on common-icon at bounding box center [657, 217] width 17 height 17
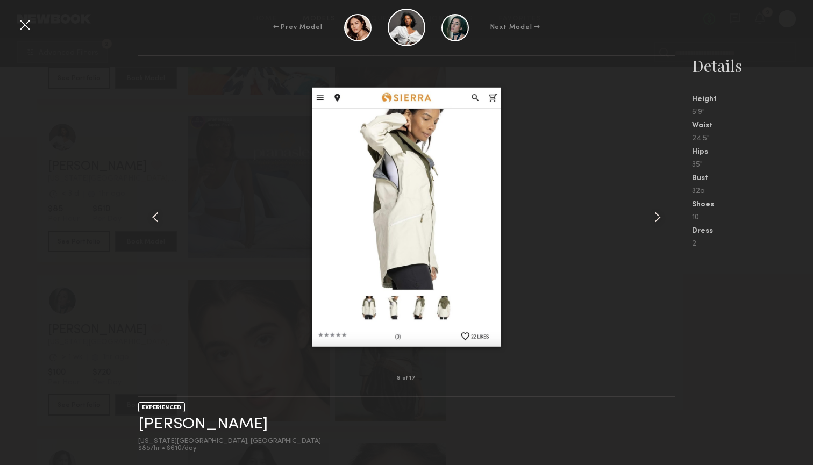
click at [655, 215] on common-icon at bounding box center [657, 217] width 17 height 17
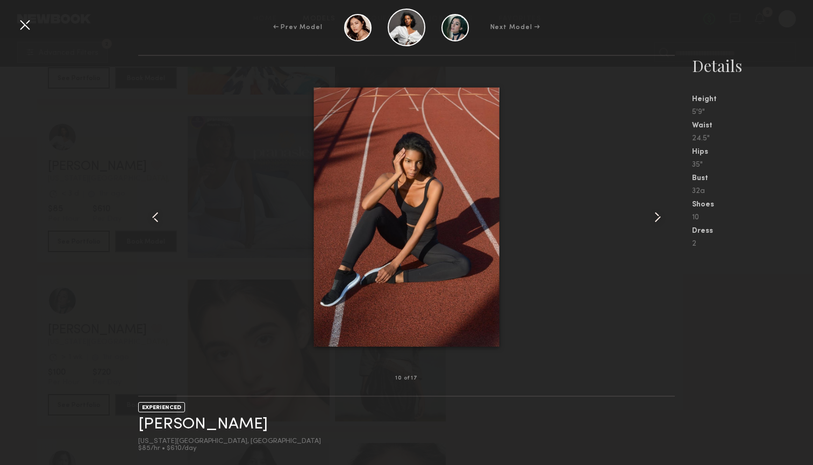
click at [655, 215] on common-icon at bounding box center [657, 217] width 17 height 17
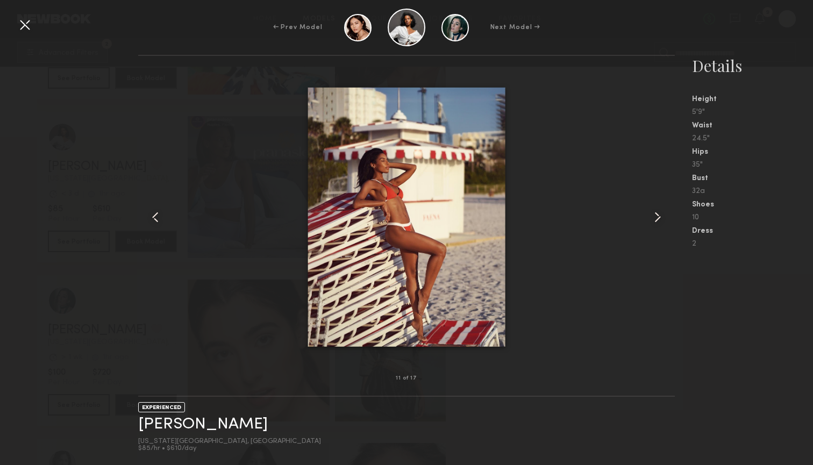
click at [655, 215] on common-icon at bounding box center [657, 217] width 17 height 17
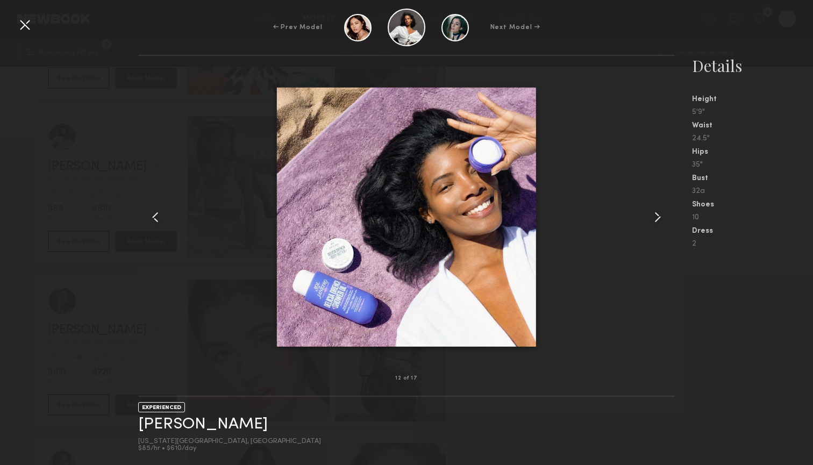
click at [655, 215] on common-icon at bounding box center [657, 217] width 17 height 17
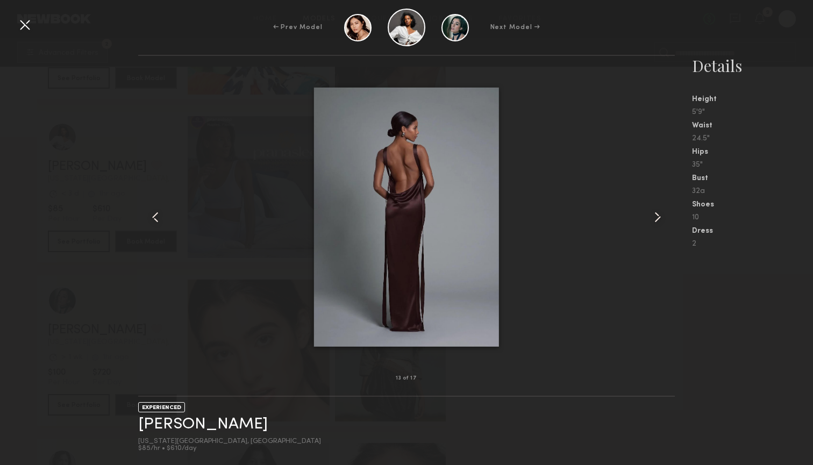
click at [655, 215] on common-icon at bounding box center [657, 217] width 17 height 17
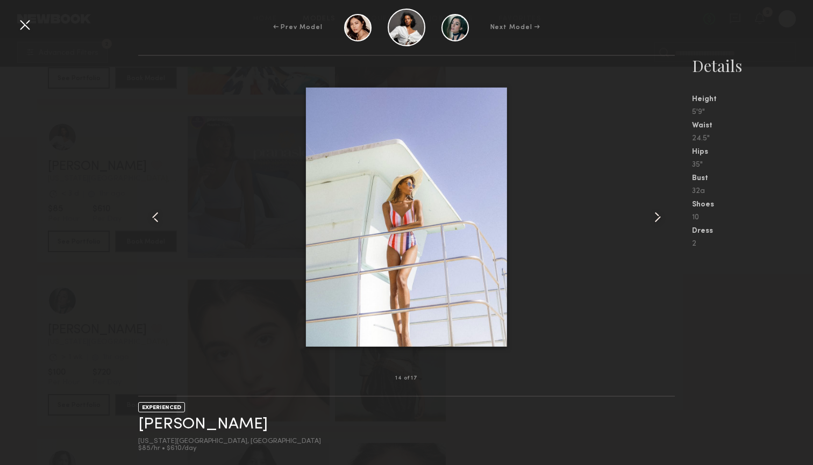
click at [655, 215] on common-icon at bounding box center [657, 217] width 17 height 17
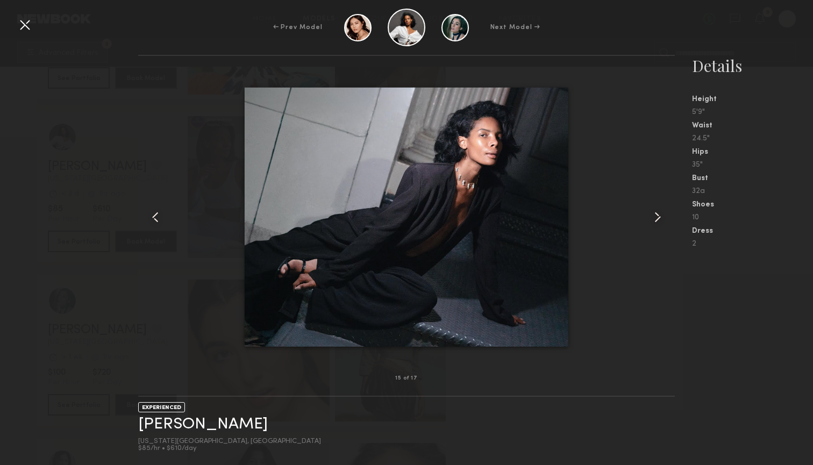
click at [655, 215] on common-icon at bounding box center [657, 217] width 17 height 17
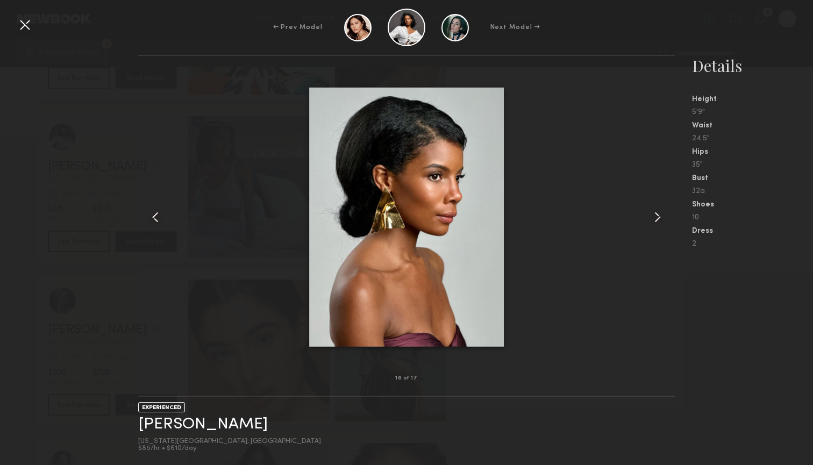
click at [655, 215] on common-icon at bounding box center [657, 217] width 17 height 17
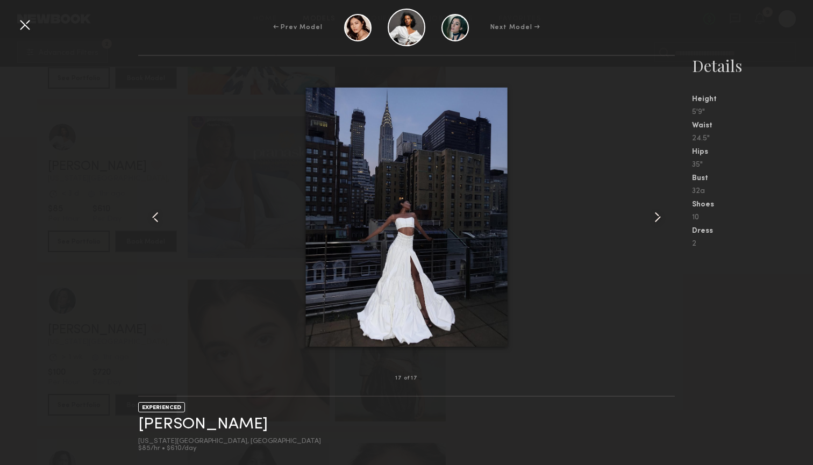
click at [655, 215] on common-icon at bounding box center [657, 217] width 17 height 17
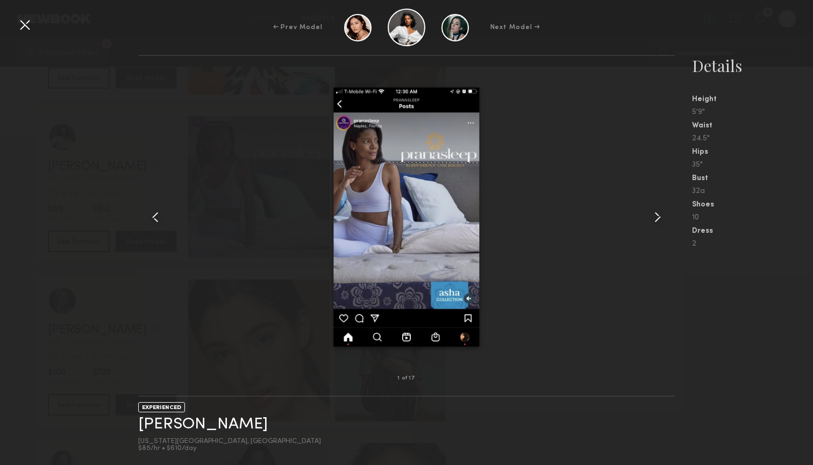
click at [655, 215] on common-icon at bounding box center [657, 217] width 17 height 17
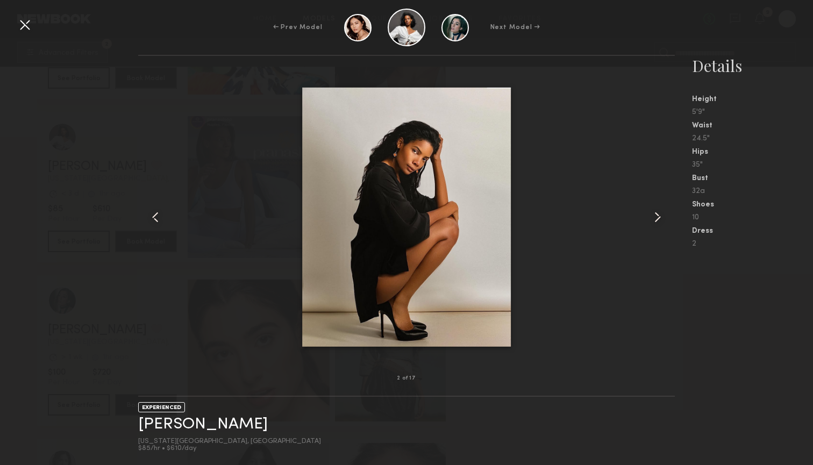
click at [149, 215] on common-icon at bounding box center [155, 217] width 17 height 17
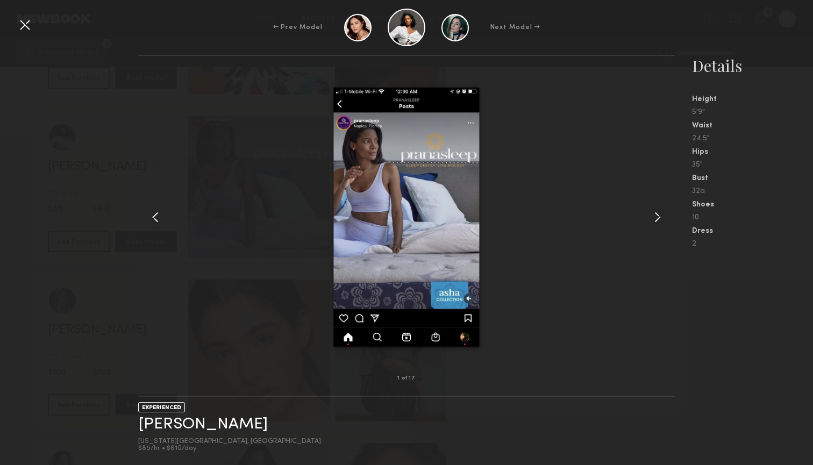
click at [646, 218] on div at bounding box center [406, 217] width 536 height 288
click at [654, 218] on common-icon at bounding box center [657, 217] width 17 height 17
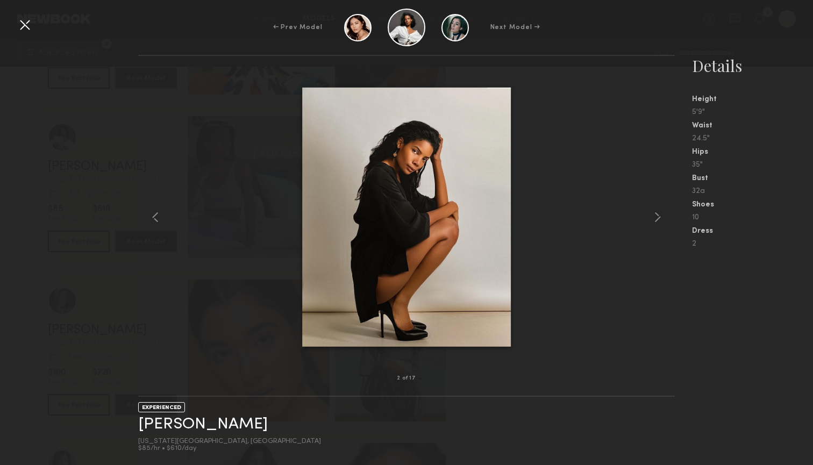
click at [238, 145] on div at bounding box center [406, 217] width 536 height 288
click at [27, 29] on div at bounding box center [24, 24] width 17 height 17
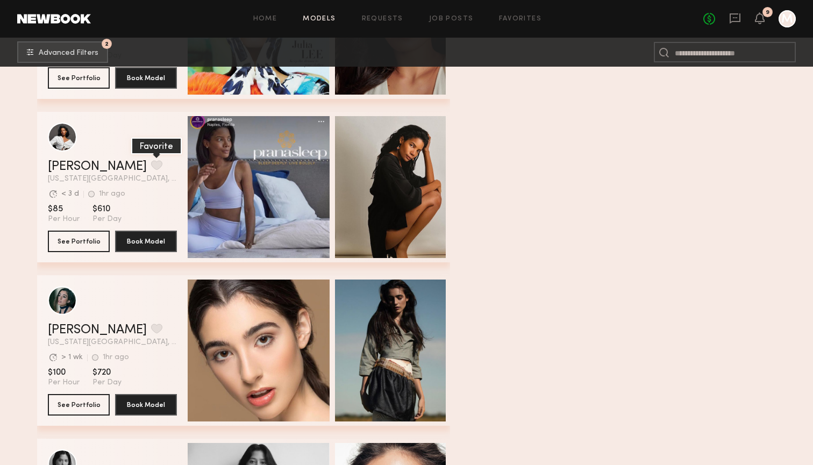
click at [151, 162] on button "grid" at bounding box center [156, 165] width 11 height 10
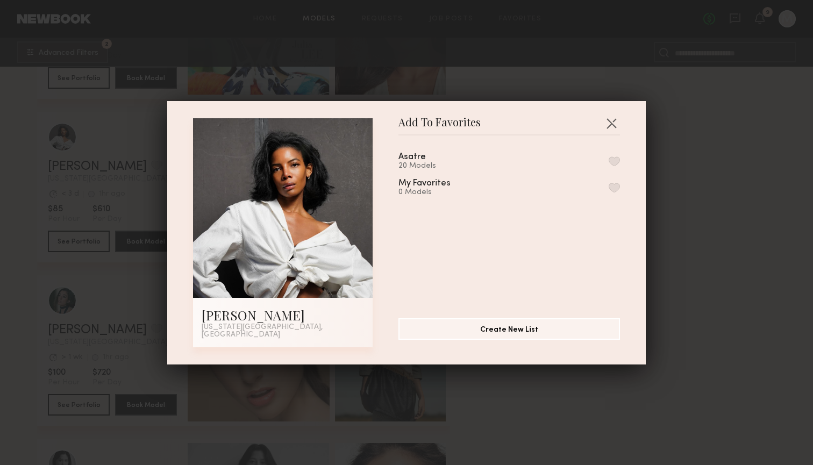
click at [614, 163] on button "button" at bounding box center [614, 161] width 11 height 10
click at [612, 126] on button "button" at bounding box center [611, 122] width 17 height 17
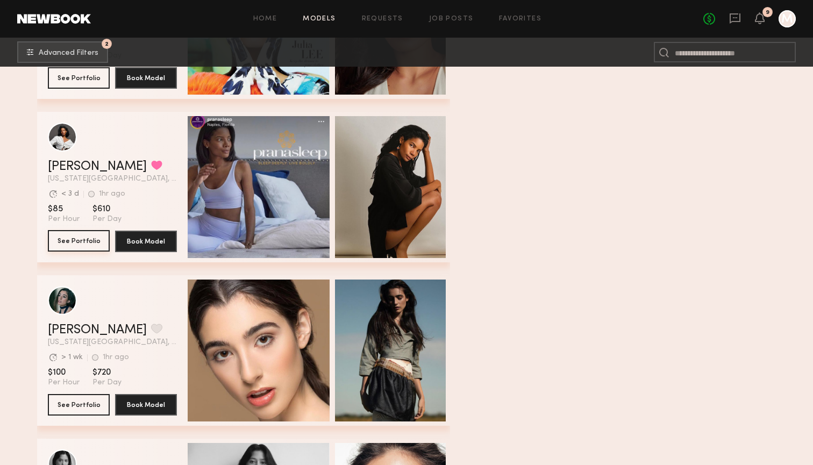
click at [92, 236] on button "See Portfolio" at bounding box center [79, 241] width 62 height 22
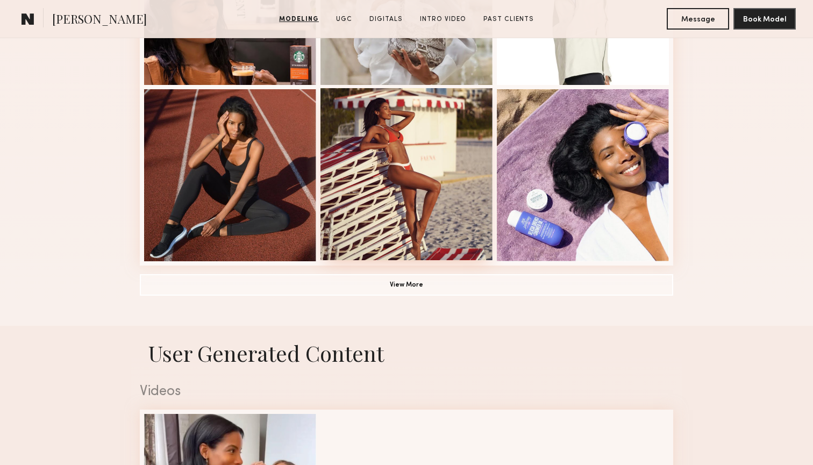
scroll to position [755, 0]
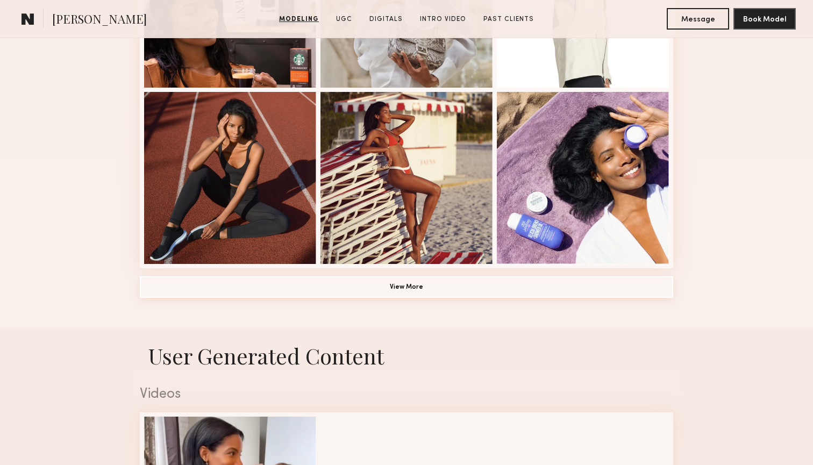
click at [415, 283] on button "View More" at bounding box center [406, 287] width 533 height 22
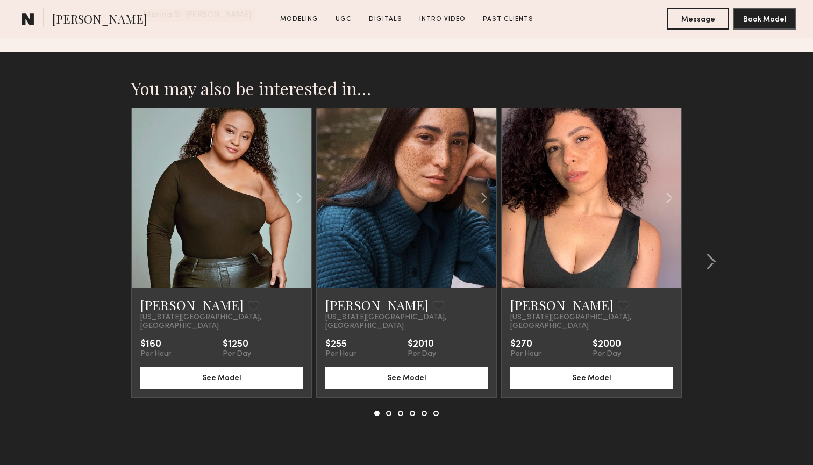
scroll to position [2868, 0]
click at [714, 254] on common-icon at bounding box center [710, 262] width 11 height 17
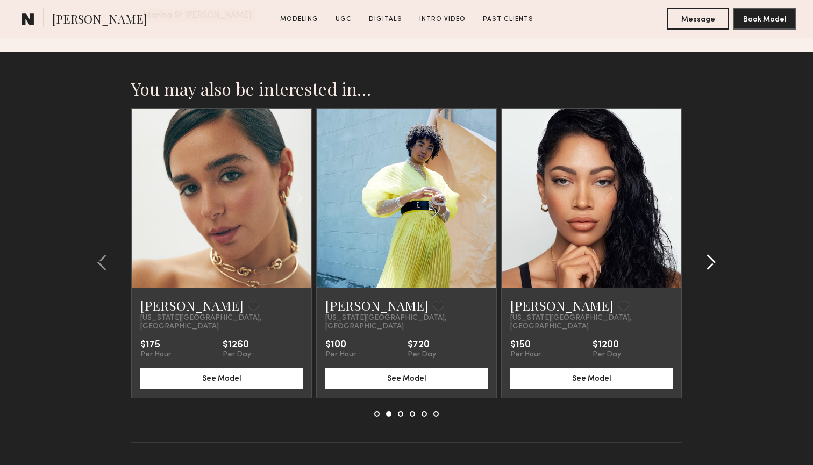
click at [708, 254] on common-icon at bounding box center [710, 262] width 11 height 17
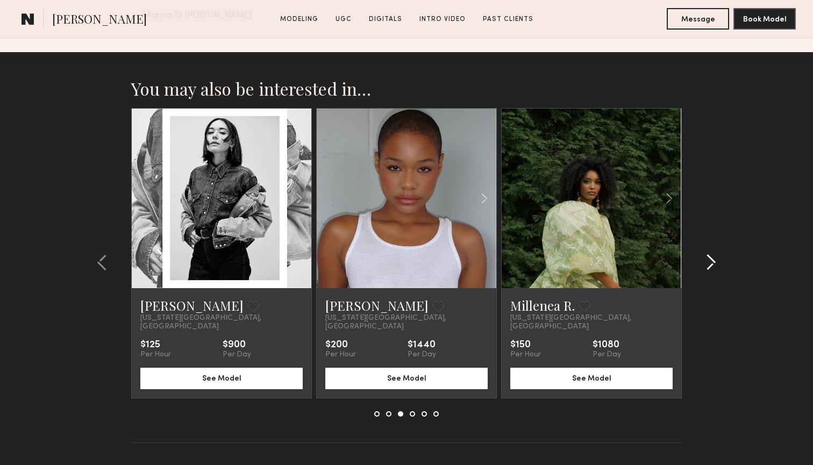
click at [708, 254] on common-icon at bounding box center [710, 262] width 11 height 17
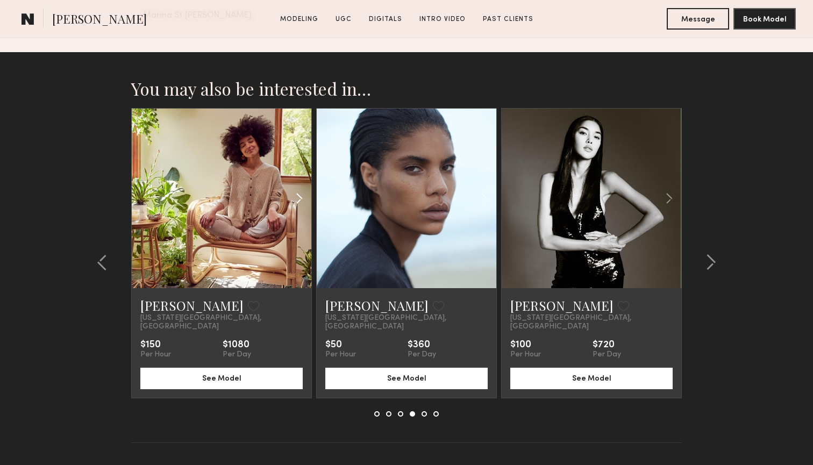
click at [298, 188] on common-icon at bounding box center [299, 198] width 16 height 20
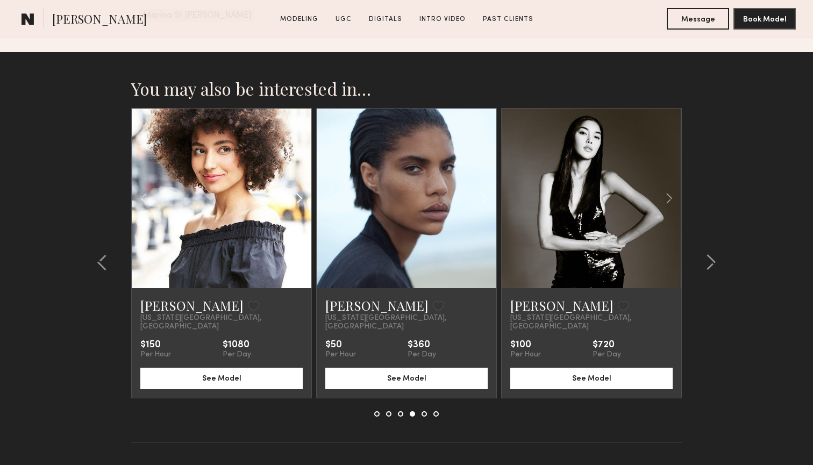
click at [298, 188] on common-icon at bounding box center [299, 198] width 16 height 20
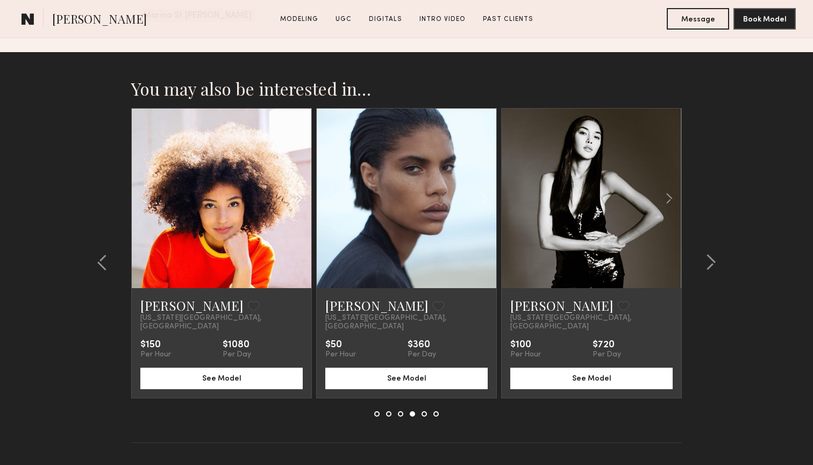
click at [298, 188] on common-icon at bounding box center [299, 198] width 16 height 20
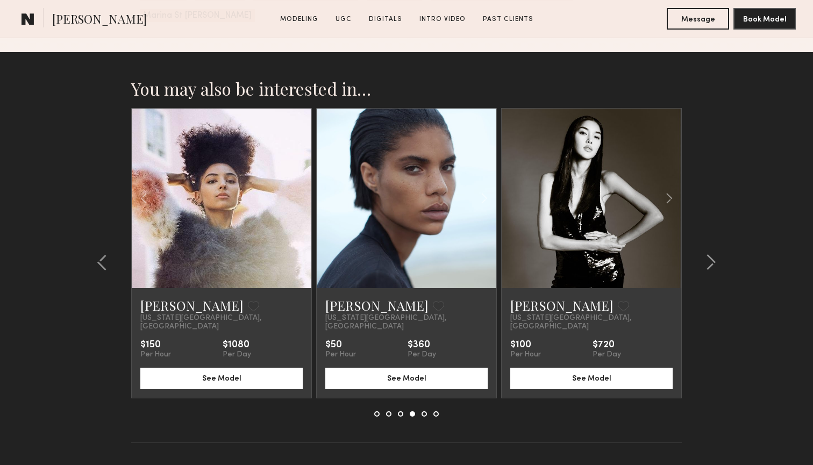
click at [298, 178] on div at bounding box center [222, 199] width 180 height 180
click at [669, 188] on common-icon at bounding box center [669, 198] width 16 height 20
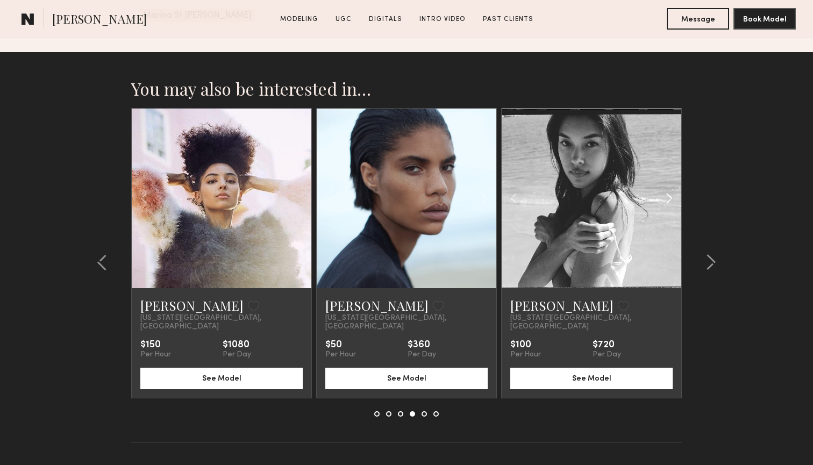
click at [669, 188] on common-icon at bounding box center [669, 198] width 16 height 20
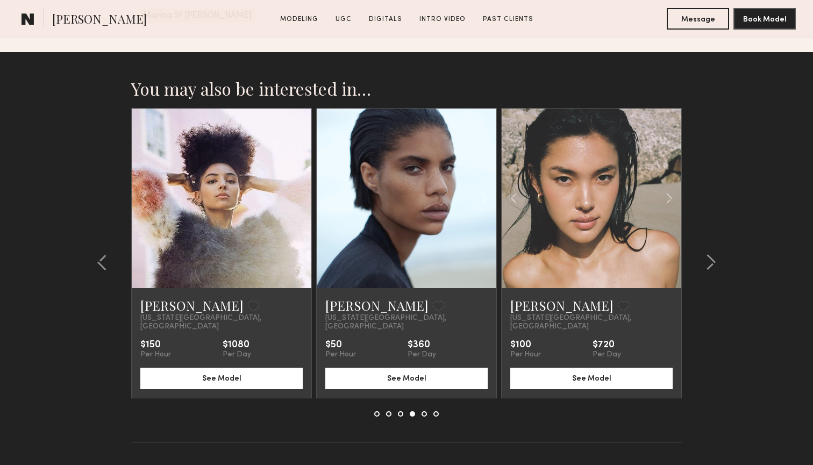
click at [617, 340] on div "$720" at bounding box center [606, 345] width 28 height 11
click at [597, 367] on button "See Model" at bounding box center [591, 378] width 162 height 22
click at [711, 254] on common-icon at bounding box center [710, 262] width 11 height 17
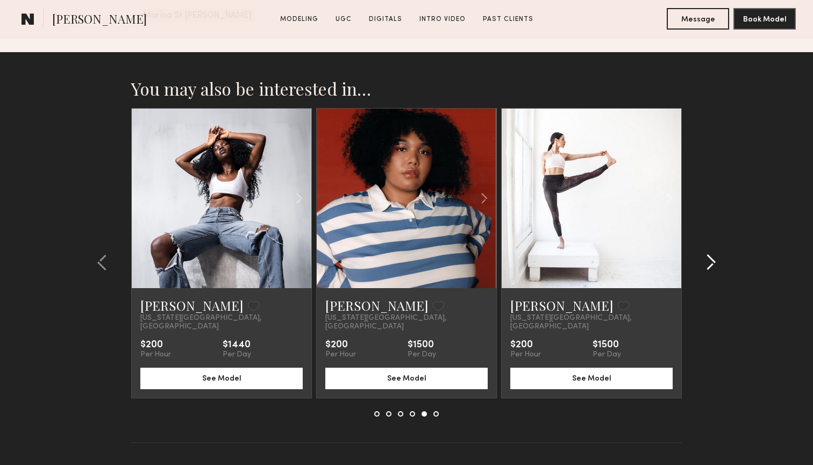
click at [711, 254] on common-icon at bounding box center [710, 262] width 11 height 17
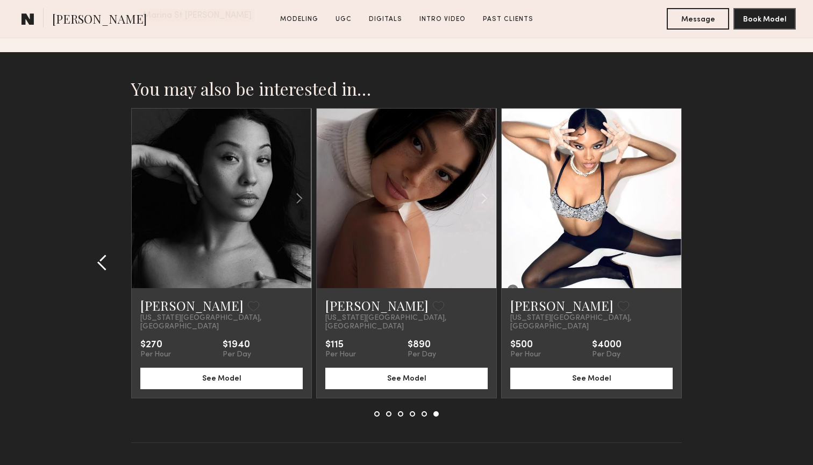
click at [96, 236] on div at bounding box center [106, 262] width 52 height 309
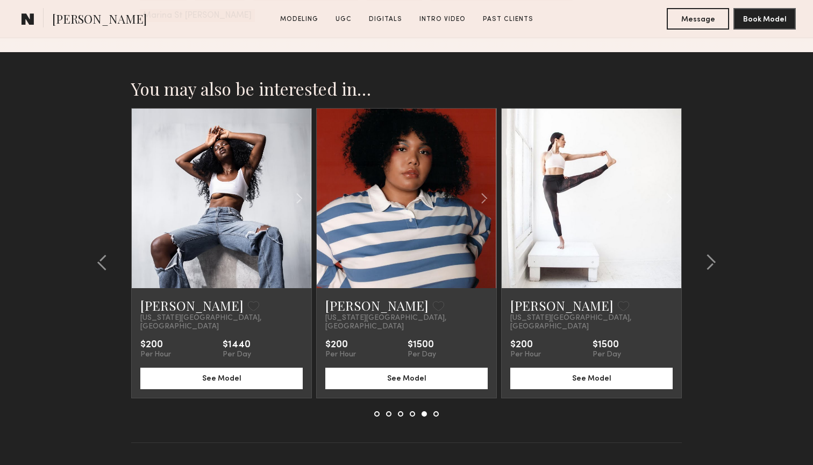
click at [554, 288] on div "Elizabeth W. Favorite New York City, NY $200 Per Hour $1500 Per Day See Model" at bounding box center [592, 343] width 180 height 110
click at [548, 297] on link "Elizabeth W." at bounding box center [561, 305] width 103 height 17
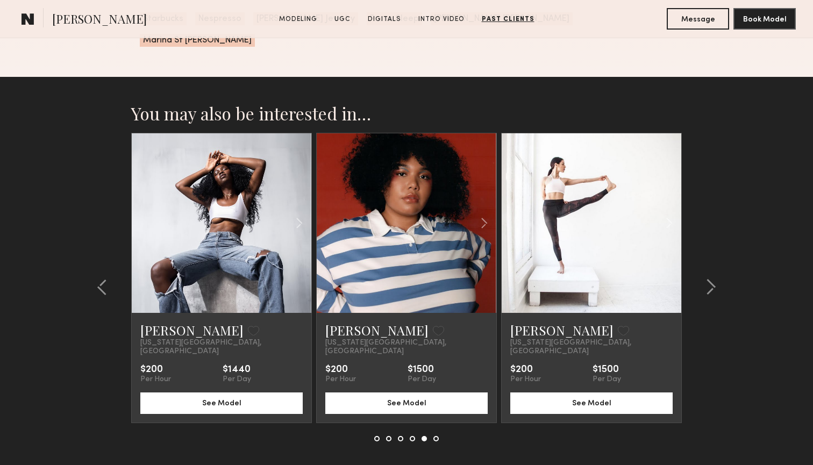
scroll to position [2865, 0]
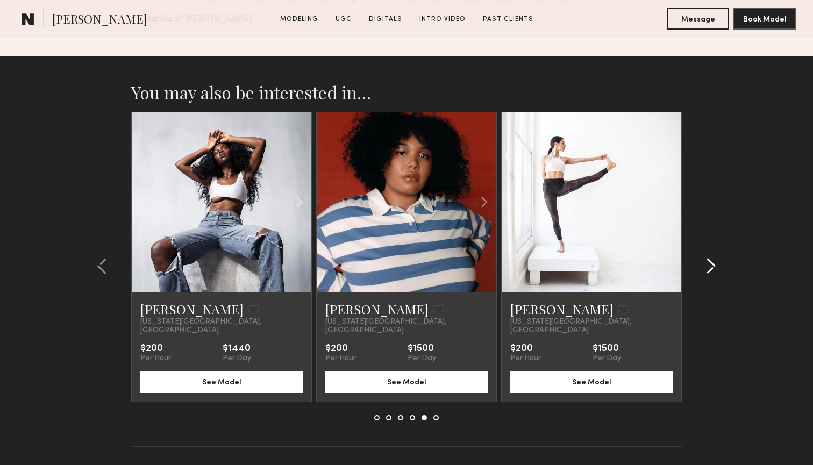
click at [721, 249] on div at bounding box center [708, 266] width 52 height 309
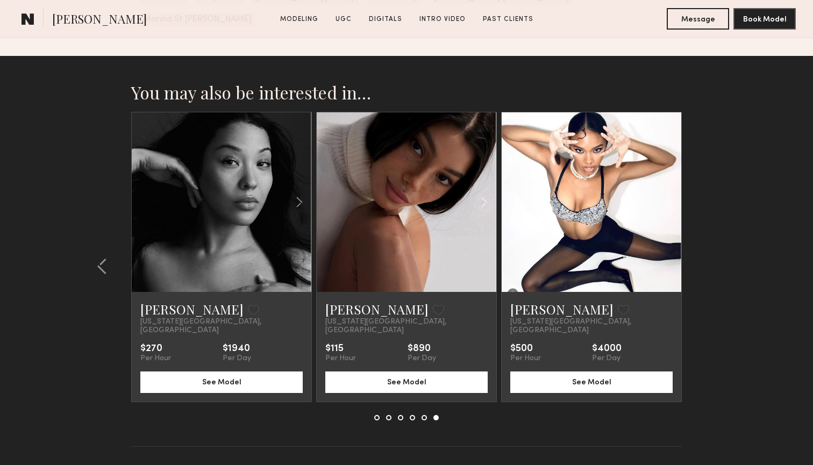
click at [430, 226] on link at bounding box center [406, 202] width 61 height 180
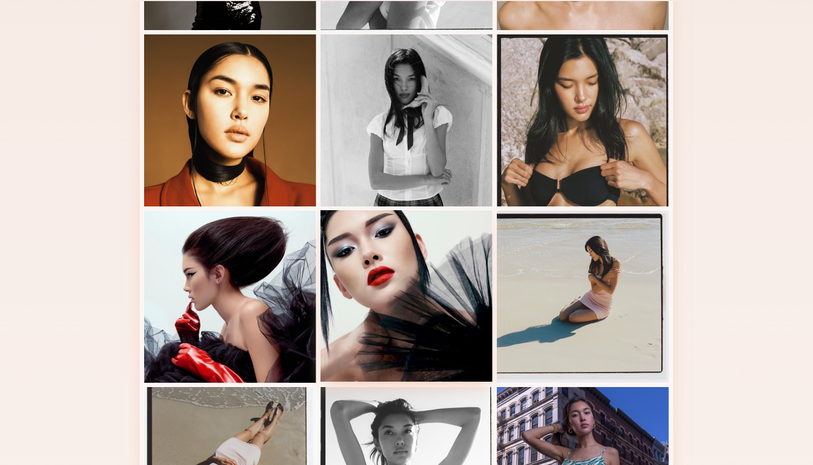
scroll to position [638, 0]
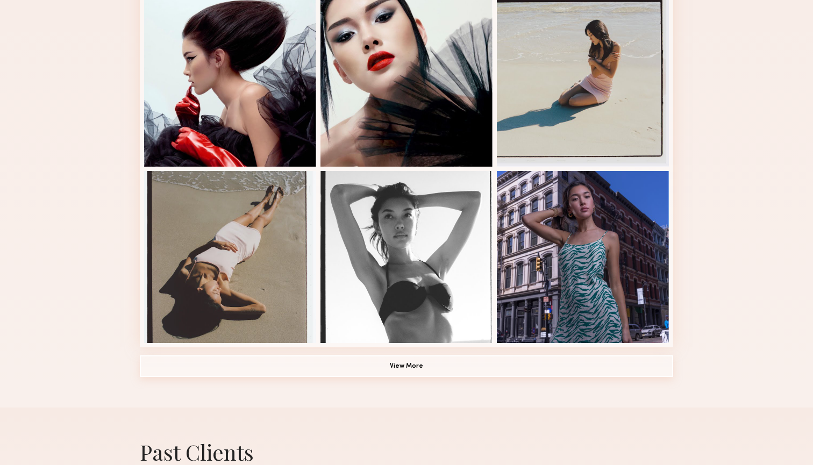
click at [435, 362] on button "View More" at bounding box center [406, 366] width 533 height 22
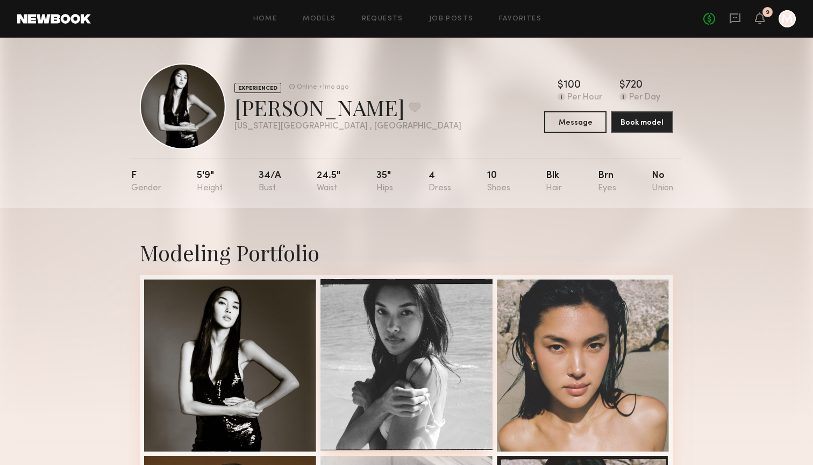
scroll to position [0, 0]
click at [409, 112] on button at bounding box center [414, 107] width 11 height 10
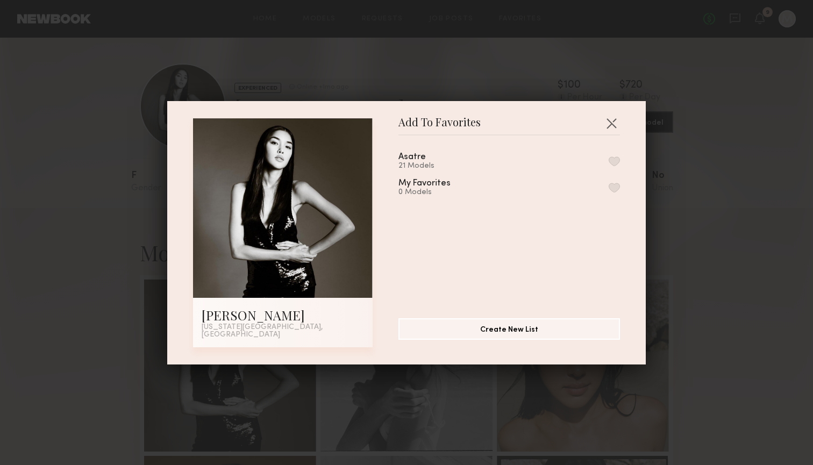
click at [618, 165] on button "button" at bounding box center [614, 161] width 11 height 10
click at [615, 125] on button "button" at bounding box center [611, 122] width 17 height 17
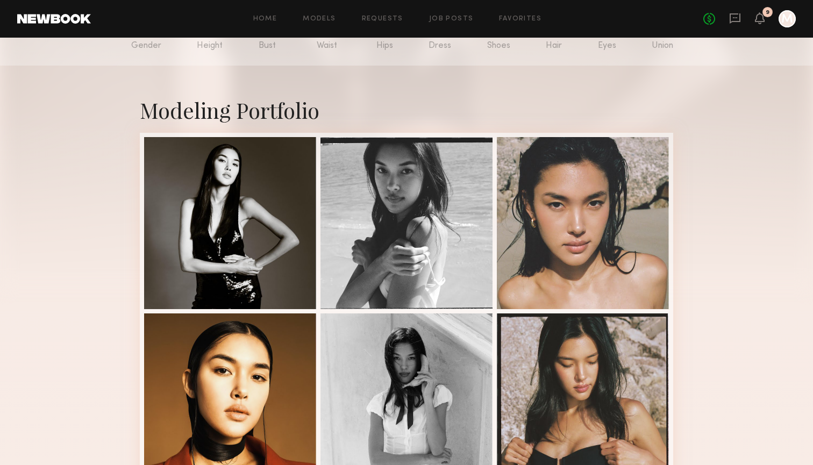
scroll to position [100, 0]
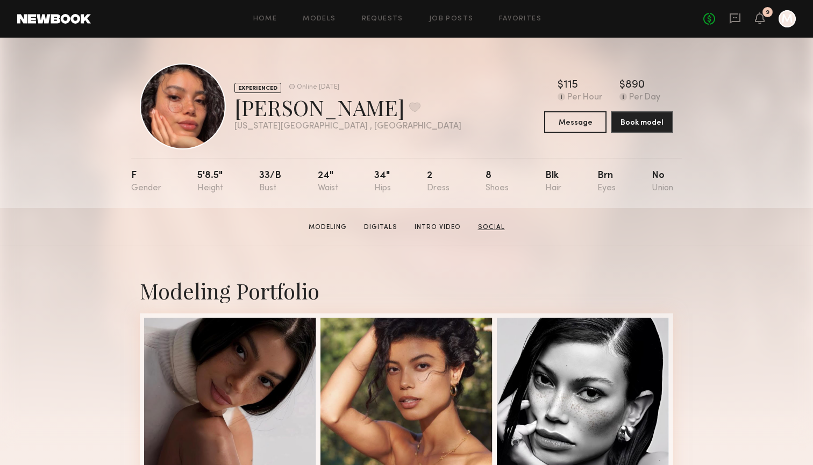
scroll to position [1, 0]
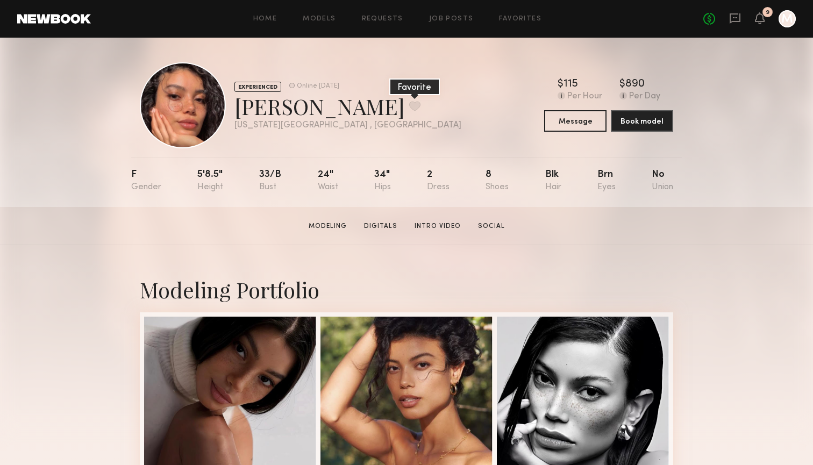
click at [409, 108] on button at bounding box center [414, 106] width 11 height 10
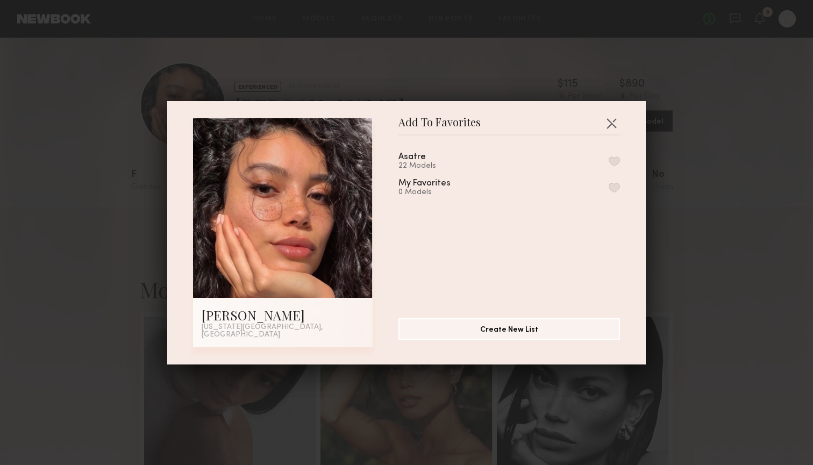
click at [613, 159] on div "Asatre 22 Models" at bounding box center [508, 162] width 221 height 18
click at [611, 165] on button "button" at bounding box center [614, 161] width 11 height 10
